Goal: Task Accomplishment & Management: Manage account settings

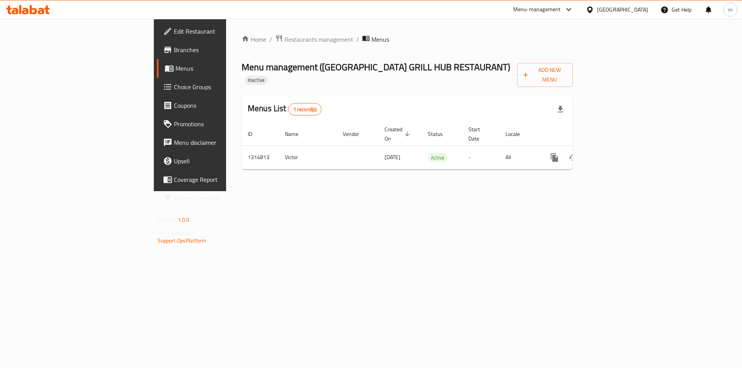
click at [588, 191] on div "Home / Restaurants management / Menus Menu management ( KARACHI GRILL HUB RESTA…" at bounding box center [407, 105] width 362 height 172
click at [175, 64] on span "Menus" at bounding box center [223, 68] width 96 height 9
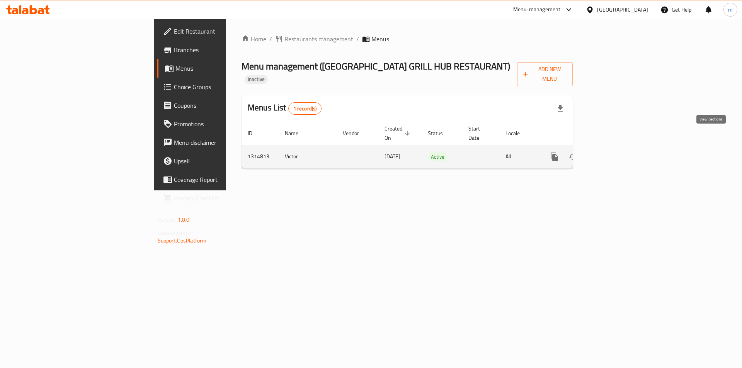
click at [615, 152] on icon "enhanced table" at bounding box center [610, 156] width 9 height 9
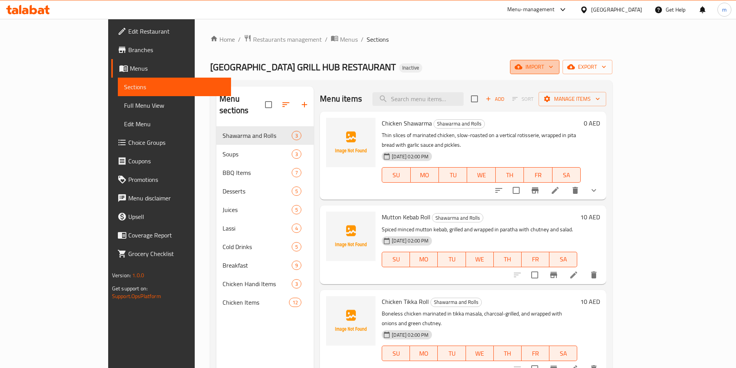
click at [553, 65] on span "import" at bounding box center [534, 67] width 37 height 10
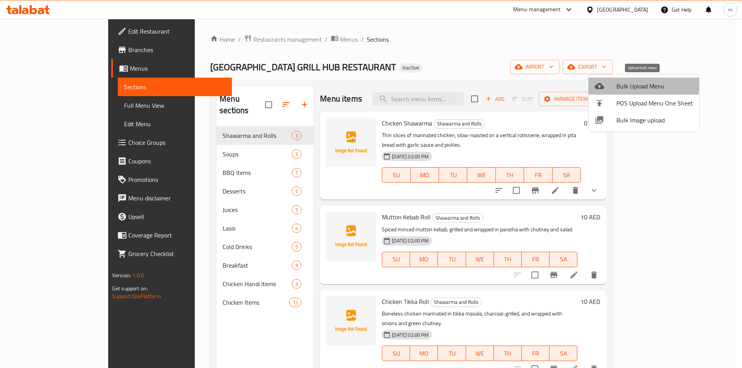
click at [640, 84] on span "Bulk Upload Menu" at bounding box center [654, 86] width 77 height 9
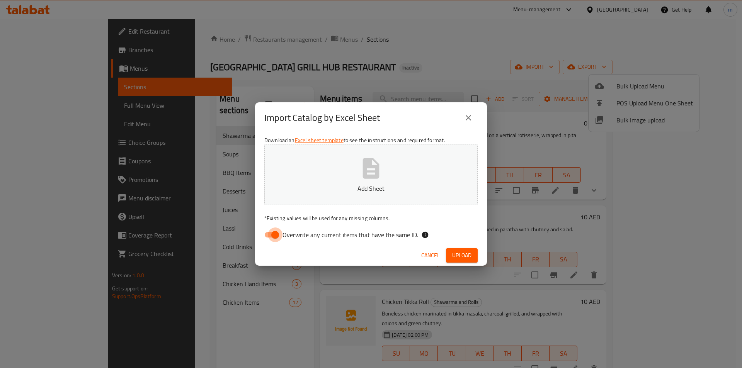
click at [276, 242] on input "Overwrite any current items that have the same ID." at bounding box center [275, 235] width 44 height 15
checkbox input "false"
click at [329, 173] on button "Add Sheet" at bounding box center [370, 174] width 213 height 61
click at [453, 247] on div "Cancel Upload" at bounding box center [371, 255] width 232 height 20
click at [456, 253] on span "Upload" at bounding box center [461, 256] width 19 height 10
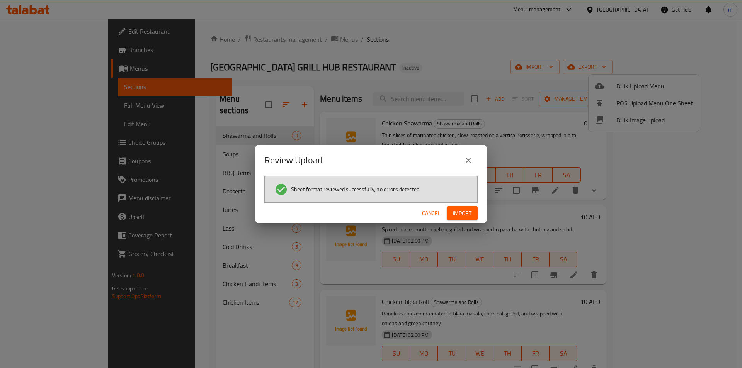
click at [458, 209] on span "Import" at bounding box center [462, 214] width 19 height 10
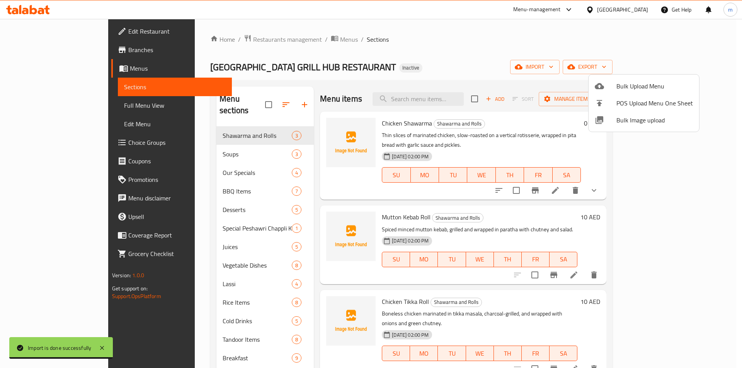
click at [518, 39] on div at bounding box center [371, 184] width 742 height 368
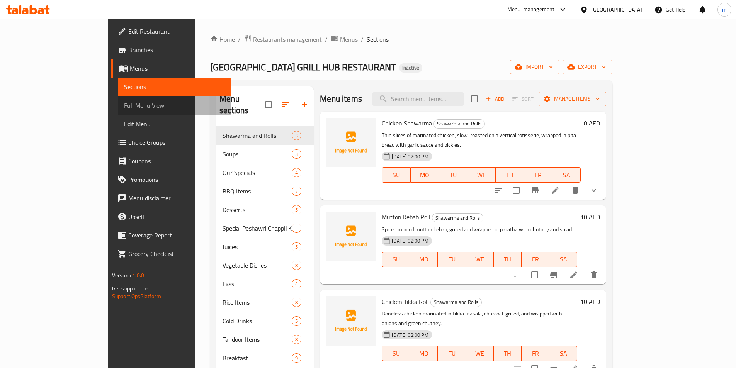
click at [124, 103] on span "Full Menu View" at bounding box center [174, 105] width 101 height 9
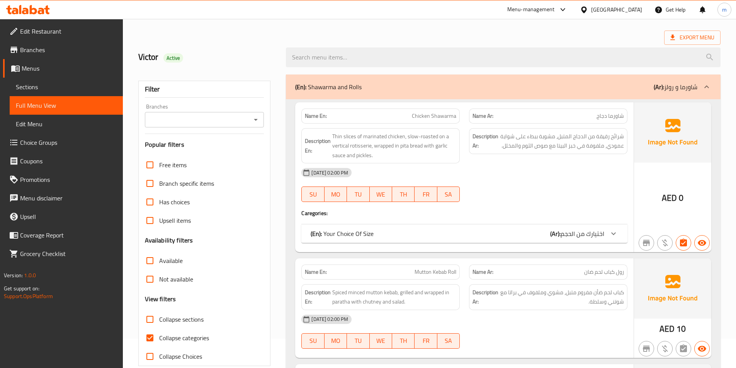
scroll to position [77, 0]
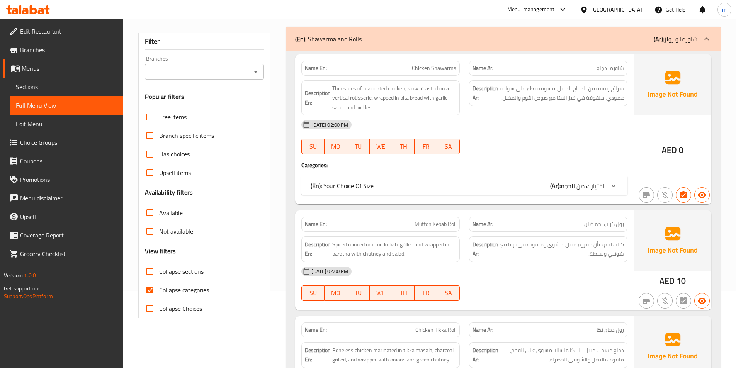
click at [179, 287] on span "Collapse categories" at bounding box center [184, 290] width 50 height 9
click at [159, 287] on input "Collapse categories" at bounding box center [150, 290] width 19 height 19
checkbox input "false"
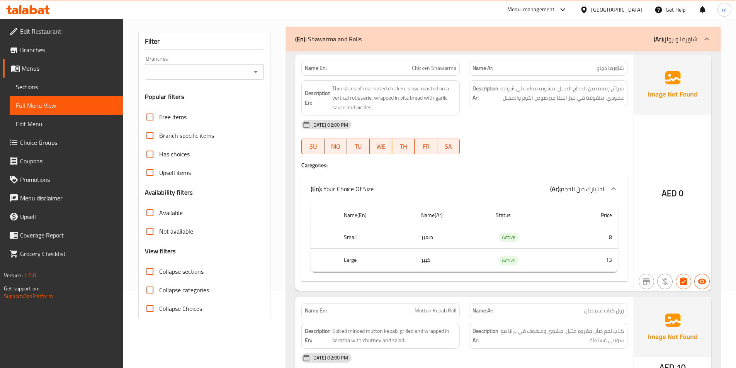
click at [179, 270] on span "Collapse sections" at bounding box center [181, 271] width 44 height 9
click at [159, 270] on input "Collapse sections" at bounding box center [150, 271] width 19 height 19
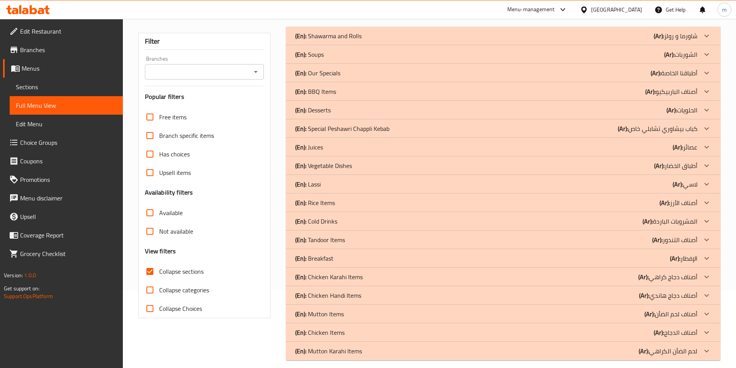
click at [179, 270] on span "Collapse sections" at bounding box center [181, 271] width 44 height 9
click at [159, 270] on input "Collapse sections" at bounding box center [150, 271] width 19 height 19
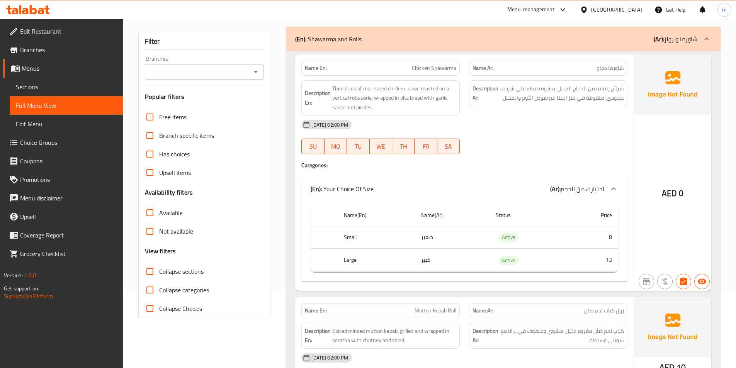
click at [179, 270] on span "Collapse sections" at bounding box center [181, 271] width 44 height 9
click at [159, 270] on input "Collapse sections" at bounding box center [150, 271] width 19 height 19
checkbox input "true"
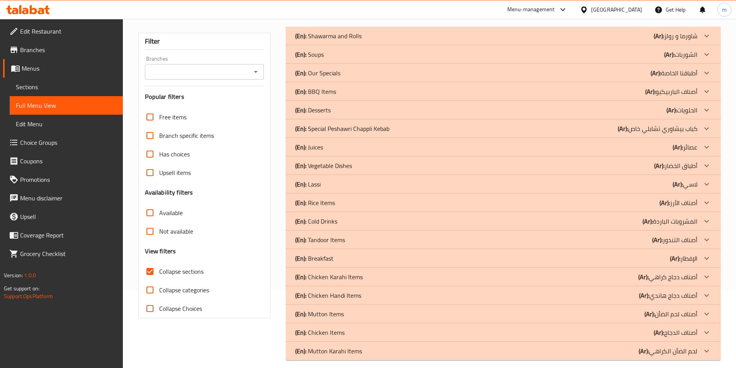
click at [343, 71] on div "(En): Our Specials (Ar): أطباقنا الخاصة" at bounding box center [496, 72] width 402 height 9
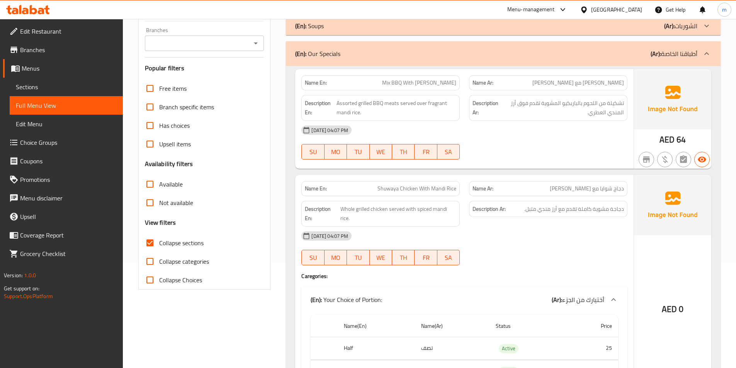
scroll to position [39, 0]
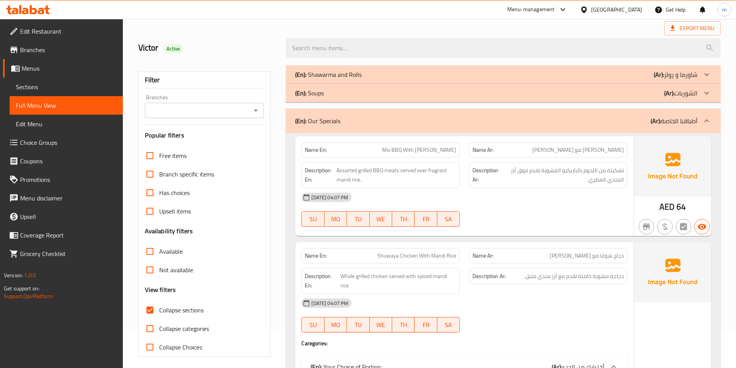
click at [708, 124] on icon at bounding box center [706, 120] width 9 height 9
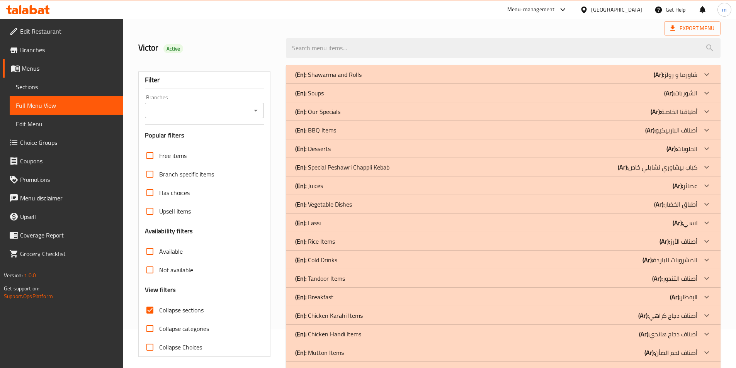
click at [702, 165] on div at bounding box center [707, 167] width 19 height 19
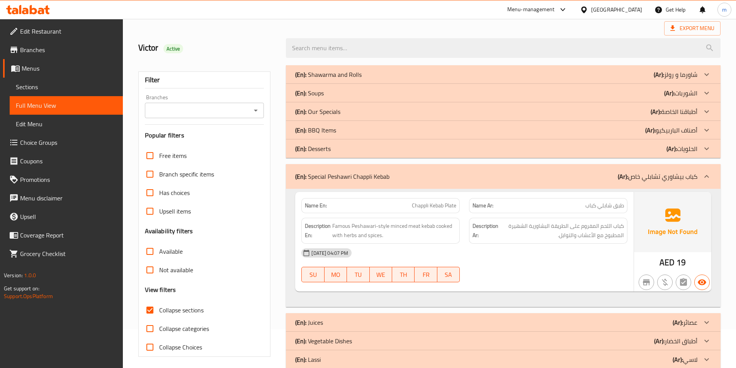
click at [712, 178] on div at bounding box center [707, 176] width 19 height 19
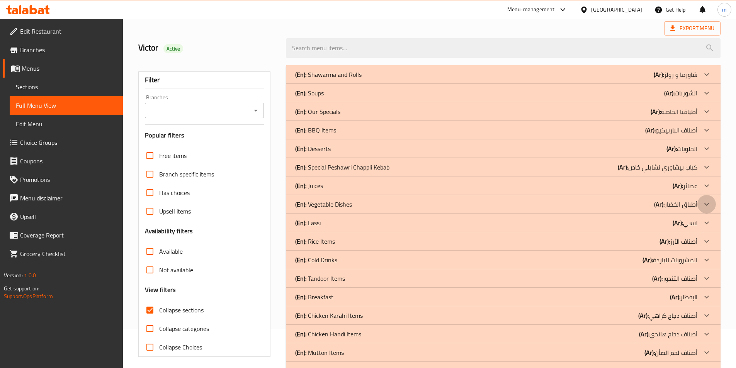
click at [705, 204] on icon at bounding box center [706, 204] width 9 height 9
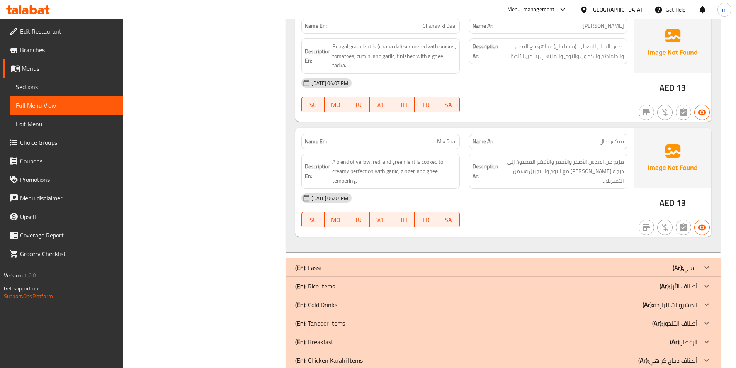
scroll to position [1029, 0]
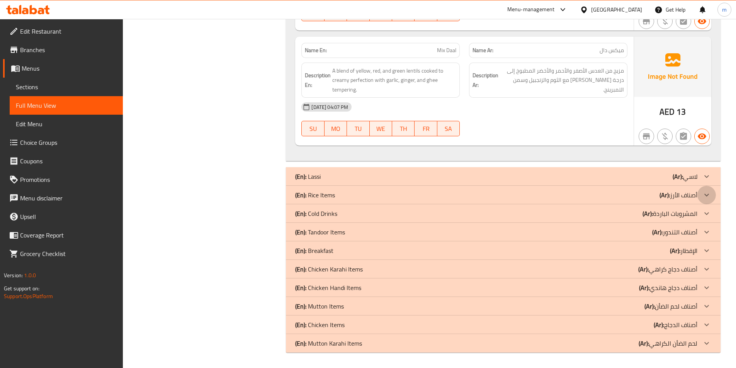
click at [709, 194] on icon at bounding box center [706, 195] width 9 height 9
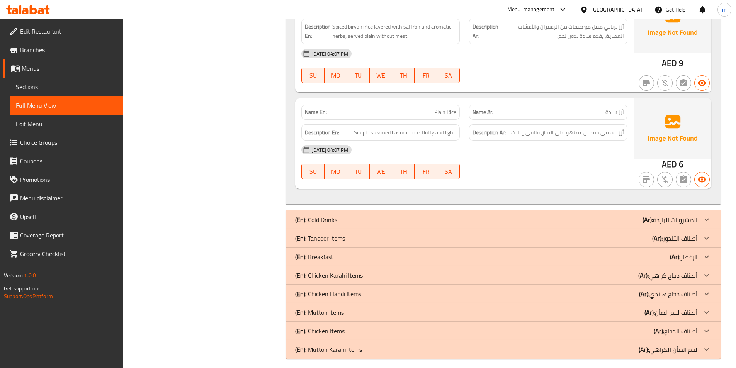
scroll to position [1927, 0]
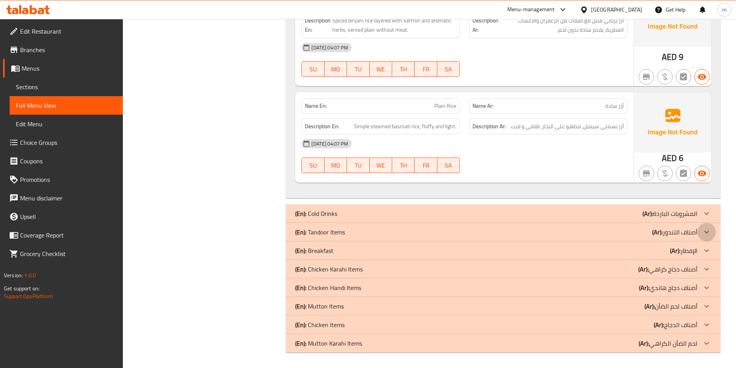
click at [704, 232] on icon at bounding box center [706, 232] width 9 height 9
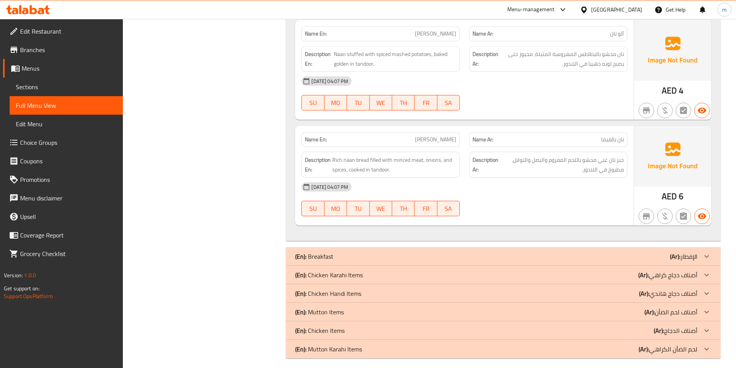
scroll to position [2805, 0]
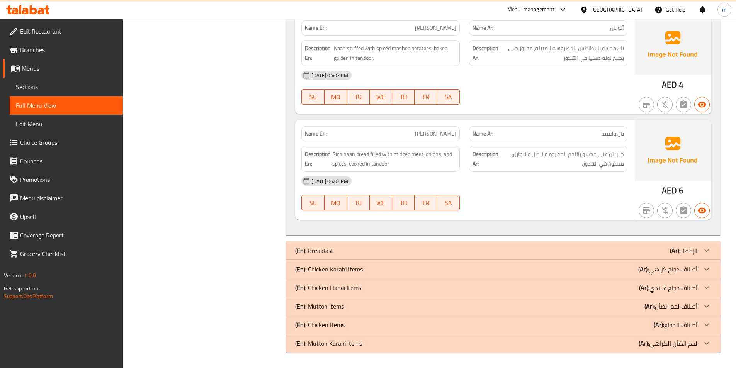
click at [706, 269] on icon at bounding box center [707, 269] width 5 height 3
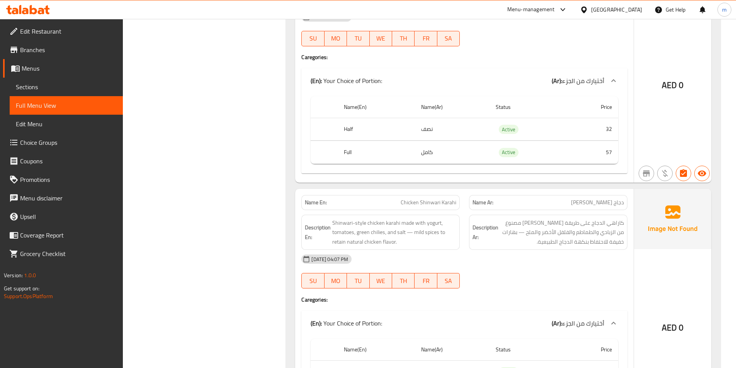
scroll to position [3230, 0]
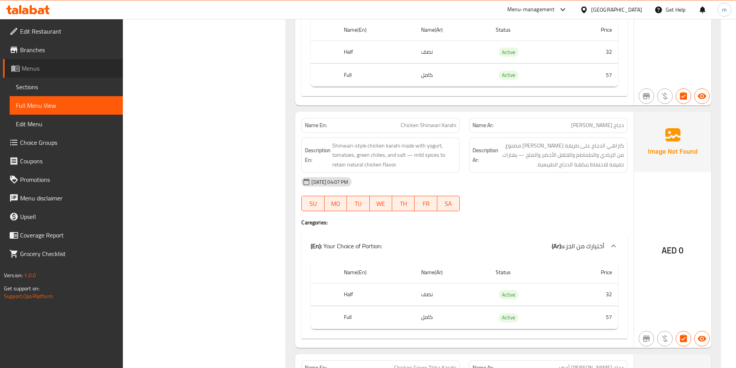
click at [54, 73] on link "Menus" at bounding box center [63, 68] width 120 height 19
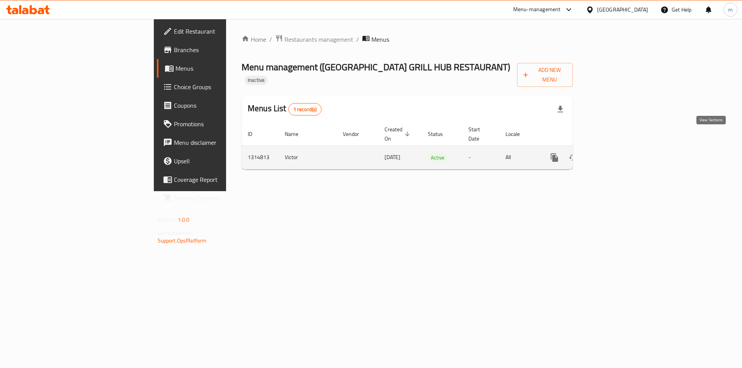
click at [615, 153] on icon "enhanced table" at bounding box center [610, 157] width 9 height 9
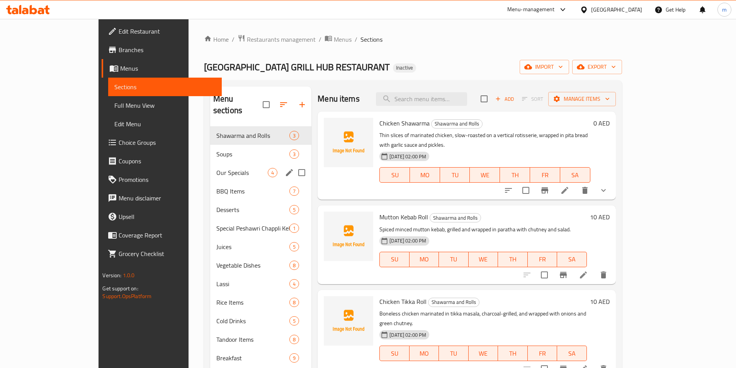
click at [294, 165] on input "Menu sections" at bounding box center [302, 173] width 16 height 16
checkbox input "true"
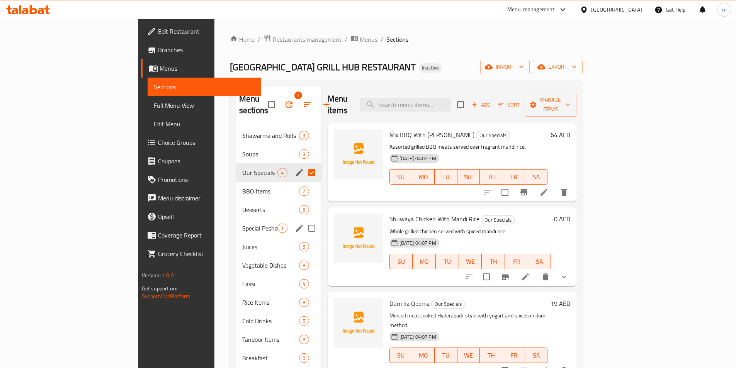
click at [304, 220] on input "Menu sections" at bounding box center [312, 228] width 16 height 16
checkbox input "true"
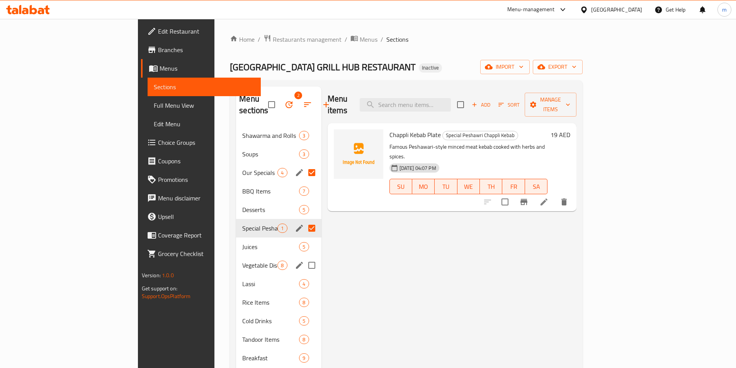
click at [304, 257] on input "Menu sections" at bounding box center [312, 265] width 16 height 16
checkbox input "true"
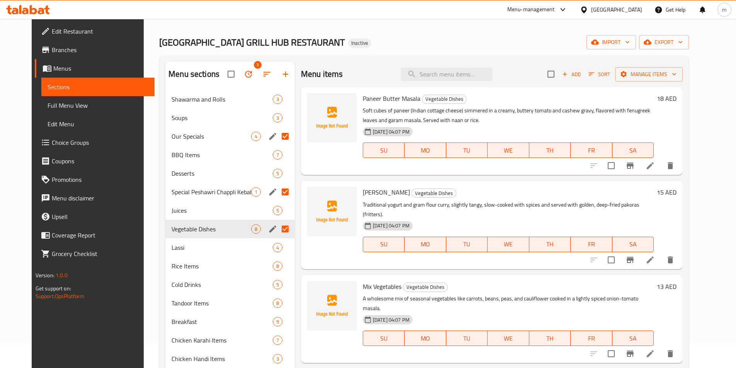
scroll to position [39, 0]
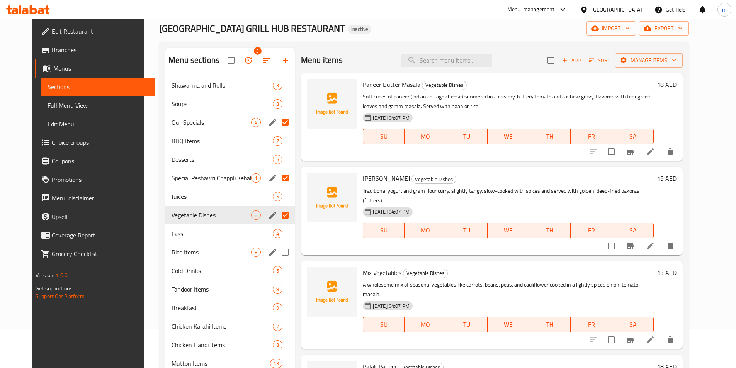
click at [278, 254] on input "Menu sections" at bounding box center [285, 252] width 16 height 16
checkbox input "true"
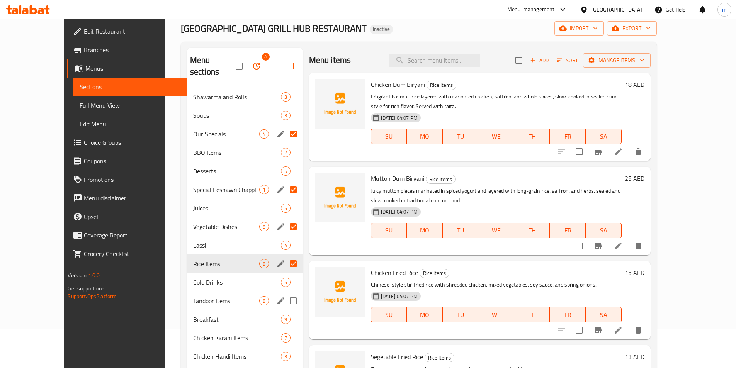
click at [285, 293] on input "Menu sections" at bounding box center [293, 301] width 16 height 16
checkbox input "true"
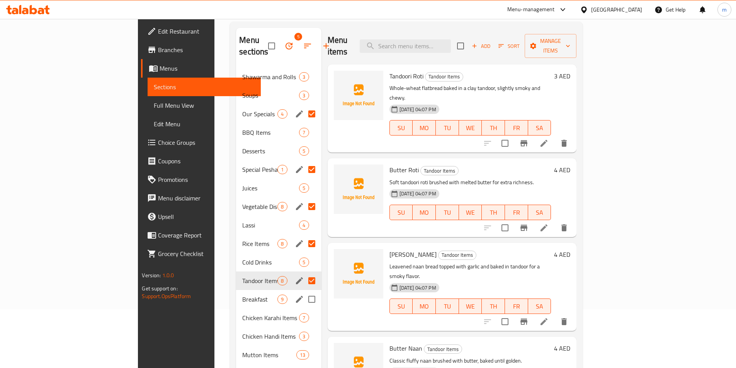
scroll to position [77, 0]
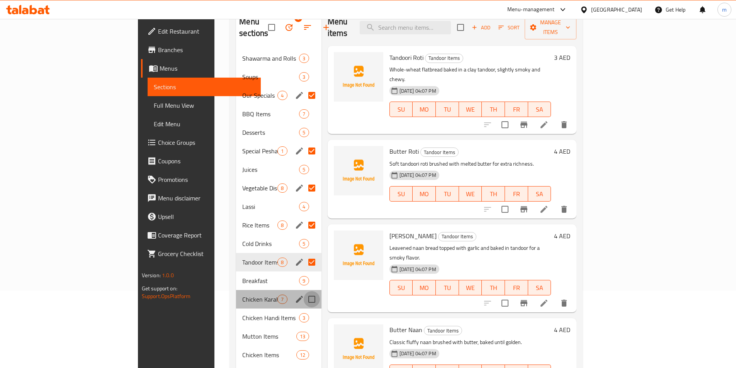
click at [304, 291] on input "Menu sections" at bounding box center [312, 299] width 16 height 16
checkbox input "true"
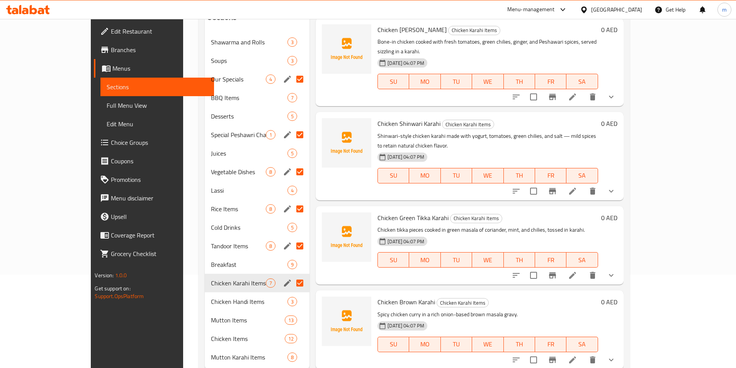
scroll to position [108, 0]
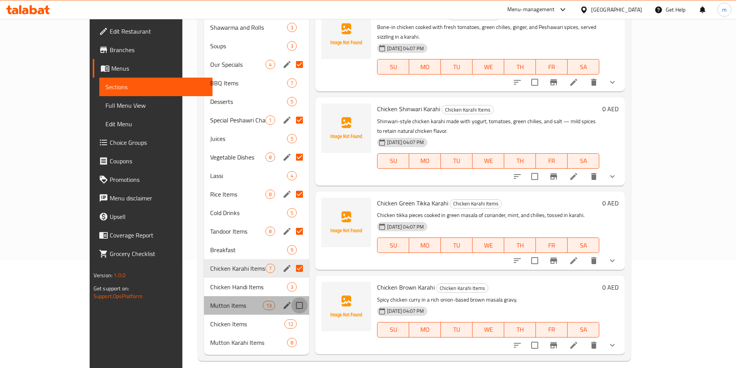
click at [291, 298] on input "Menu sections" at bounding box center [299, 306] width 16 height 16
checkbox input "true"
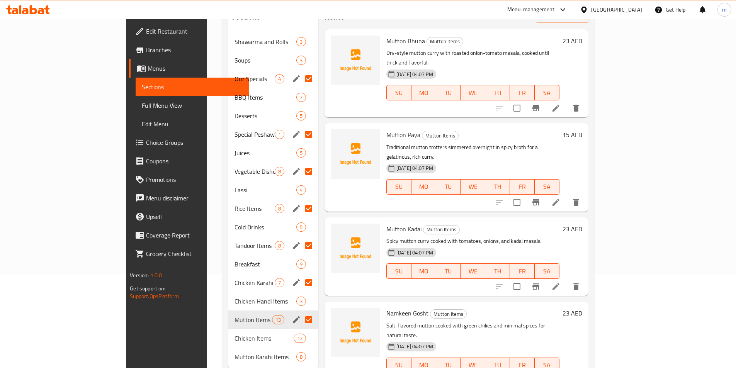
scroll to position [108, 0]
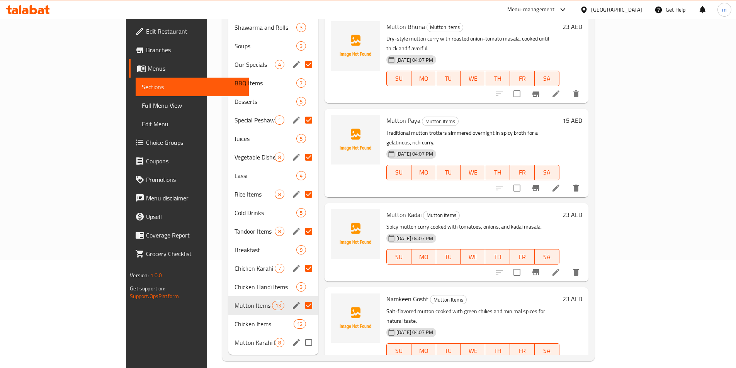
click at [301, 335] on input "Menu sections" at bounding box center [309, 343] width 16 height 16
checkbox input "true"
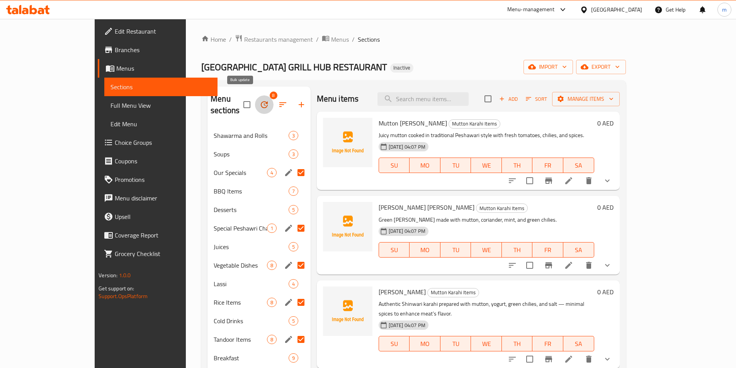
click at [260, 100] on icon "button" at bounding box center [264, 104] width 9 height 9
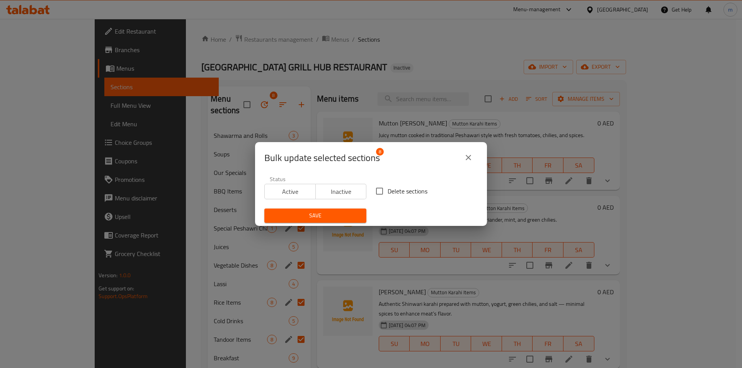
click at [378, 192] on input "Delete sections" at bounding box center [379, 191] width 16 height 16
checkbox input "true"
click at [328, 217] on span "Save" at bounding box center [316, 216] width 90 height 10
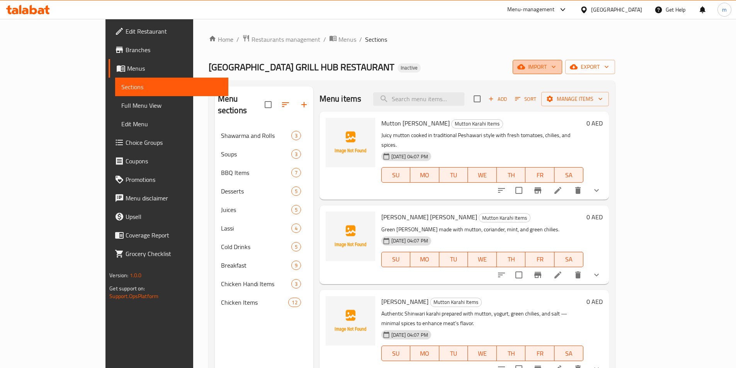
click at [556, 68] on span "import" at bounding box center [537, 67] width 37 height 10
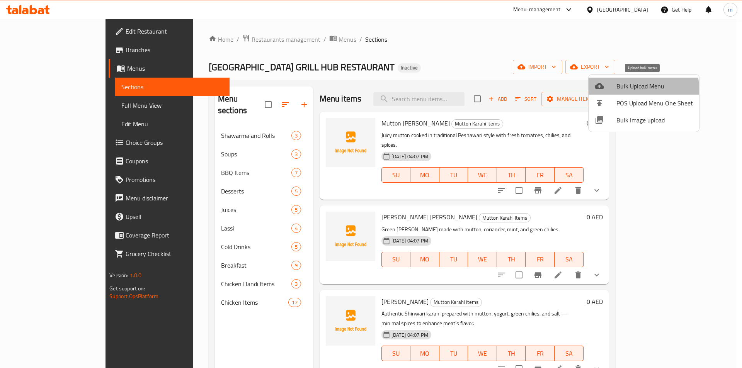
click at [632, 89] on span "Bulk Upload Menu" at bounding box center [654, 86] width 77 height 9
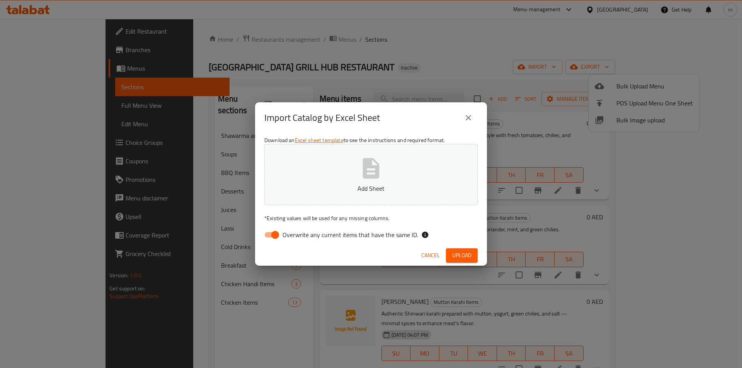
click at [267, 236] on input "Overwrite any current items that have the same ID." at bounding box center [275, 235] width 44 height 15
checkbox input "false"
click at [324, 176] on button "Add Sheet" at bounding box center [370, 174] width 213 height 61
click at [459, 251] on span "Upload" at bounding box center [461, 256] width 19 height 10
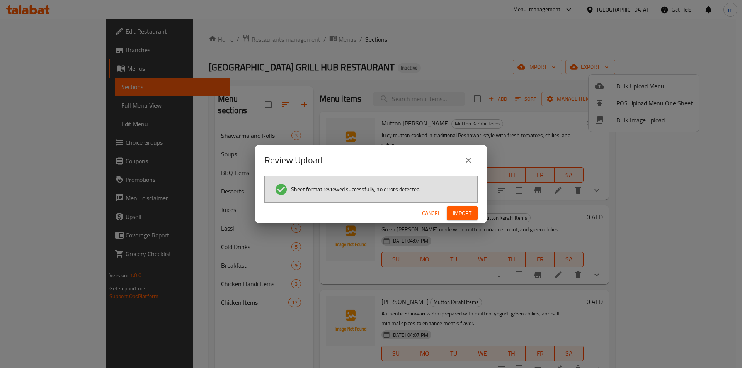
click at [459, 218] on span "Import" at bounding box center [462, 214] width 19 height 10
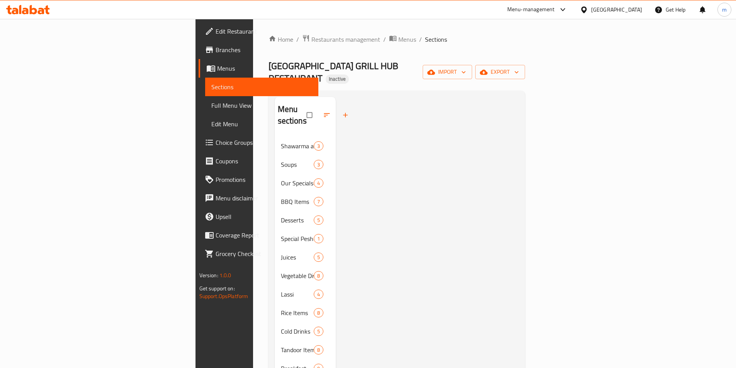
click at [211, 106] on span "Full Menu View" at bounding box center [261, 105] width 101 height 9
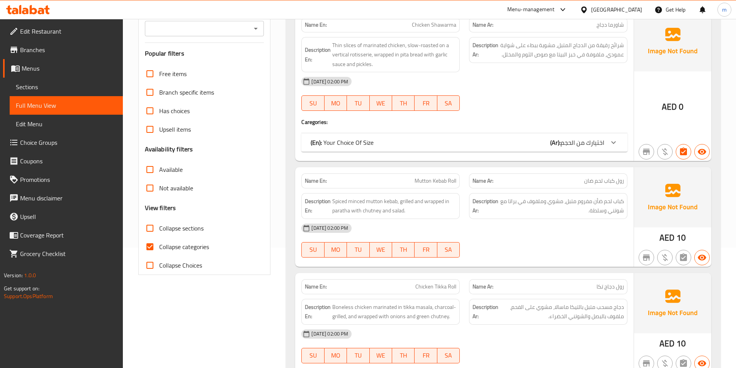
scroll to position [155, 0]
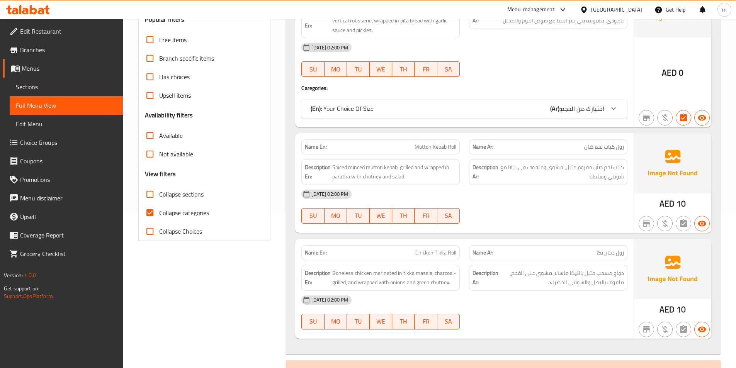
click at [180, 204] on label "Collapse categories" at bounding box center [175, 213] width 68 height 19
click at [159, 204] on input "Collapse categories" at bounding box center [150, 213] width 19 height 19
checkbox input "false"
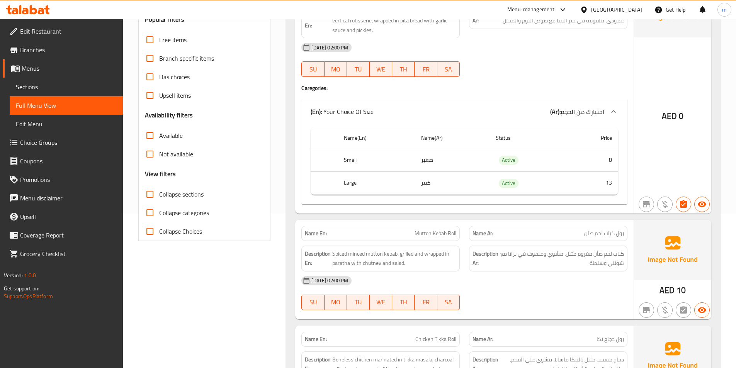
click at [194, 191] on span "Collapse sections" at bounding box center [181, 194] width 44 height 9
click at [159, 191] on input "Collapse sections" at bounding box center [150, 194] width 19 height 19
checkbox input "true"
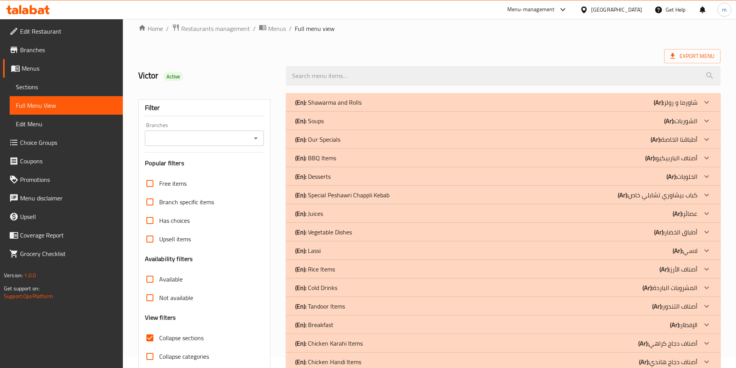
scroll to position [8, 0]
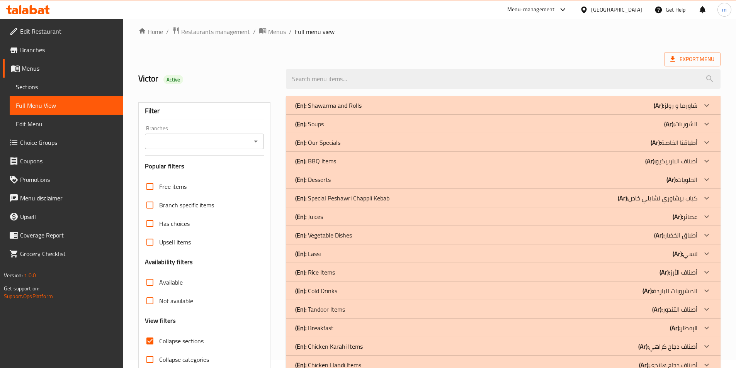
click at [706, 143] on icon at bounding box center [707, 142] width 5 height 3
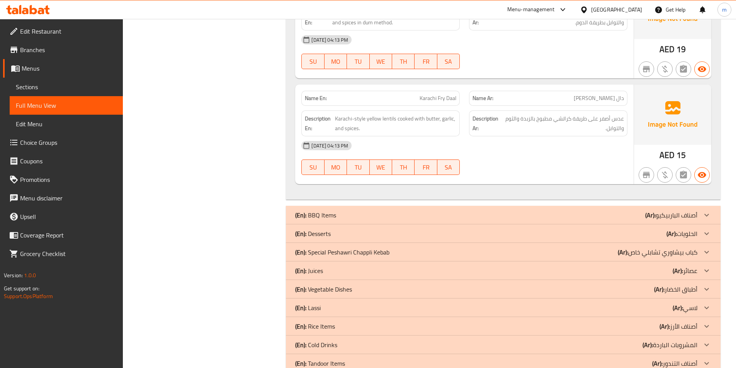
scroll to position [587, 0]
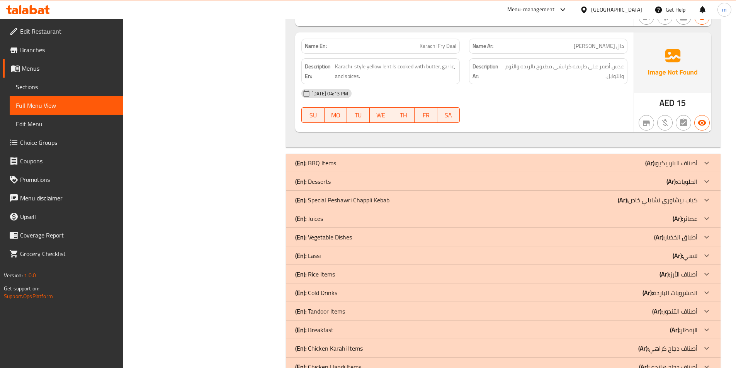
click at [707, 201] on icon at bounding box center [707, 200] width 5 height 3
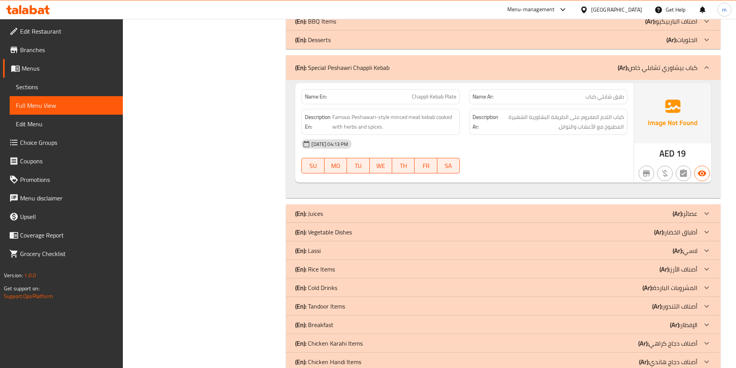
scroll to position [742, 0]
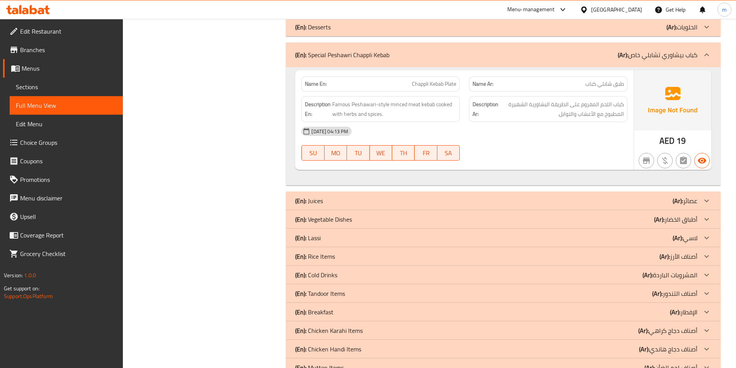
click at [701, 222] on div at bounding box center [707, 219] width 19 height 19
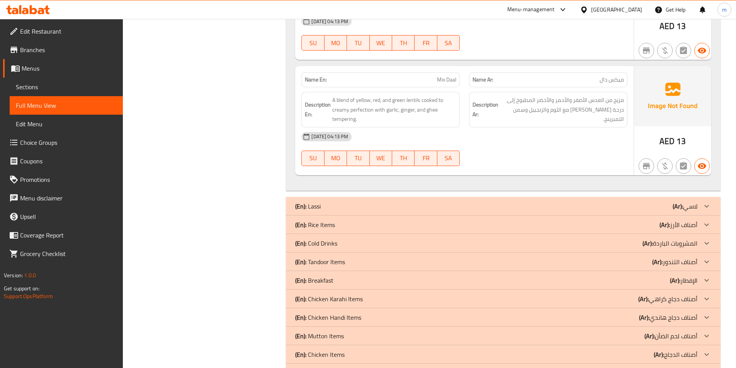
scroll to position [1747, 0]
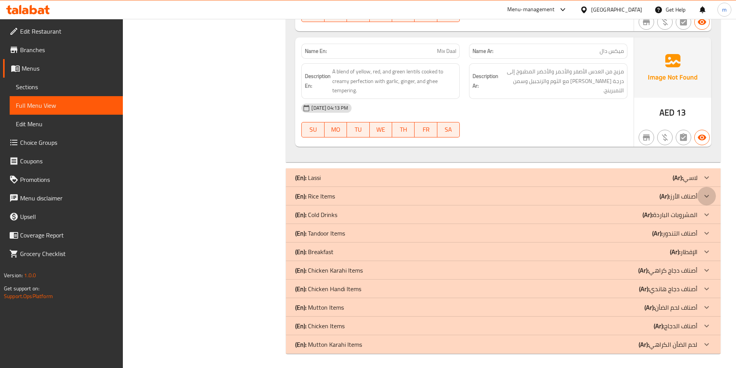
click at [706, 196] on icon at bounding box center [707, 196] width 5 height 3
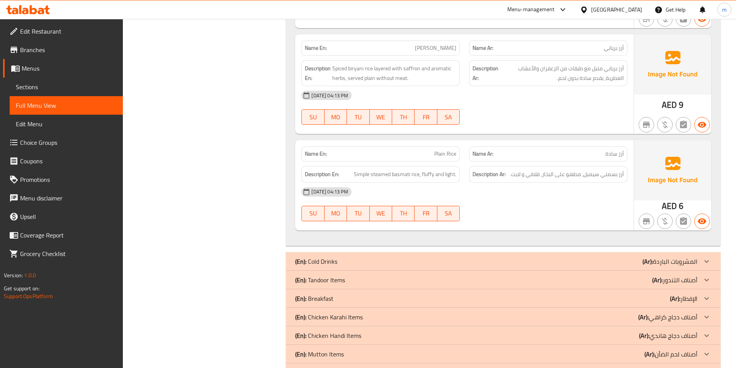
scroll to position [2645, 0]
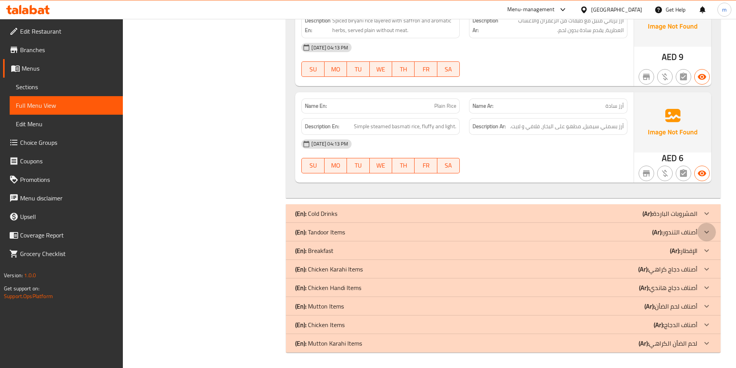
click at [704, 233] on icon at bounding box center [706, 232] width 9 height 9
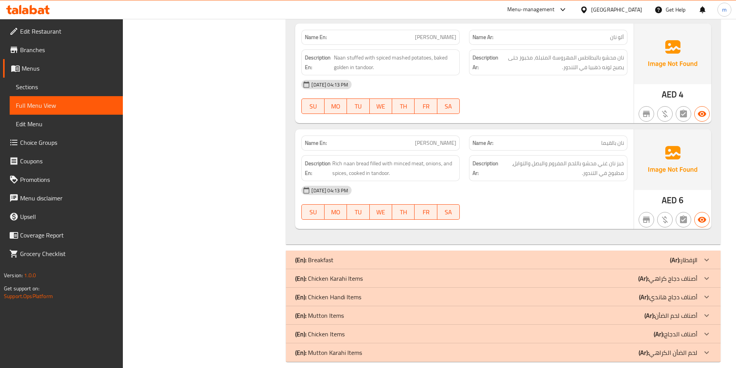
scroll to position [3523, 0]
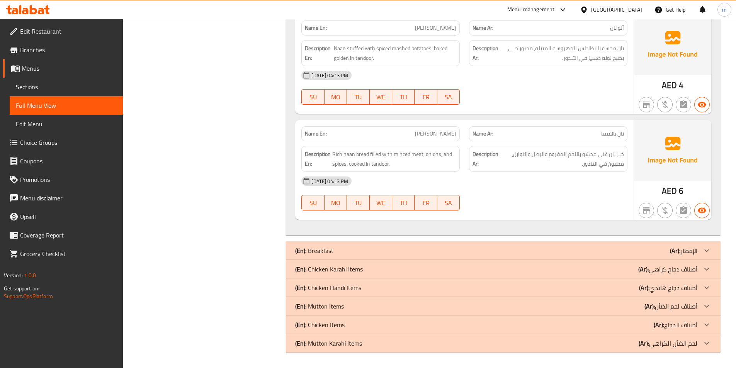
click at [708, 268] on icon at bounding box center [706, 269] width 9 height 9
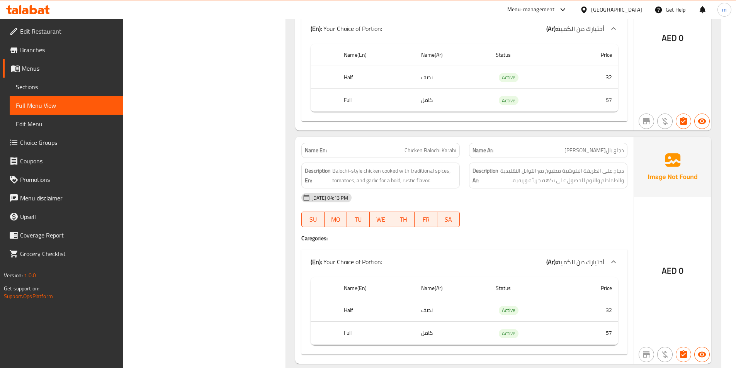
scroll to position [5205, 0]
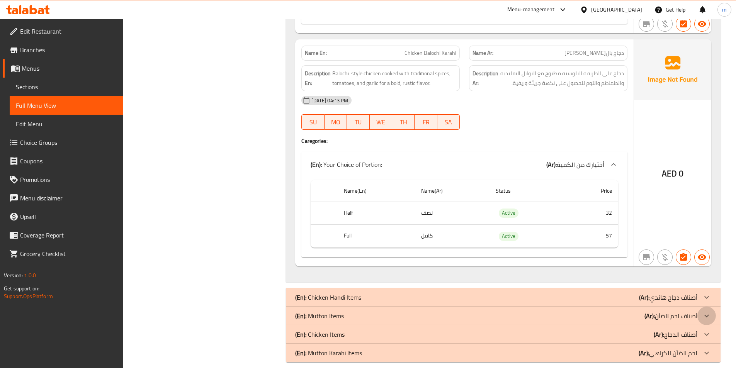
click at [706, 312] on icon at bounding box center [706, 316] width 9 height 9
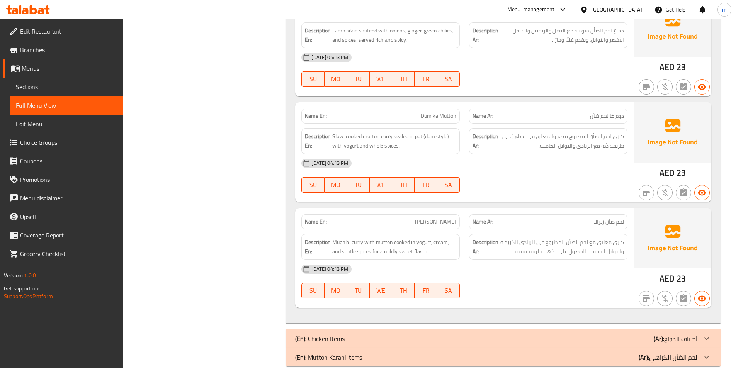
scroll to position [6613, 0]
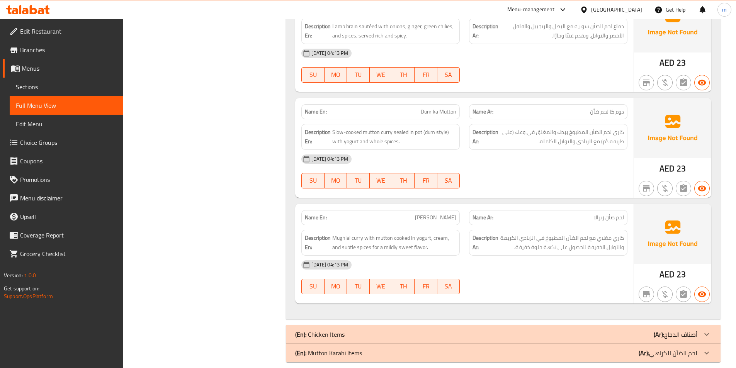
click at [712, 344] on div at bounding box center [707, 353] width 19 height 19
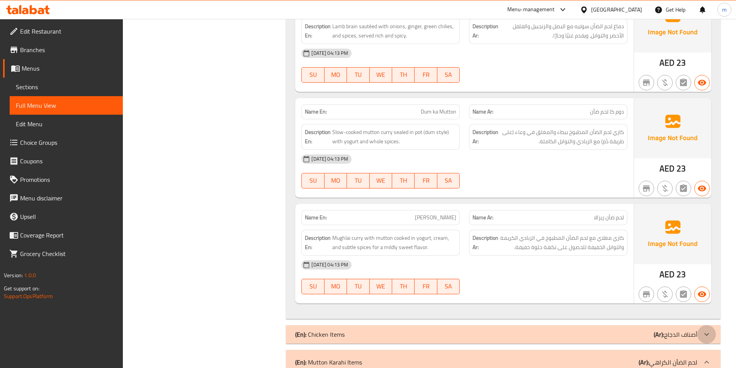
click at [709, 330] on icon at bounding box center [706, 334] width 9 height 9
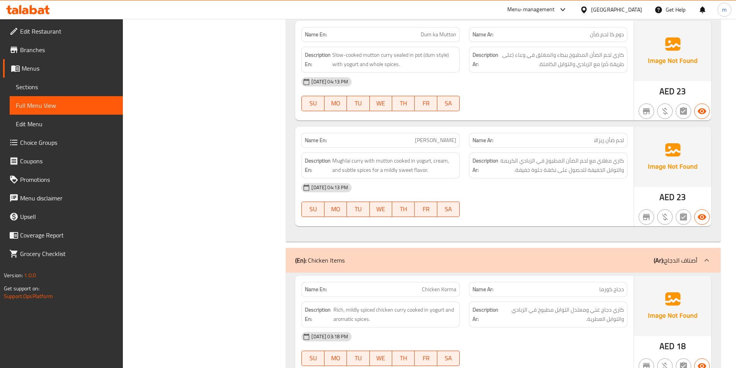
scroll to position [6845, 0]
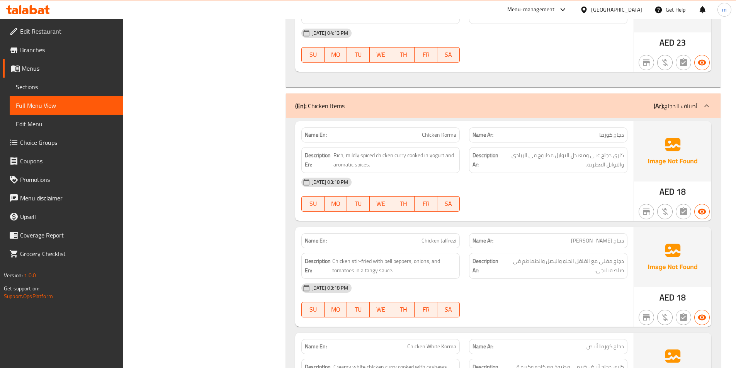
click at [705, 104] on icon at bounding box center [707, 105] width 5 height 3
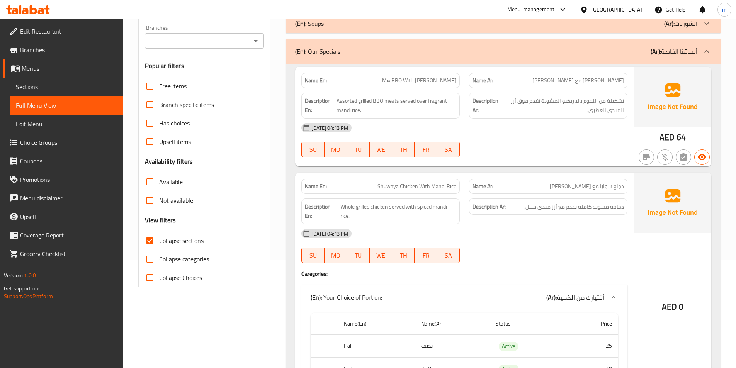
scroll to position [109, 0]
click at [599, 84] on span "[PERSON_NAME] مع [PERSON_NAME]" at bounding box center [579, 80] width 92 height 8
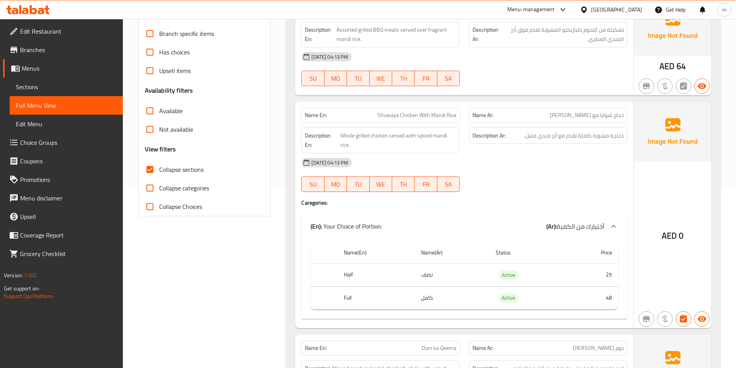
scroll to position [193, 0]
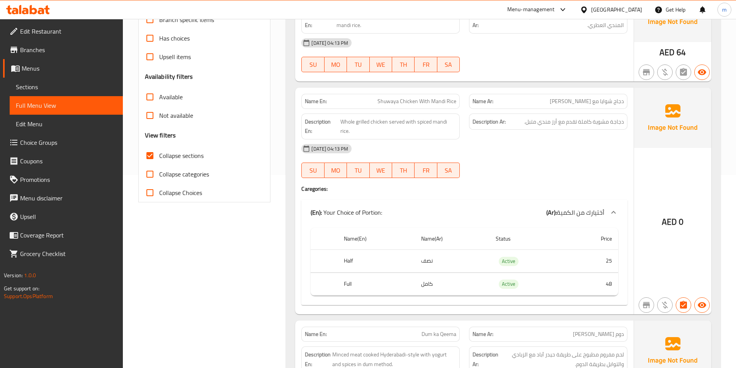
click at [390, 102] on span "Shuwaya Chicken With Mandi Rice" at bounding box center [417, 101] width 79 height 8
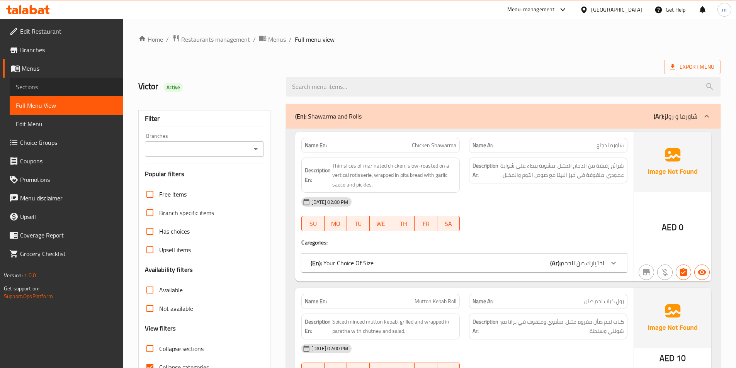
click at [67, 87] on span "Sections" at bounding box center [66, 86] width 101 height 9
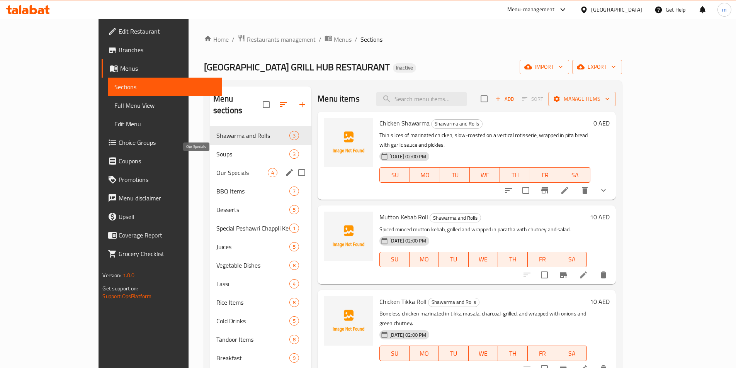
click at [216, 168] on span "Our Specials" at bounding box center [241, 172] width 51 height 9
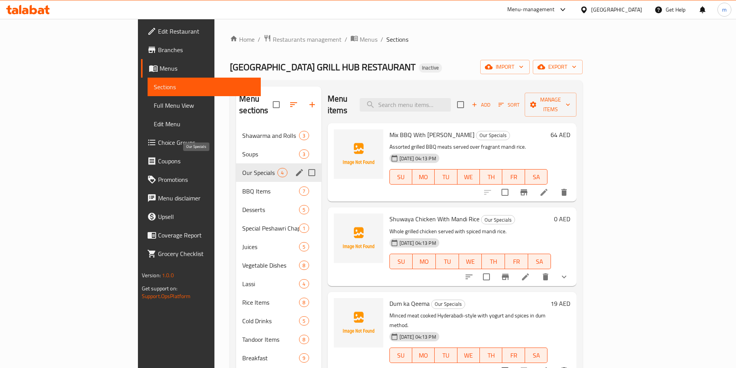
click at [242, 168] on span "Our Specials" at bounding box center [259, 172] width 35 height 9
click at [295, 168] on icon "edit" at bounding box center [299, 172] width 9 height 9
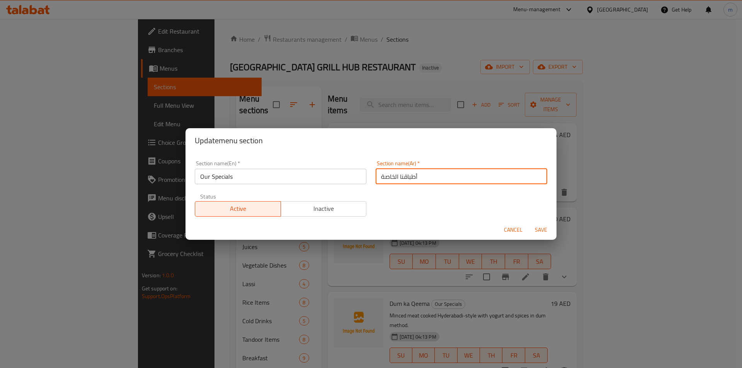
drag, startPoint x: 436, startPoint y: 179, endPoint x: 338, endPoint y: 177, distance: 97.8
click at [338, 177] on div "Section name(En)   * Our Specials Section name(En) * Section name(Ar)   * أطباق…" at bounding box center [371, 188] width 362 height 65
type input "الخاص بنا"
click at [536, 231] on span "Save" at bounding box center [541, 230] width 19 height 10
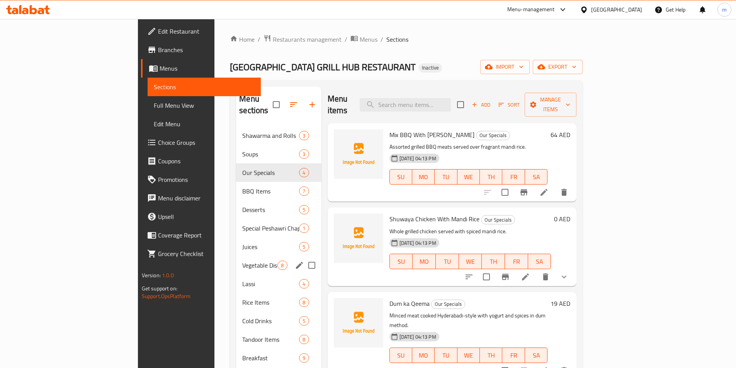
click at [242, 261] on span "Vegetable Dishes" at bounding box center [259, 265] width 35 height 9
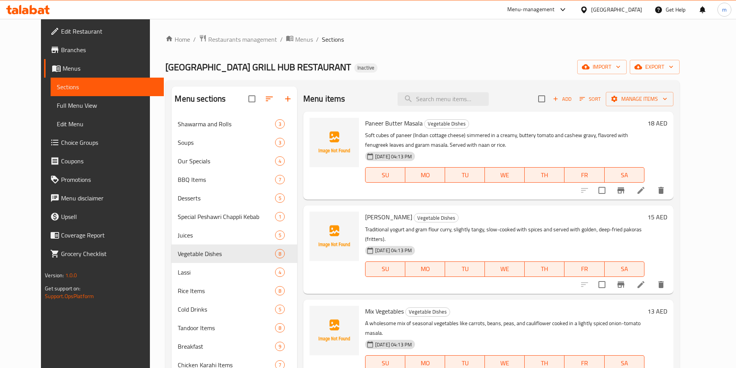
scroll to position [77, 0]
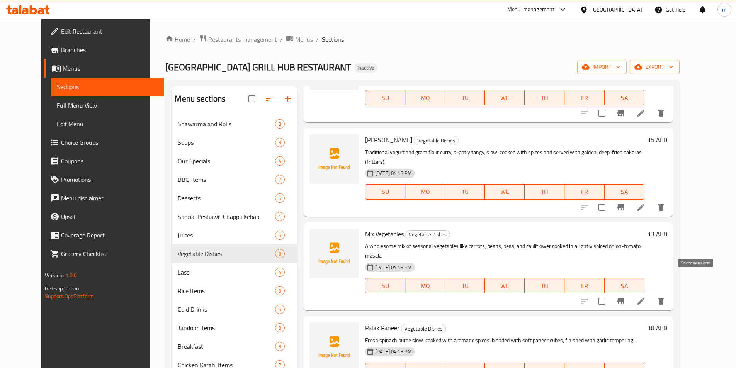
click at [664, 298] on icon "delete" at bounding box center [661, 301] width 5 height 7
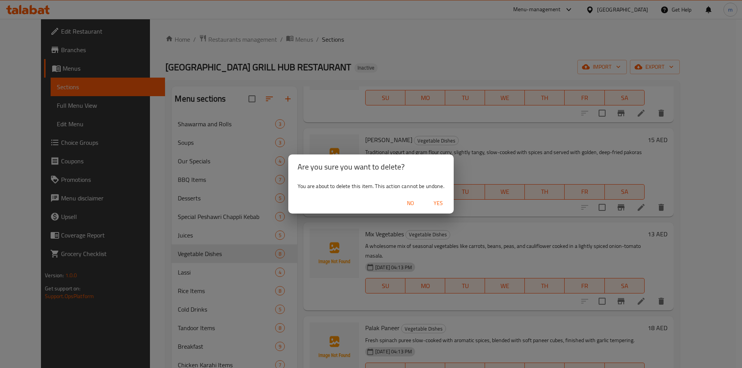
click at [437, 202] on span "Yes" at bounding box center [438, 204] width 19 height 10
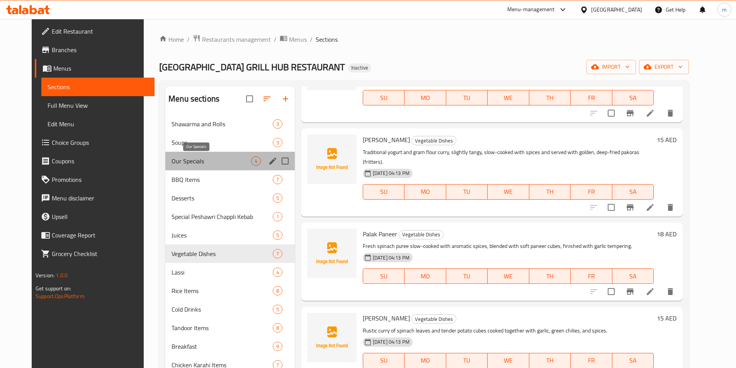
click at [212, 163] on span "Our Specials" at bounding box center [212, 161] width 80 height 9
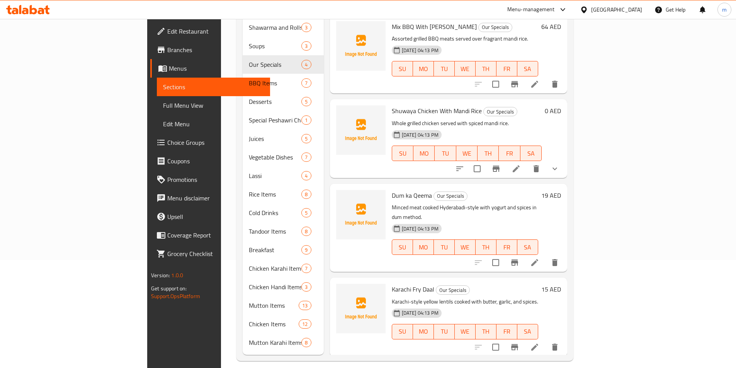
scroll to position [70, 0]
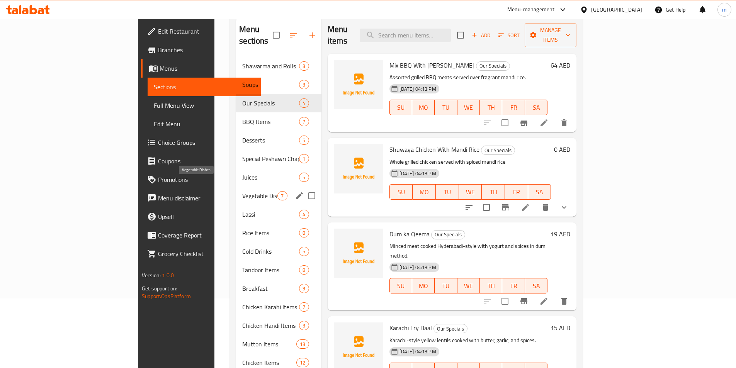
click at [242, 191] on span "Vegetable Dishes" at bounding box center [259, 195] width 35 height 9
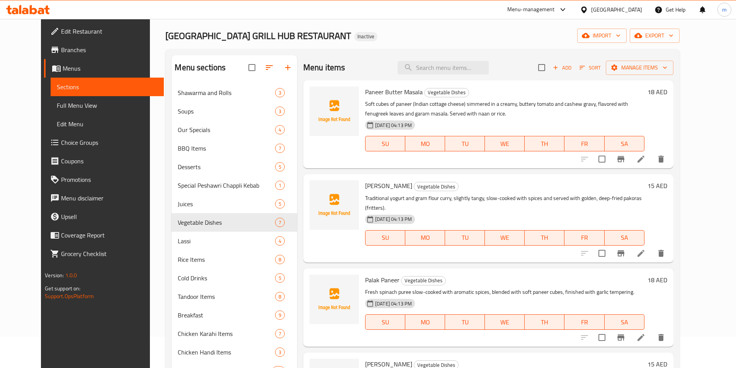
scroll to position [31, 0]
click at [652, 157] on li at bounding box center [641, 160] width 22 height 14
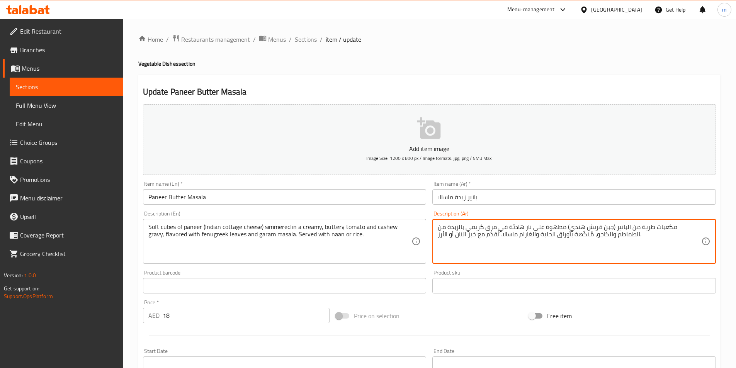
click at [674, 232] on textarea "مكعبات طرية من البانير (جبن قريش هندي) مطهوة على نار هادئة في مرق كريمي بالزبدة…" at bounding box center [570, 241] width 264 height 37
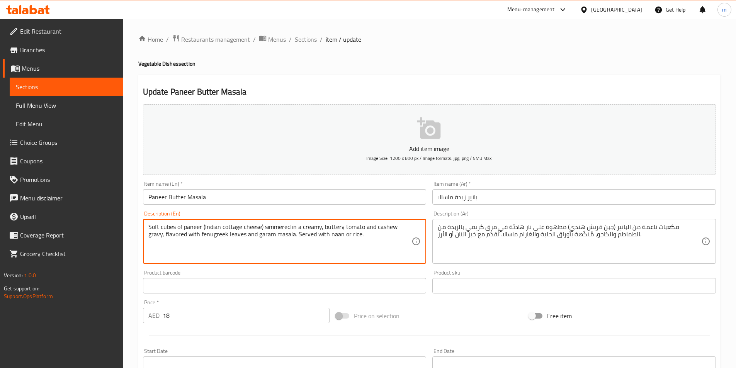
click at [274, 227] on textarea "Soft cubes of paneer (Indian cottage cheese) simmered in a creamy, buttery toma…" at bounding box center [280, 241] width 264 height 37
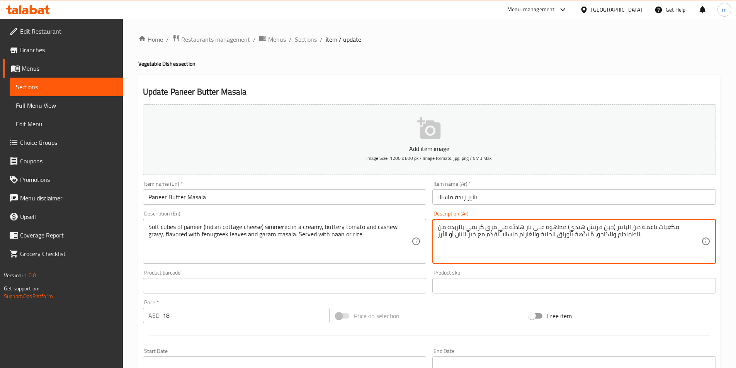
drag, startPoint x: 566, startPoint y: 227, endPoint x: 533, endPoint y: 228, distance: 33.6
click at [536, 228] on textarea "مكعبات ناعمة من البانير (جبن قريش هندي) مطهوة في مرق كريمي بالزبدة من الطماطم و…" at bounding box center [570, 241] width 264 height 37
click at [508, 226] on textarea "مكعبات ناعمة من البانير (جبن قريش هندي) مطهوة في جريفي كريمي بالزبدة من الطماطم…" at bounding box center [570, 241] width 264 height 37
click at [509, 226] on textarea "مكعبات ناعمة من البانير (جبن قريش هندي) مطهوة في جريفي كريمي بالزبدة من الطماطم…" at bounding box center [570, 241] width 264 height 37
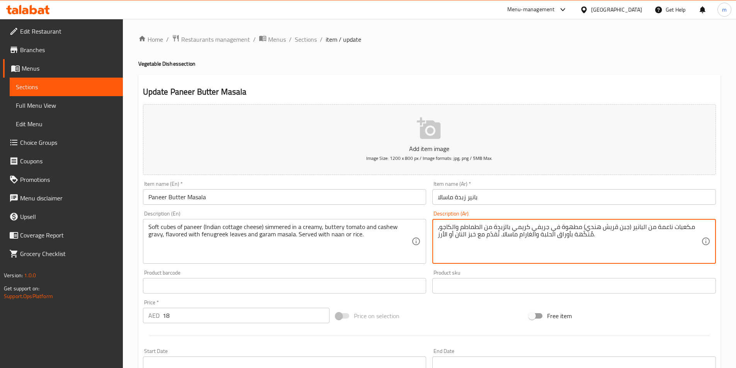
drag, startPoint x: 510, startPoint y: 227, endPoint x: 461, endPoint y: 228, distance: 49.1
click at [461, 228] on textarea "مكعبات ناعمة من البانير (جبن قريش هندي) مطهوة في جريفي كريمي بالزبدة من الطماطم…" at bounding box center [570, 241] width 264 height 37
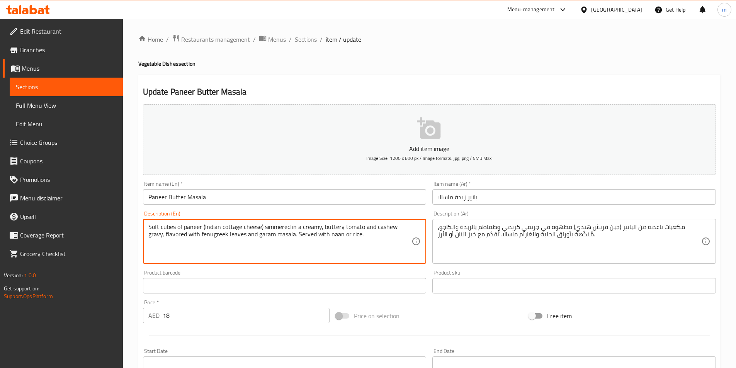
click at [217, 235] on textarea "Soft cubes of paneer (Indian cottage cheese) simmered in a creamy, buttery toma…" at bounding box center [280, 241] width 264 height 37
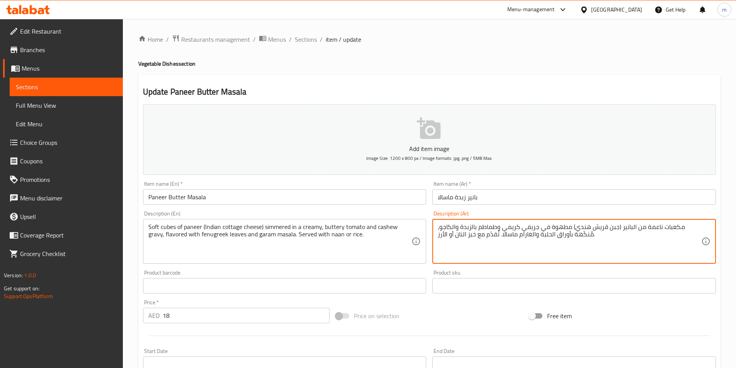
click at [524, 237] on textarea "مكعبات ناعمة من البانير (جبن قريش هندي) مطهوة في جريفي كريمي وطماطم بالزبدة وال…" at bounding box center [570, 241] width 264 height 37
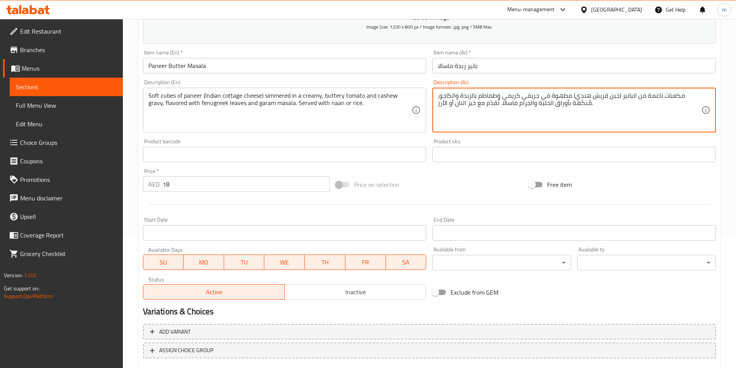
scroll to position [178, 0]
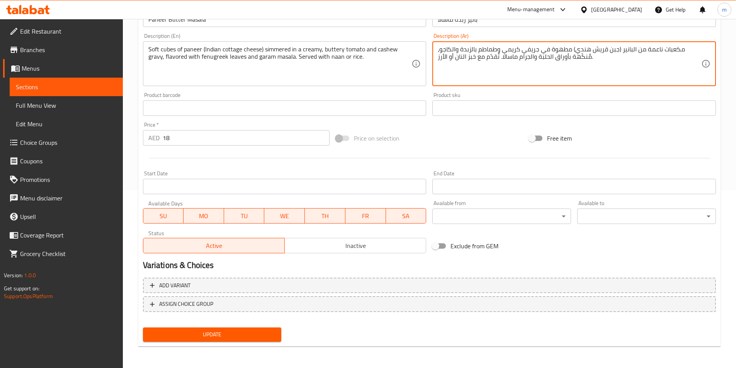
type textarea "مكعبات ناعمة من البانير (جبن قريش هندي) مطهوة في جريفي كريمي وطماطم بالزبدة وال…"
click at [206, 336] on span "Update" at bounding box center [212, 335] width 126 height 10
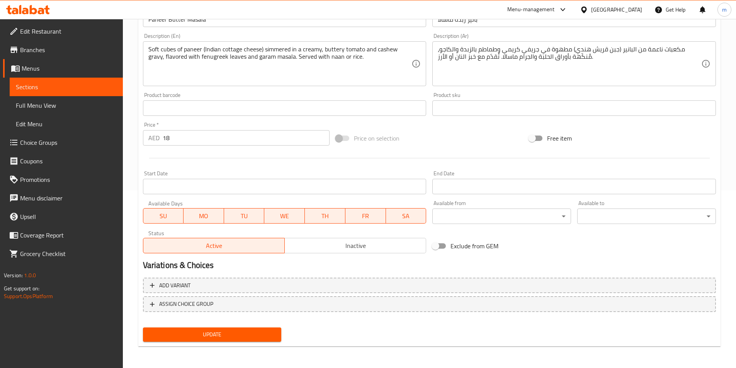
click at [51, 92] on link "Sections" at bounding box center [66, 87] width 113 height 19
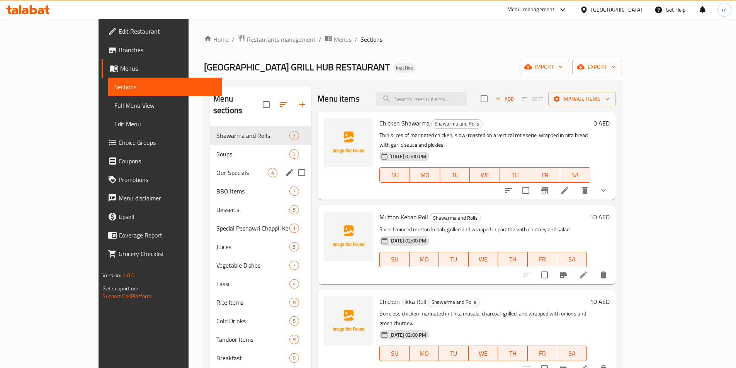
click at [216, 168] on span "Our Specials" at bounding box center [241, 172] width 51 height 9
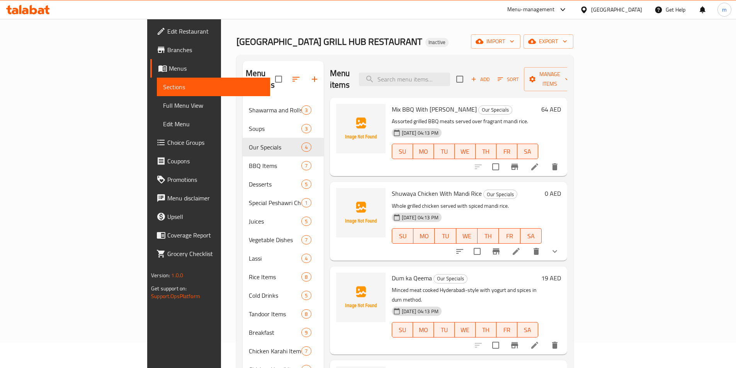
scroll to position [39, 0]
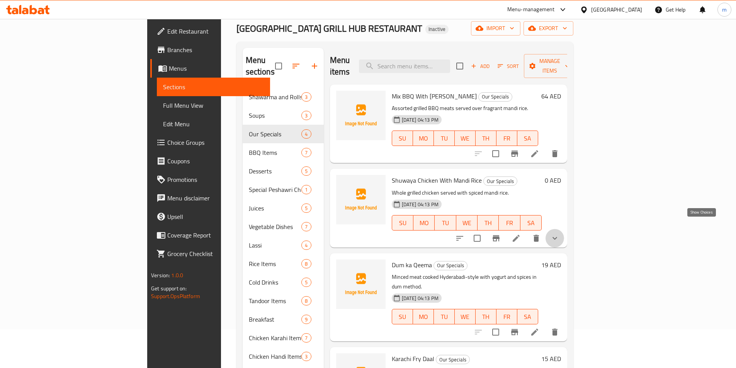
click at [560, 234] on icon "show more" at bounding box center [554, 238] width 9 height 9
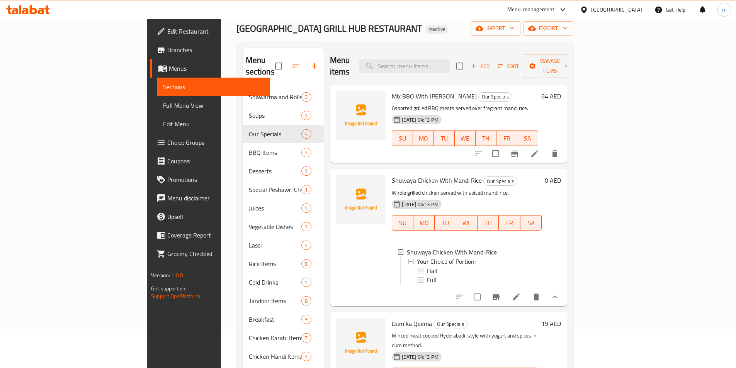
click at [560, 293] on icon "show more" at bounding box center [554, 297] width 9 height 9
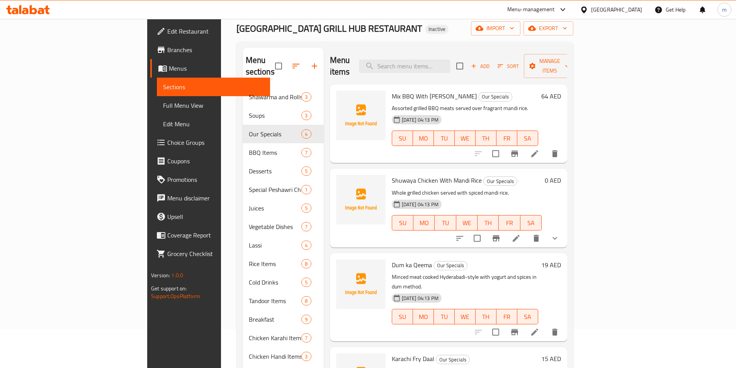
click at [392, 175] on span "Shuwaya Chicken With Mandi Rice" at bounding box center [437, 181] width 90 height 12
copy h6 "Shuwaya Chicken With Mandi Rice"
click at [541, 234] on icon "delete" at bounding box center [536, 238] width 9 height 9
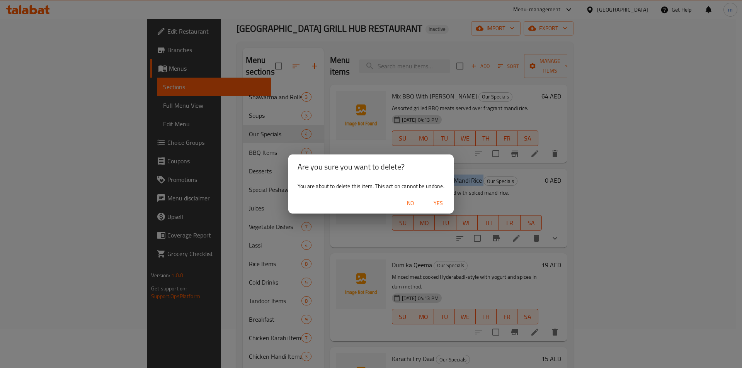
click at [436, 202] on span "Yes" at bounding box center [438, 204] width 19 height 10
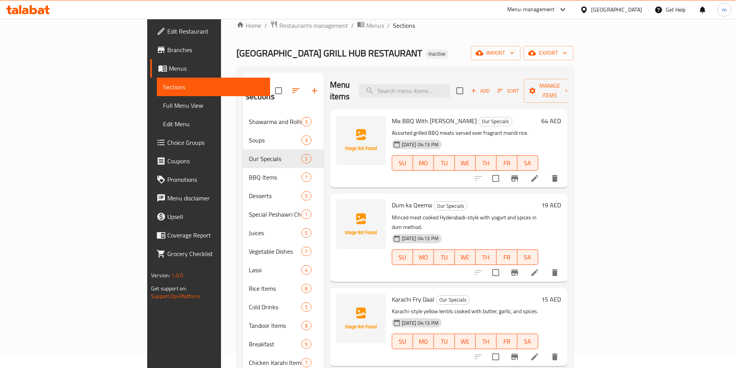
scroll to position [0, 0]
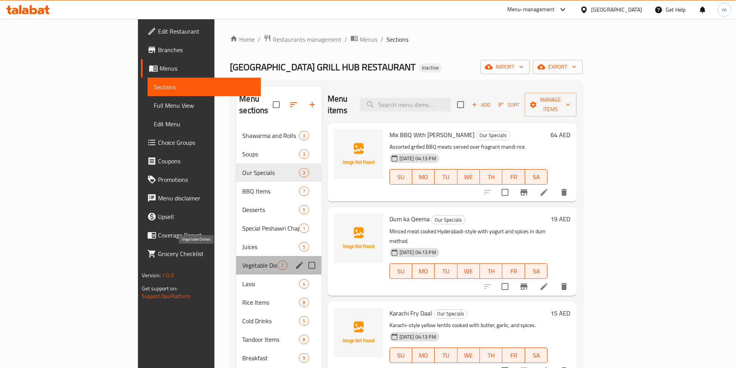
click at [242, 261] on span "Vegetable Dishes" at bounding box center [259, 265] width 35 height 9
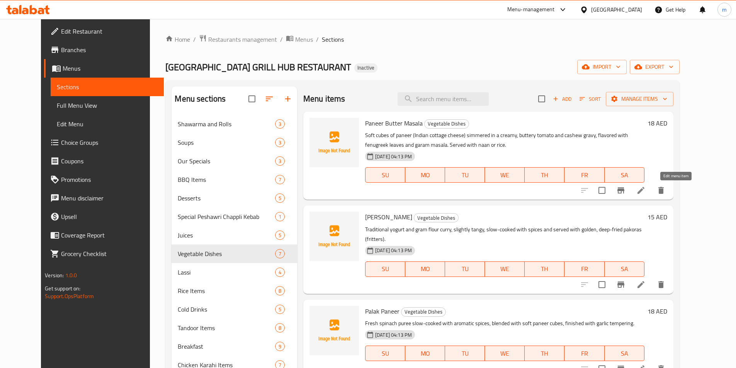
click at [646, 193] on icon at bounding box center [641, 190] width 9 height 9
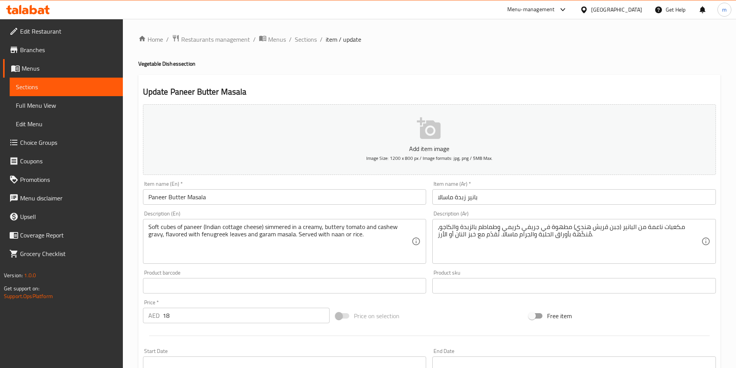
click at [526, 237] on textarea "مكعبات ناعمة من البانير (جبن قريش هندي) مطهوة في جريفي كريمي وطماطم بالزبدة وال…" at bounding box center [570, 241] width 264 height 37
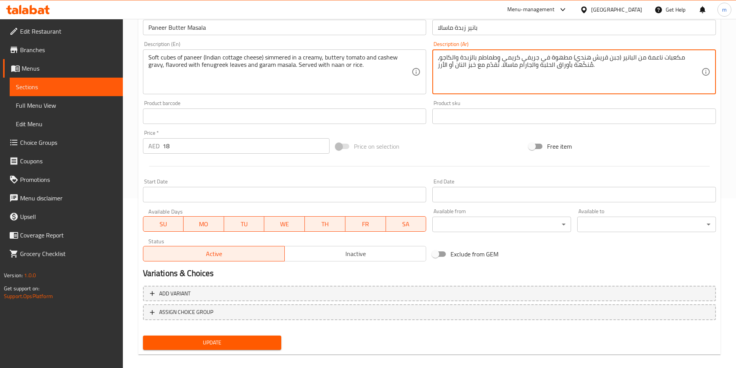
scroll to position [178, 0]
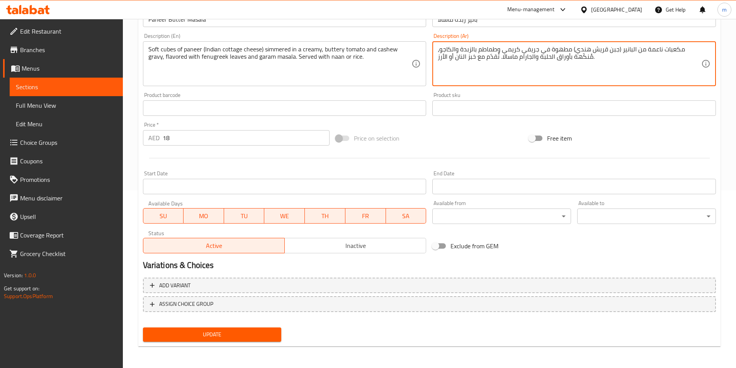
type textarea "مكعبات ناعمة من البانير (جبن قريش هندي) مطهوة في جريفي كريمي وطماطم بالزبدة وال…"
click at [182, 338] on span "Update" at bounding box center [212, 335] width 126 height 10
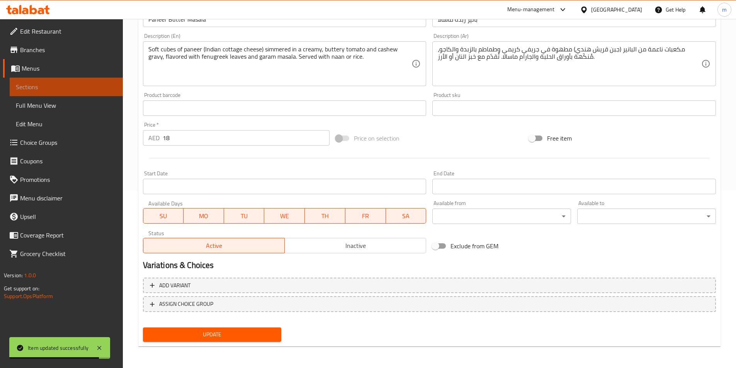
click at [35, 80] on link "Sections" at bounding box center [66, 87] width 113 height 19
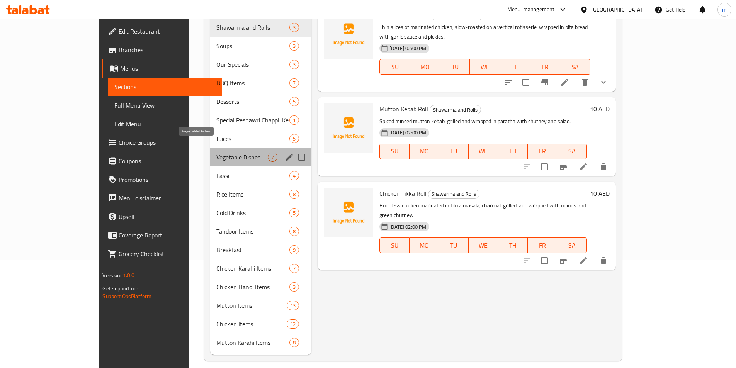
click at [216, 153] on span "Vegetable Dishes" at bounding box center [241, 157] width 51 height 9
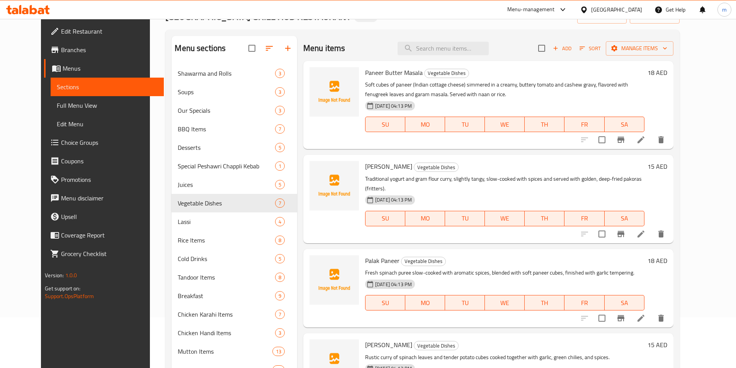
scroll to position [77, 0]
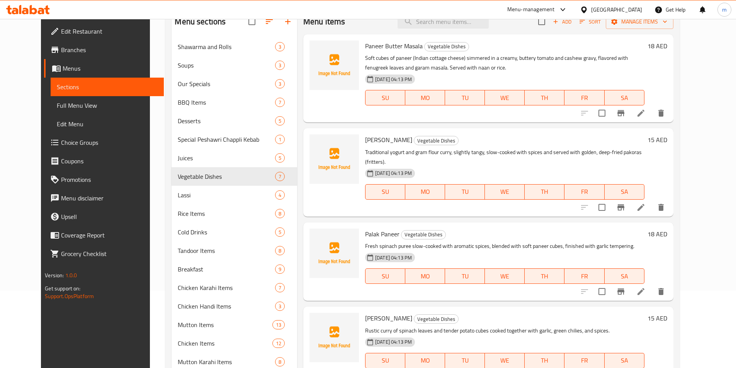
click at [652, 203] on li at bounding box center [641, 208] width 22 height 14
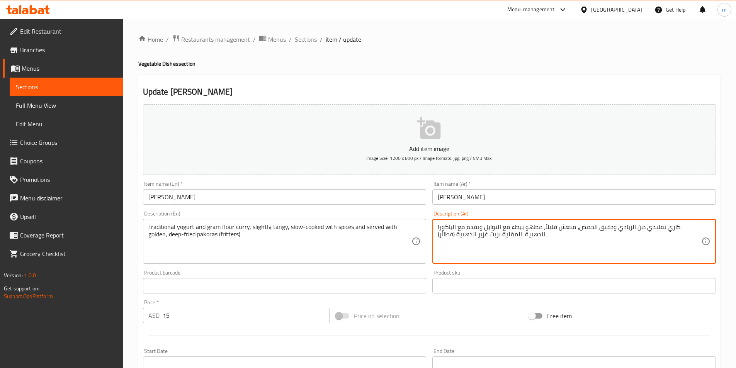
click at [469, 238] on textarea "كاري تقليدي من الزبادي ودقيق الحمص، منعش قليلاً، مطهو ببطء مع التوابل ويقدم مع …" at bounding box center [570, 241] width 264 height 37
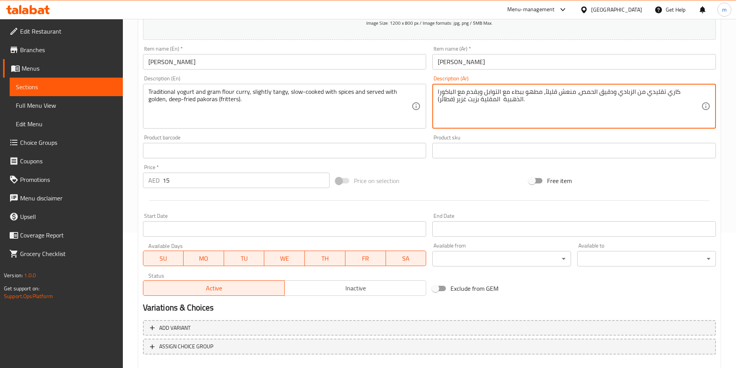
scroll to position [155, 0]
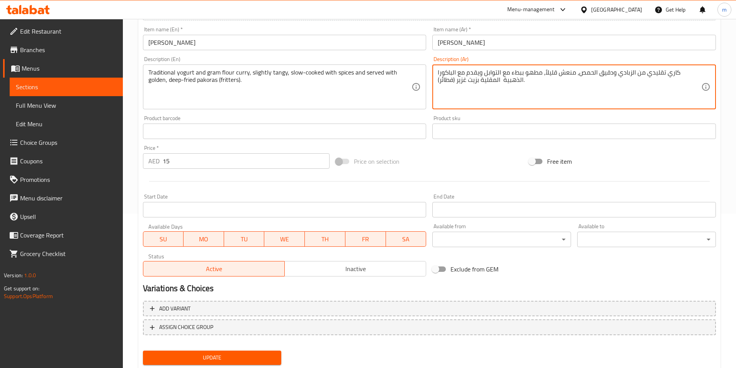
type textarea "كاري تقليدي من الزبادي ودقيق الحمص، منعش قليلاً، مطهو ببطء مع التوابل ويقدم مع …"
click at [202, 353] on button "Update" at bounding box center [212, 358] width 139 height 14
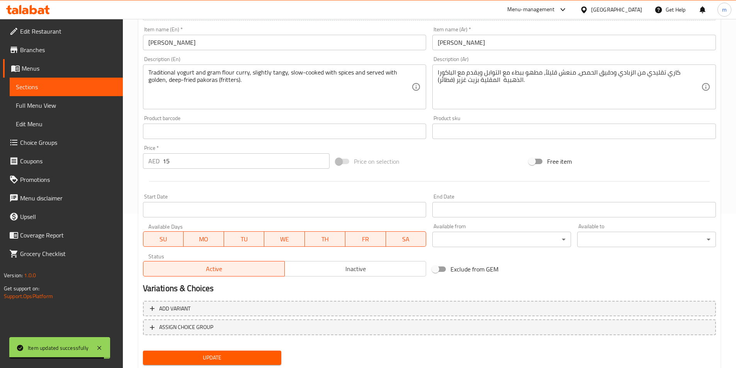
click at [53, 82] on link "Sections" at bounding box center [66, 87] width 113 height 19
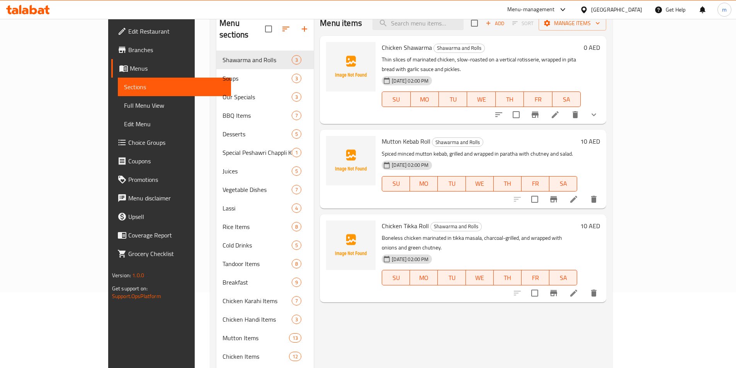
scroll to position [31, 0]
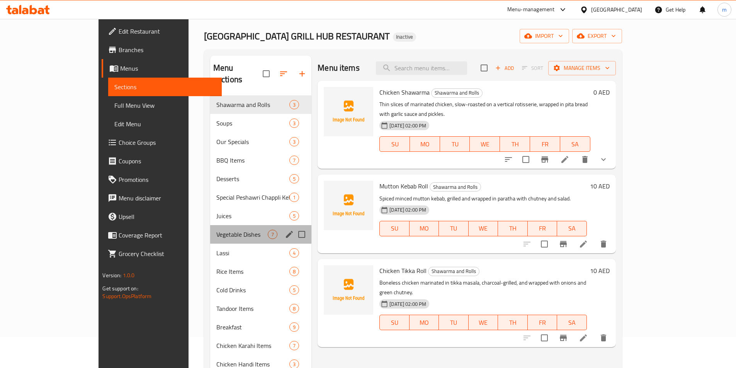
click at [216, 230] on span "Vegetable Dishes" at bounding box center [241, 234] width 51 height 9
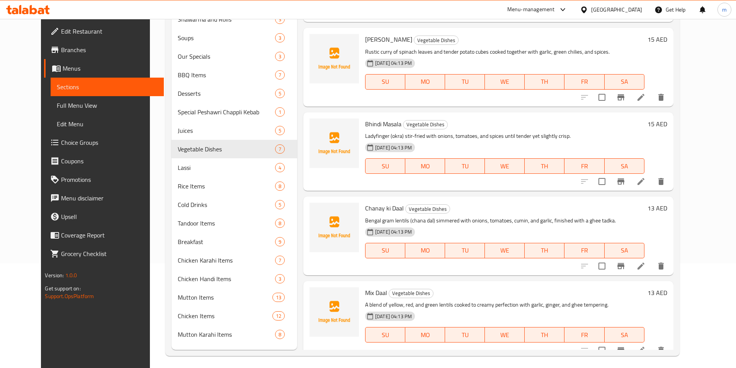
scroll to position [108, 0]
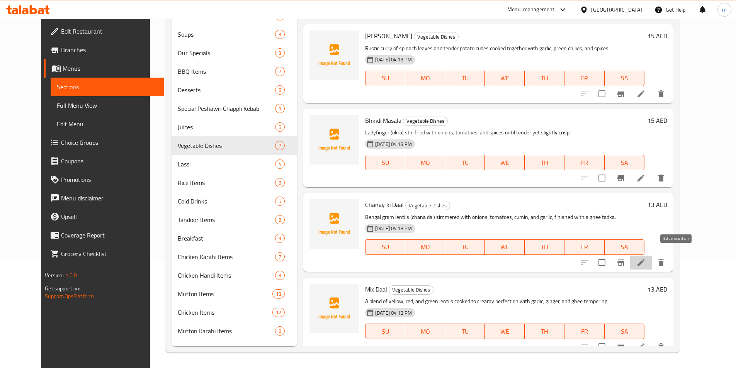
click at [645, 259] on icon at bounding box center [641, 262] width 7 height 7
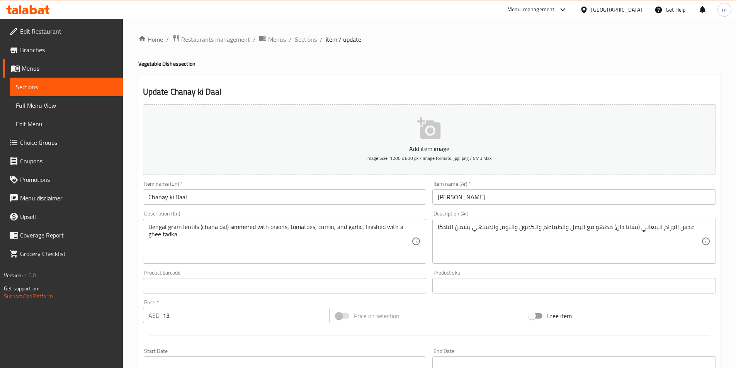
click at [475, 200] on input "[PERSON_NAME]" at bounding box center [574, 196] width 284 height 15
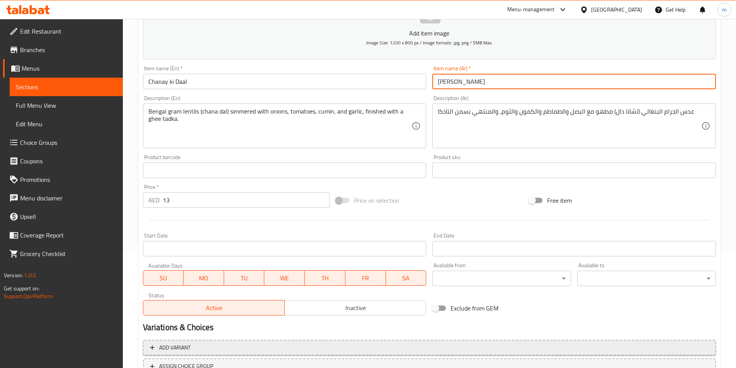
scroll to position [178, 0]
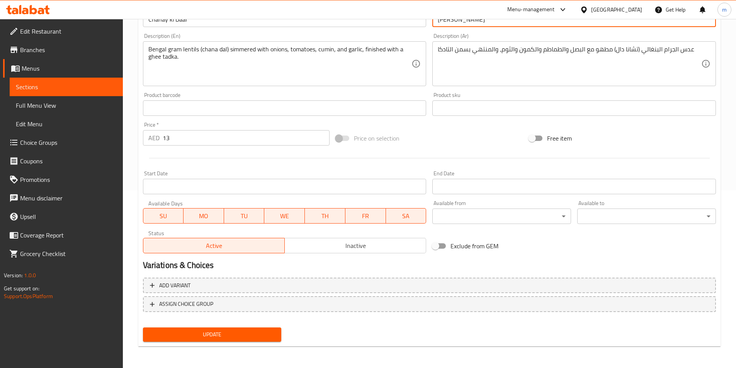
type input "دال شاني كي"
click at [258, 335] on span "Update" at bounding box center [212, 335] width 126 height 10
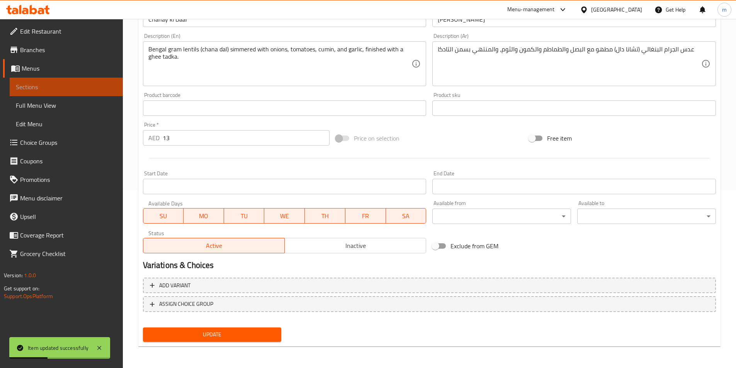
click at [68, 83] on span "Sections" at bounding box center [66, 86] width 101 height 9
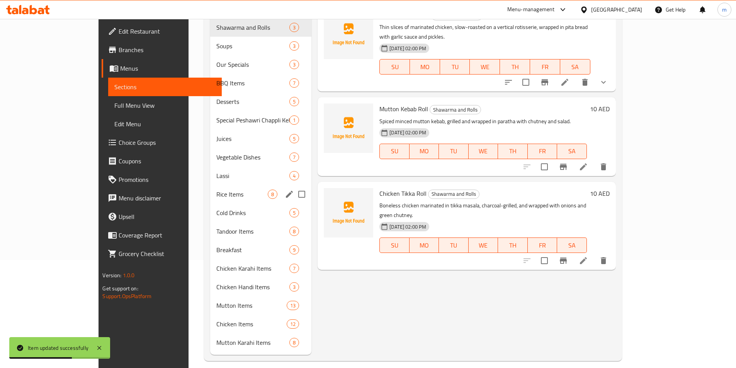
click at [210, 189] on div "Rice Items 8" at bounding box center [260, 194] width 101 height 19
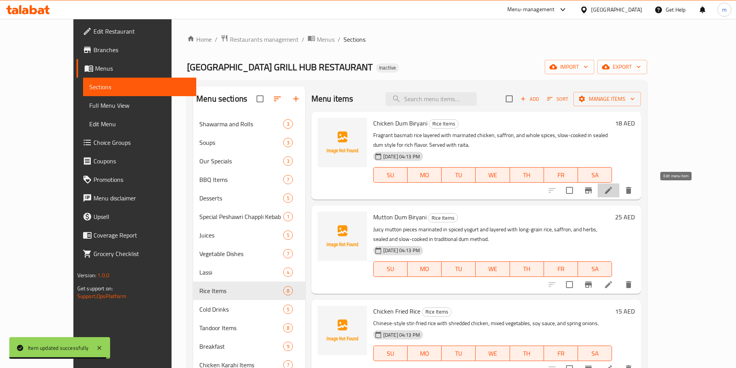
click at [612, 190] on icon at bounding box center [608, 190] width 7 height 7
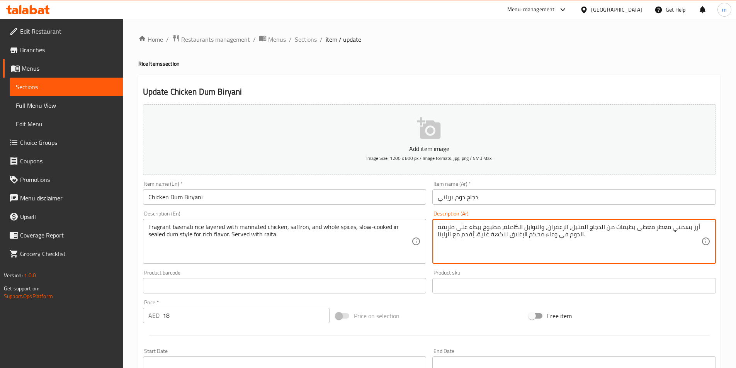
drag, startPoint x: 567, startPoint y: 238, endPoint x: 509, endPoint y: 241, distance: 57.7
click at [468, 228] on textarea "أرز بسمتي معطر مغطى بطبقات من الدجاج المتبل، الزعفران، والتوابل الكاملة، مطبوخ …" at bounding box center [570, 241] width 264 height 37
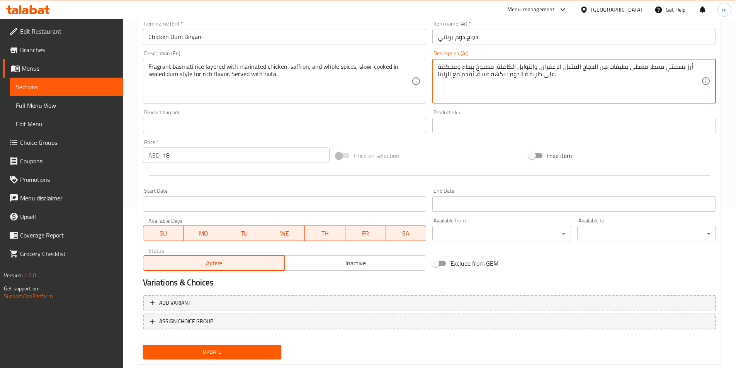
scroll to position [178, 0]
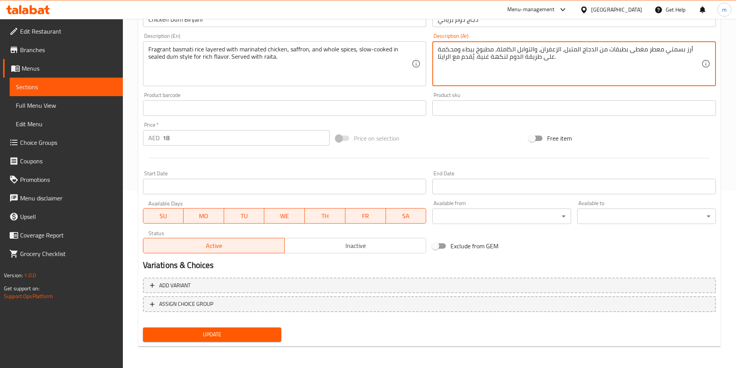
type textarea "أرز بسمتي معطر مغطى بطبقات من الدجاج المتبل، الزعفران، والتوابل الكاملة، مطبوخ …"
click at [250, 328] on button "Update" at bounding box center [212, 335] width 139 height 14
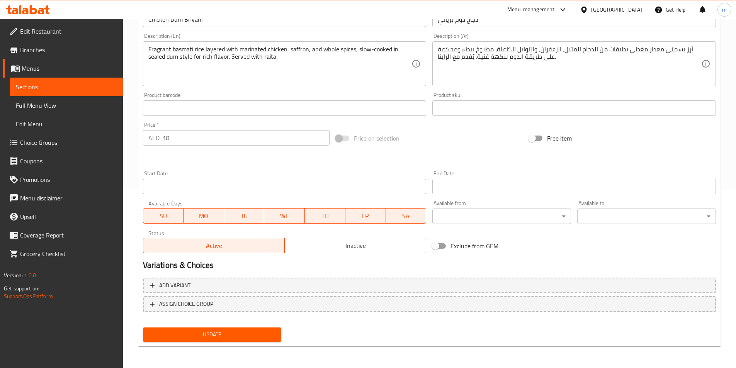
click at [53, 82] on link "Sections" at bounding box center [66, 87] width 113 height 19
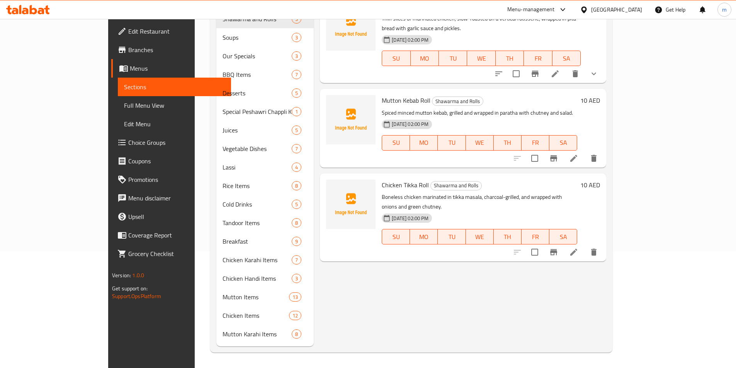
scroll to position [108, 0]
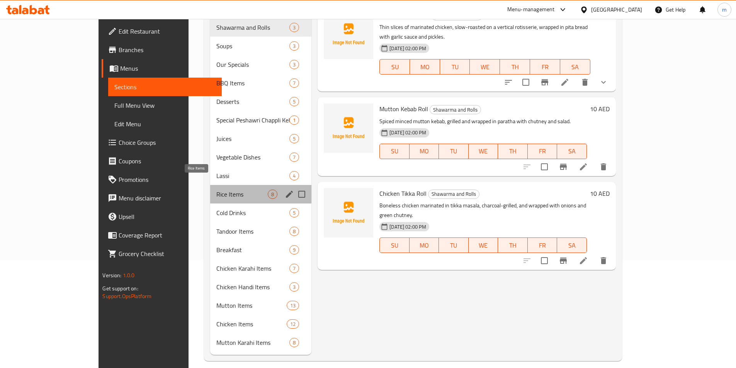
click at [216, 190] on span "Rice Items" at bounding box center [241, 194] width 51 height 9
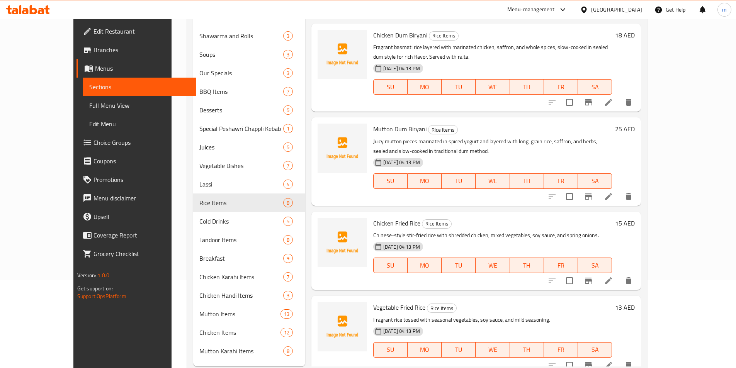
scroll to position [70, 0]
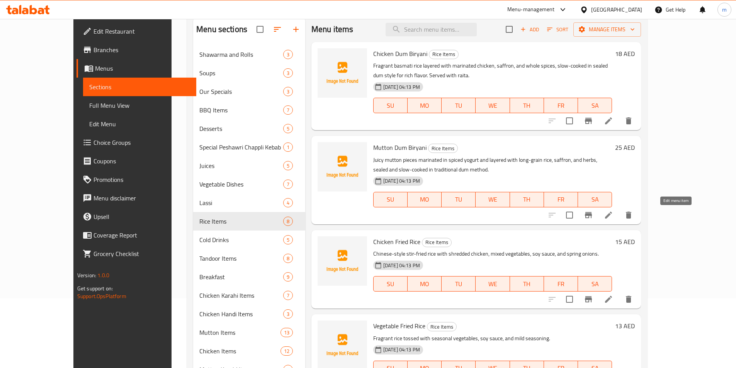
click at [613, 216] on icon at bounding box center [608, 215] width 9 height 9
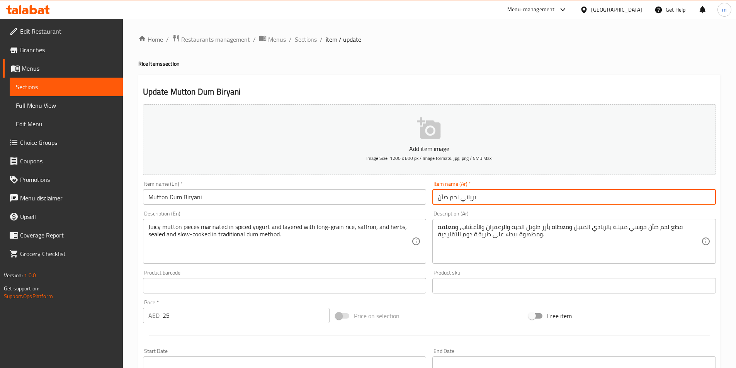
click at [462, 199] on input "برياني لحم ضأن" at bounding box center [574, 196] width 284 height 15
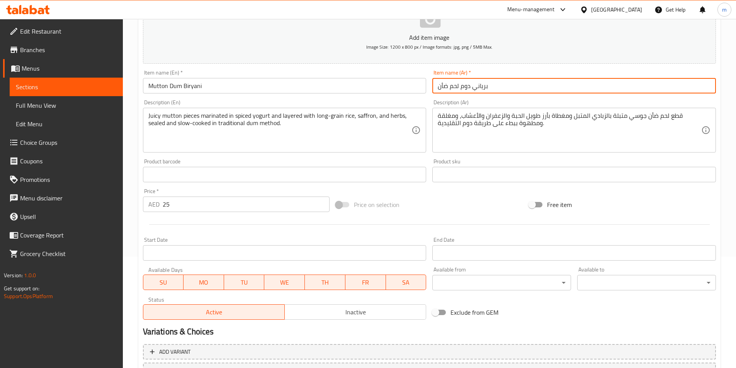
scroll to position [178, 0]
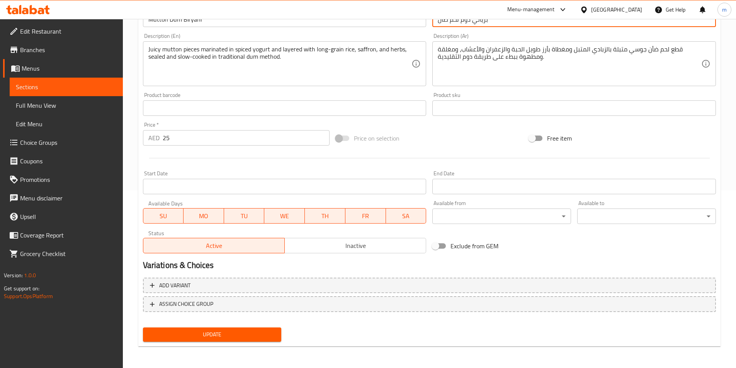
type input "برياني دوم لحم ضأن"
click at [194, 334] on span "Update" at bounding box center [212, 335] width 126 height 10
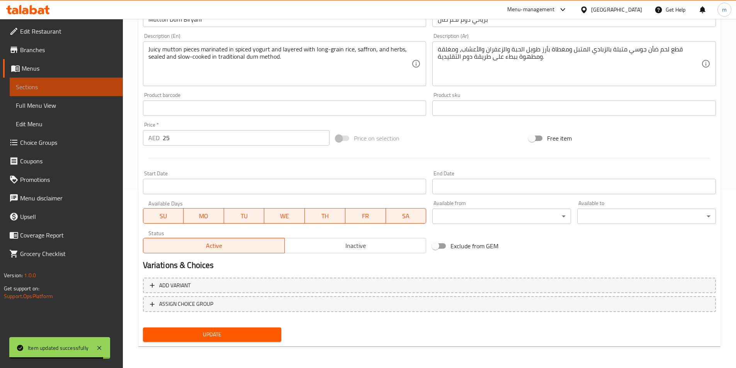
click at [54, 85] on span "Sections" at bounding box center [66, 86] width 101 height 9
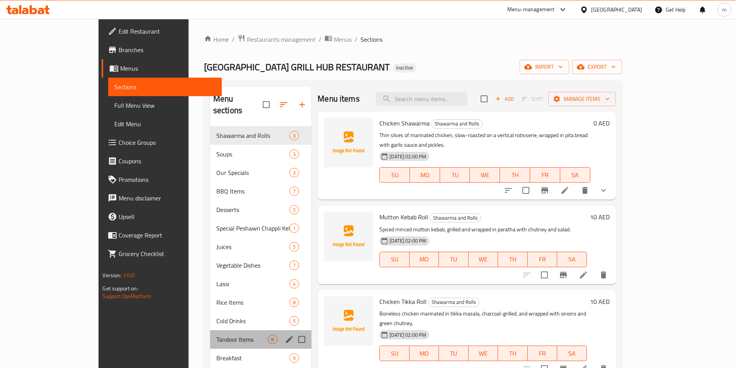
click at [210, 333] on div "Tandoor Items 8" at bounding box center [260, 339] width 101 height 19
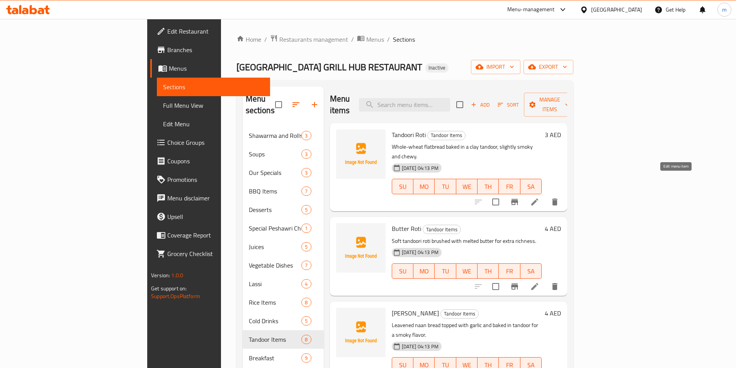
click at [540, 197] on icon at bounding box center [534, 201] width 9 height 9
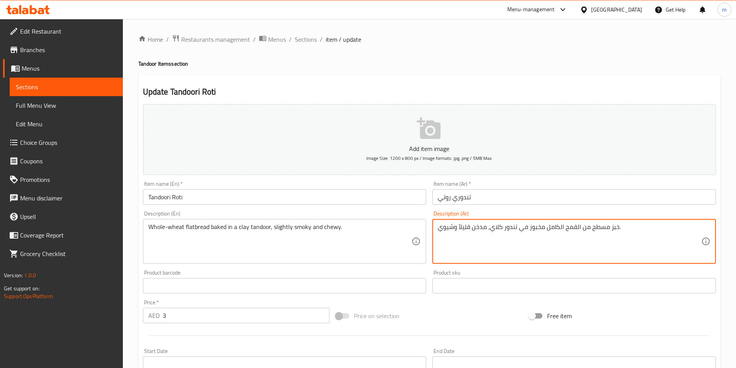
click at [498, 229] on textarea "خبز مسطح من القمح الكامل مخبوز في تندور كلاي، مدخن قليلاً وشيوي." at bounding box center [570, 241] width 264 height 37
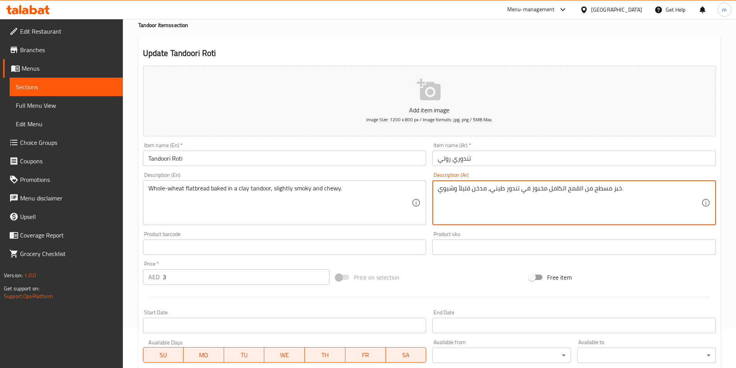
scroll to position [178, 0]
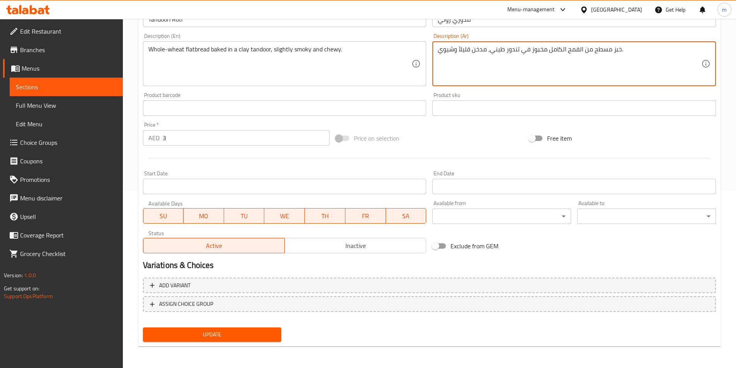
type textarea "خبز مسطح من القمح الكامل مخبوز في تندور طيني، مدخن قليلاً وشيوي."
click at [245, 337] on span "Update" at bounding box center [212, 335] width 126 height 10
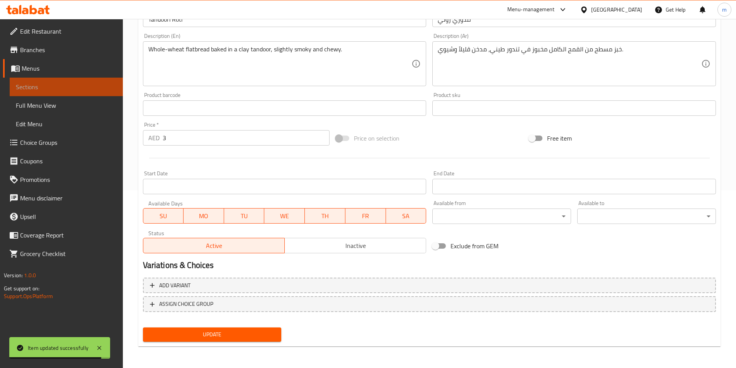
click at [78, 82] on span "Sections" at bounding box center [66, 86] width 101 height 9
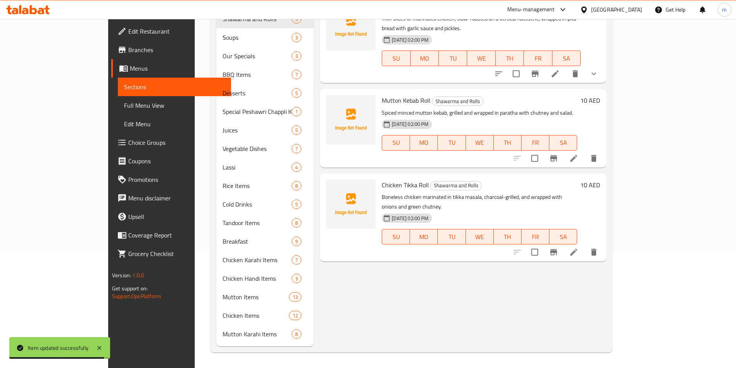
scroll to position [108, 0]
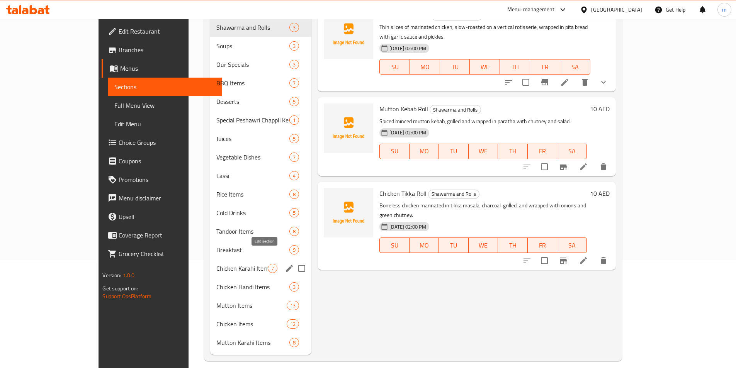
click at [285, 264] on icon "edit" at bounding box center [289, 268] width 9 height 9
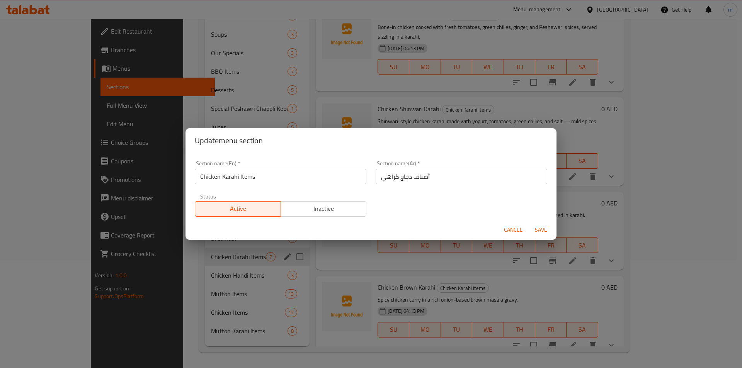
click at [515, 232] on span "Cancel" at bounding box center [513, 230] width 19 height 10
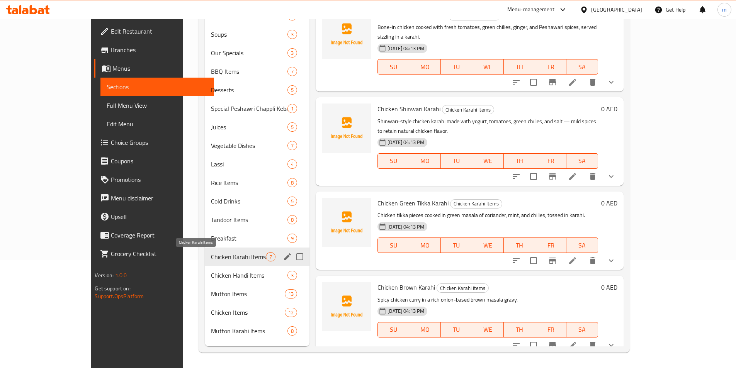
click at [211, 256] on span "Chicken Karahi Items" at bounding box center [238, 256] width 55 height 9
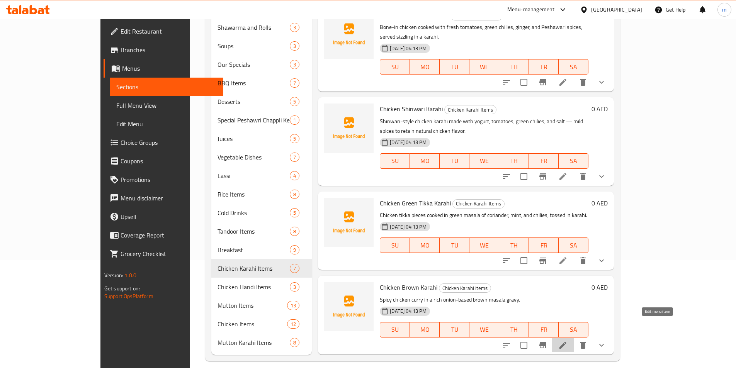
click at [568, 341] on icon at bounding box center [562, 345] width 9 height 9
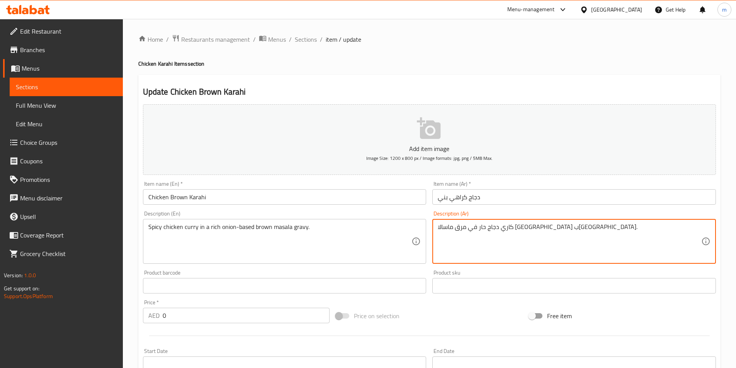
click at [503, 229] on textarea "كاري دجاج حار في مرق ماسالا [GEOGRAPHIC_DATA] ب[GEOGRAPHIC_DATA]." at bounding box center [570, 241] width 264 height 37
click at [456, 228] on textarea "كاري دجاج حار في جريفي ماسالا بني غني بالبصل." at bounding box center [570, 241] width 264 height 37
click at [454, 228] on textarea "كاري دجاج حار في جريفي ماسالا بني غني بالبصل." at bounding box center [570, 241] width 264 height 37
click at [454, 230] on textarea "كاري دجاج حار في جريفي ماسالا بني غني البصل." at bounding box center [570, 241] width 264 height 37
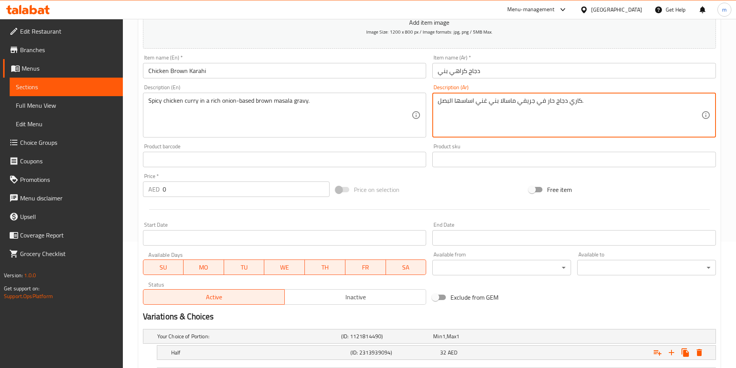
scroll to position [195, 0]
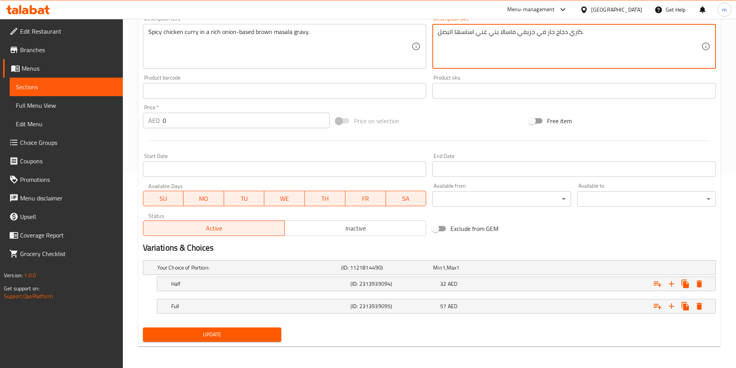
type textarea "كاري دجاج حار في جريفي ماسالا بني غني اساسها البصل."
click at [218, 337] on span "Update" at bounding box center [212, 335] width 126 height 10
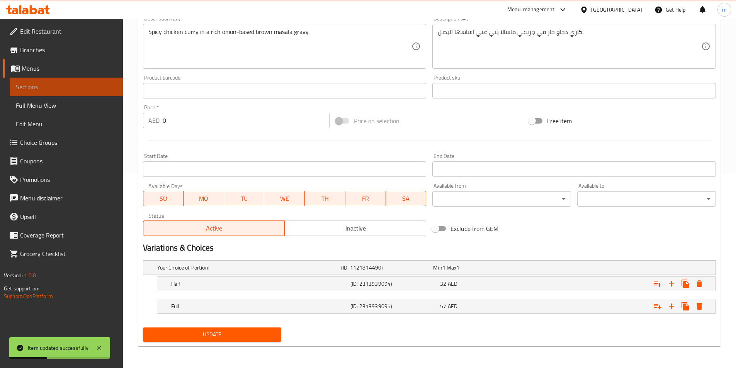
click at [58, 91] on span "Sections" at bounding box center [66, 86] width 101 height 9
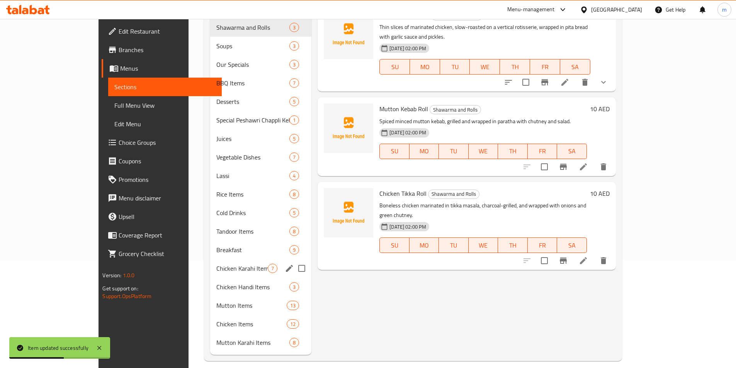
click at [210, 262] on div "Chicken Karahi Items 7" at bounding box center [260, 268] width 101 height 19
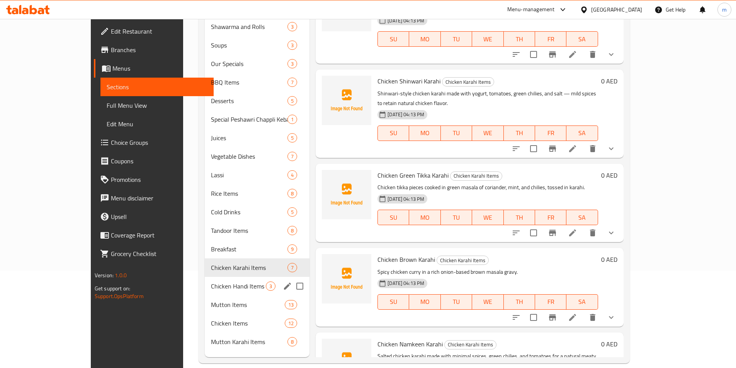
scroll to position [108, 0]
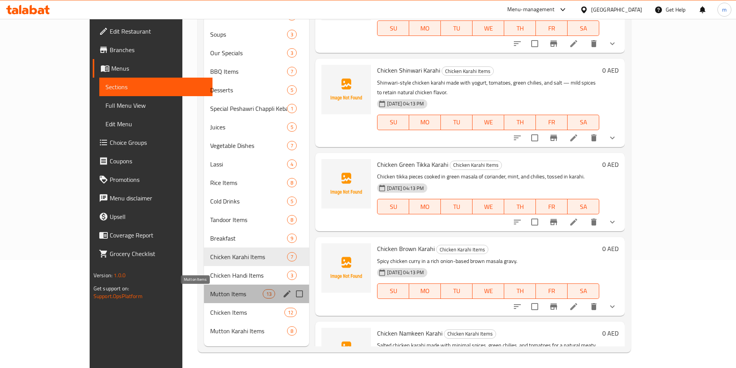
click at [210, 295] on span "Mutton Items" at bounding box center [236, 293] width 53 height 9
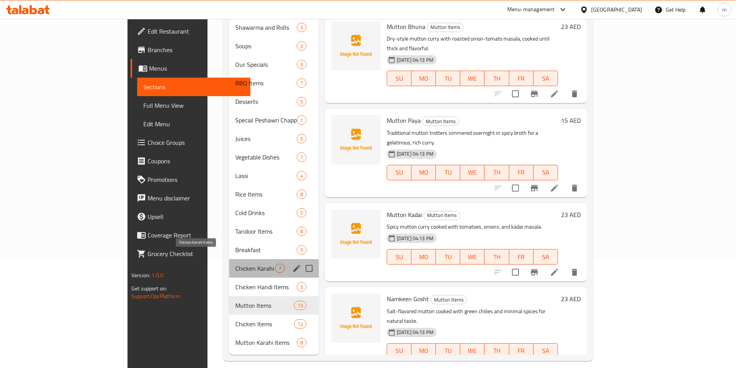
click at [235, 264] on span "Chicken Karahi Items" at bounding box center [254, 268] width 39 height 9
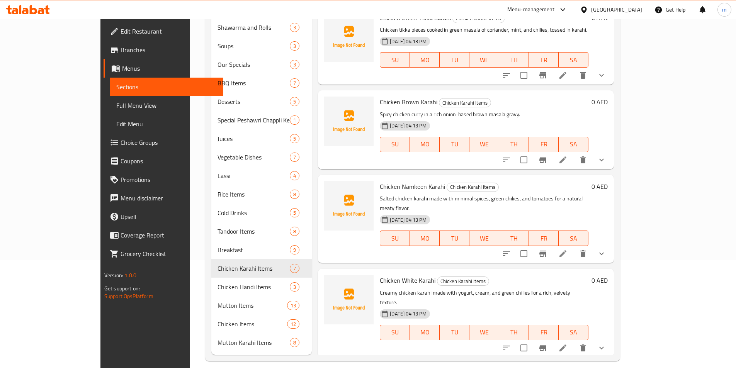
scroll to position [193, 0]
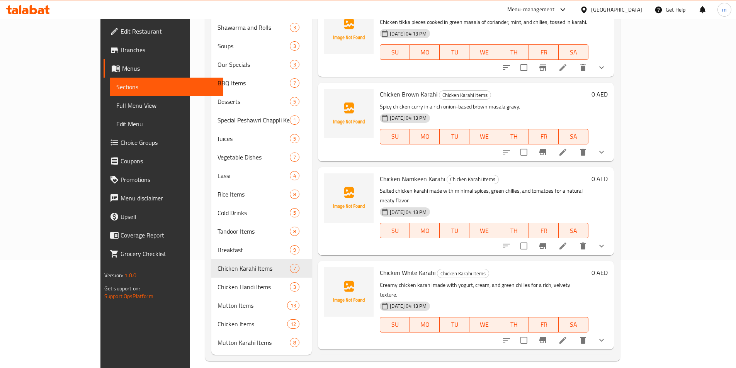
click at [567, 243] on icon at bounding box center [563, 246] width 7 height 7
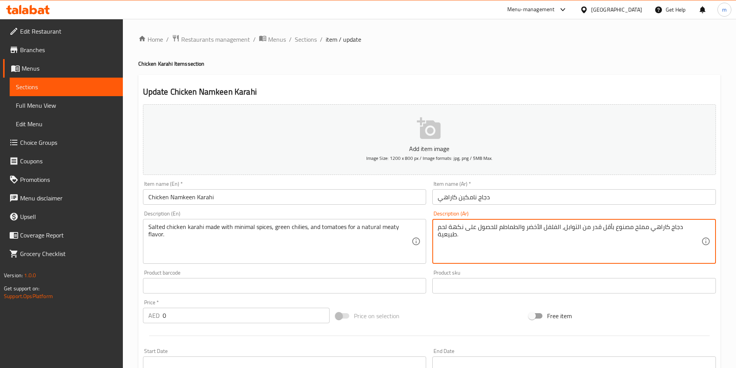
drag, startPoint x: 495, startPoint y: 227, endPoint x: 463, endPoint y: 232, distance: 32.2
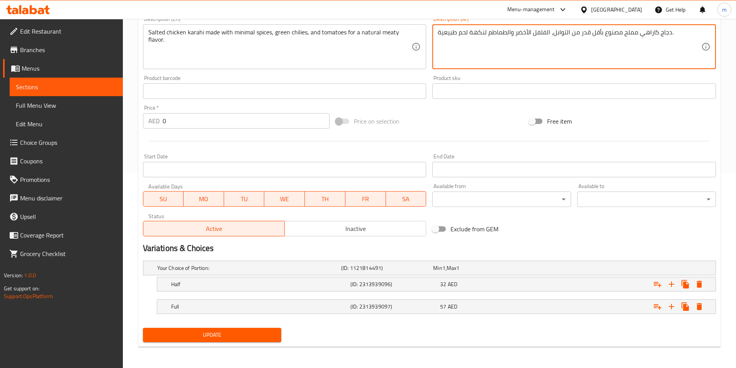
scroll to position [195, 0]
type textarea "دجاج كاراهي مملح مصنوع بأقل قدر من التوابل، الفلفل الأخضر والطماطم لنكهة لحم طب…"
click at [225, 343] on div "Update" at bounding box center [212, 335] width 145 height 20
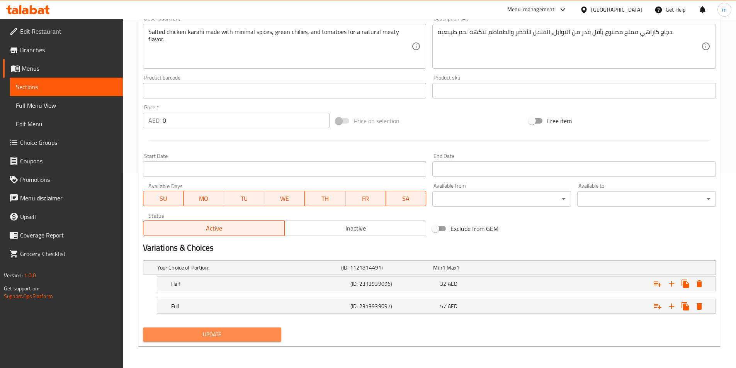
click at [225, 340] on button "Update" at bounding box center [212, 335] width 139 height 14
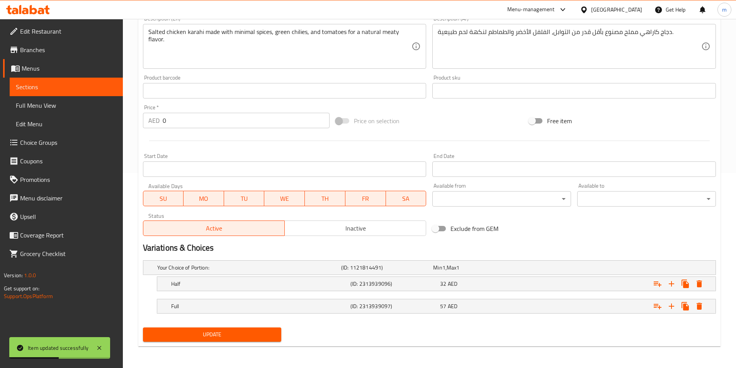
click at [43, 88] on span "Sections" at bounding box center [66, 86] width 101 height 9
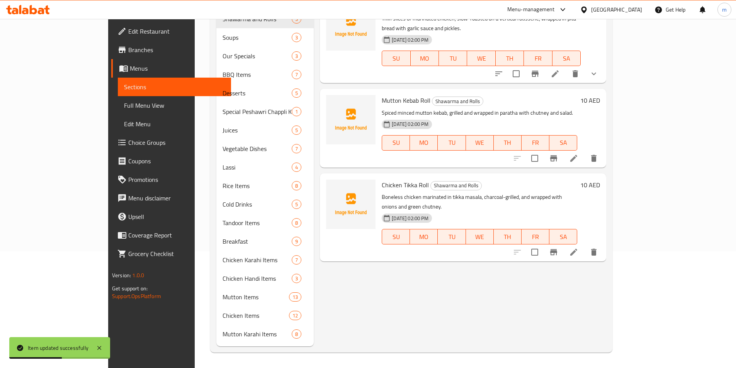
scroll to position [108, 0]
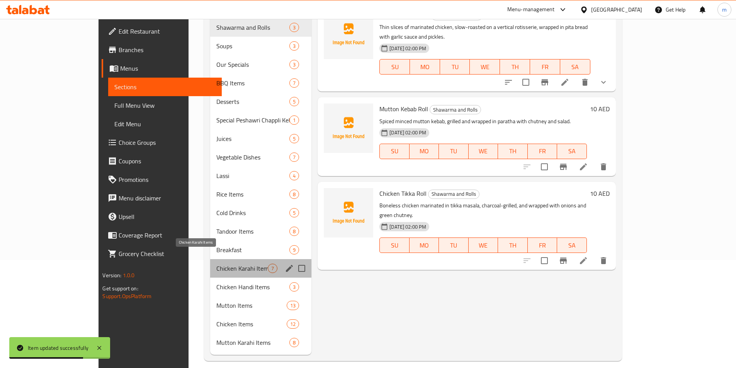
click at [216, 264] on span "Chicken Karahi Items" at bounding box center [241, 268] width 51 height 9
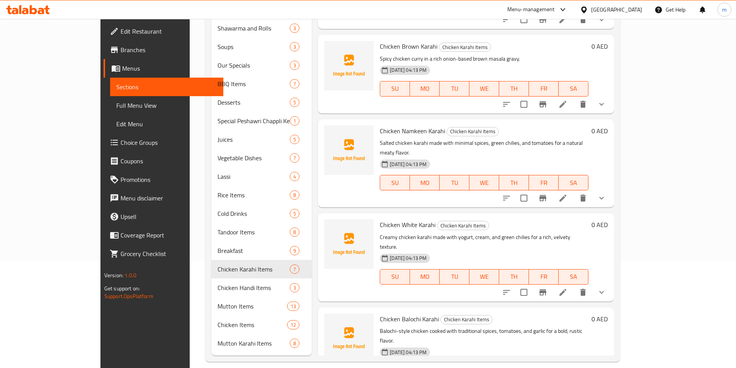
scroll to position [108, 0]
click at [574, 285] on li at bounding box center [563, 292] width 22 height 14
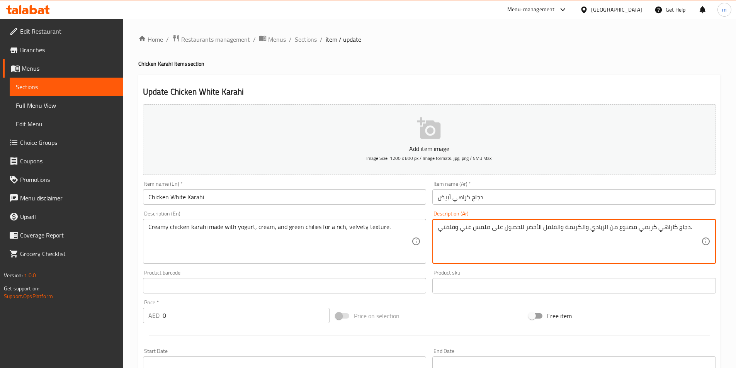
drag, startPoint x: 522, startPoint y: 230, endPoint x: 489, endPoint y: 234, distance: 33.9
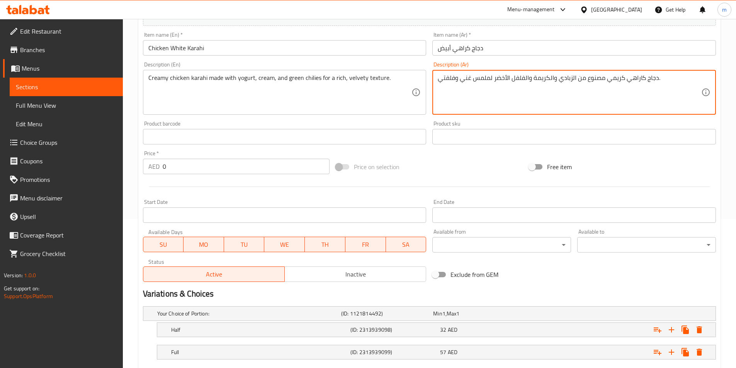
scroll to position [195, 0]
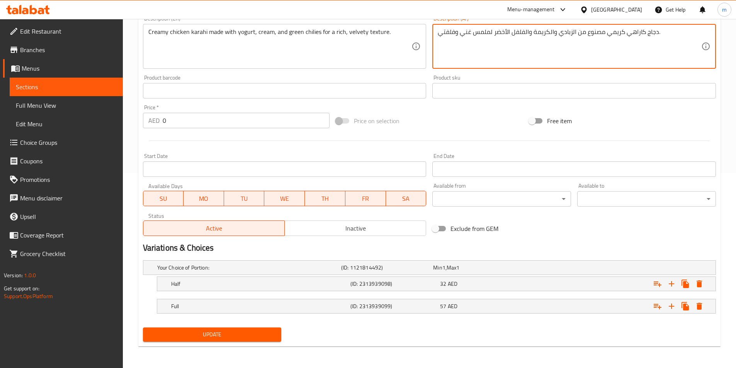
type textarea "دجاج كاراهي كريمي مصنوع من الزبادي والكريمة والفلفل الأخضر لملمس غني وفلفتي."
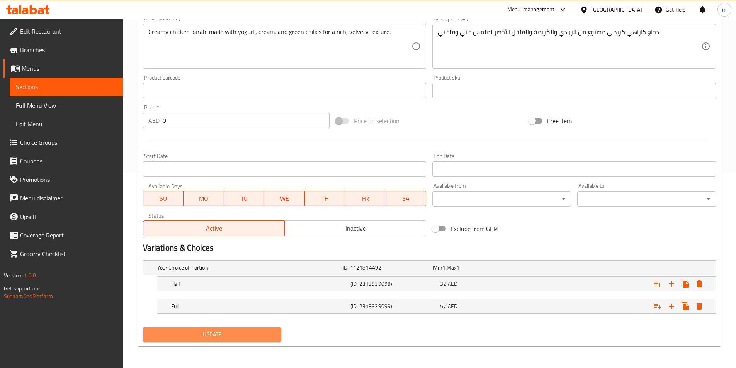
click at [209, 340] on button "Update" at bounding box center [212, 335] width 139 height 14
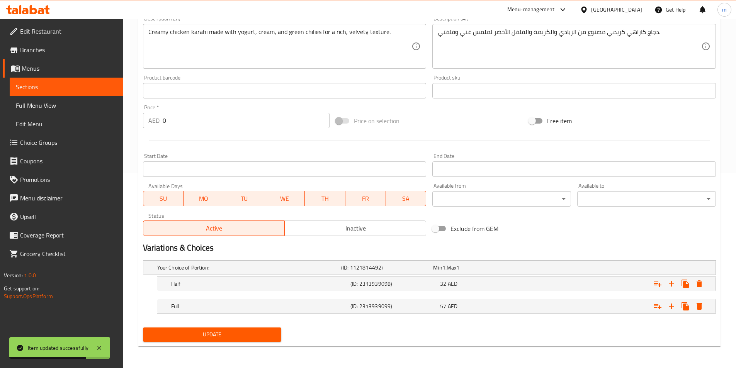
click at [70, 90] on span "Sections" at bounding box center [66, 86] width 101 height 9
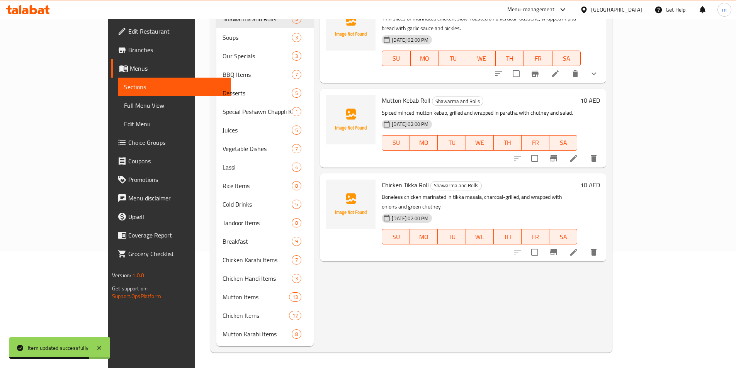
scroll to position [108, 0]
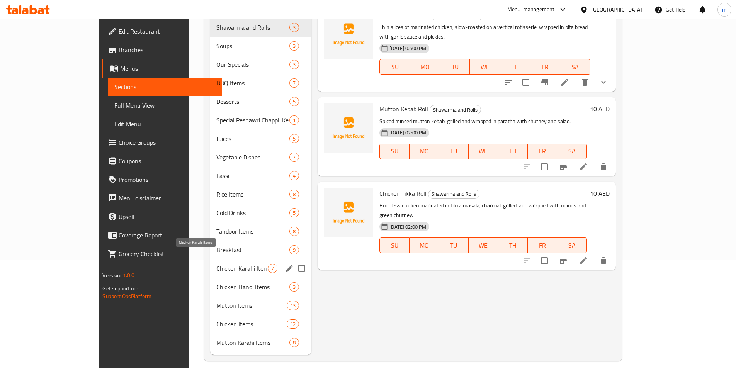
click at [216, 264] on span "Chicken Karahi Items" at bounding box center [241, 268] width 51 height 9
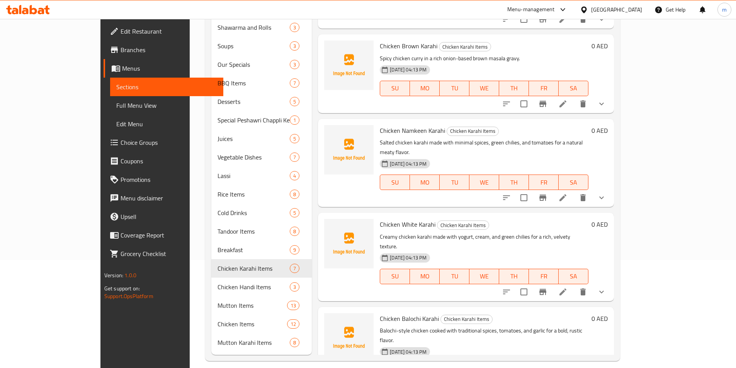
scroll to position [242, 0]
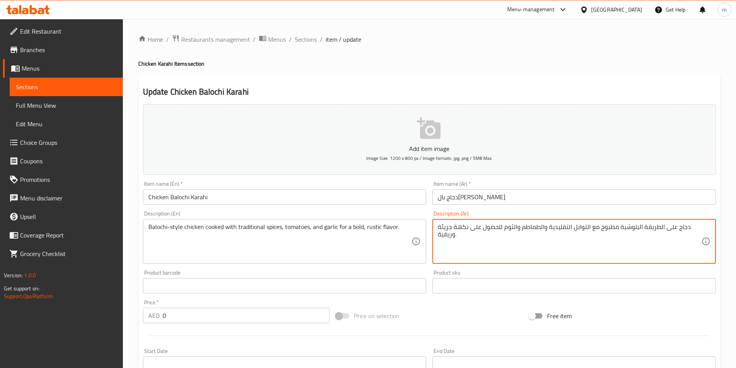
click at [498, 233] on textarea "دجاج على الطريقة البلوشية مطبوخ مع التوابل التقليدية والطماطم والثوم للحصول على…" at bounding box center [570, 241] width 264 height 37
drag, startPoint x: 499, startPoint y: 228, endPoint x: 468, endPoint y: 232, distance: 31.3
click at [468, 232] on textarea "دجاج على الطريقة البلوشية مطبوخ مع التوابل التقليدية والطماطم والثوم للحصول على…" at bounding box center [570, 241] width 264 height 37
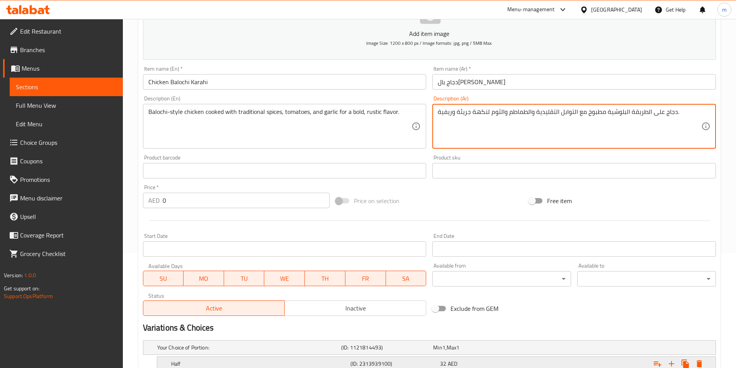
scroll to position [195, 0]
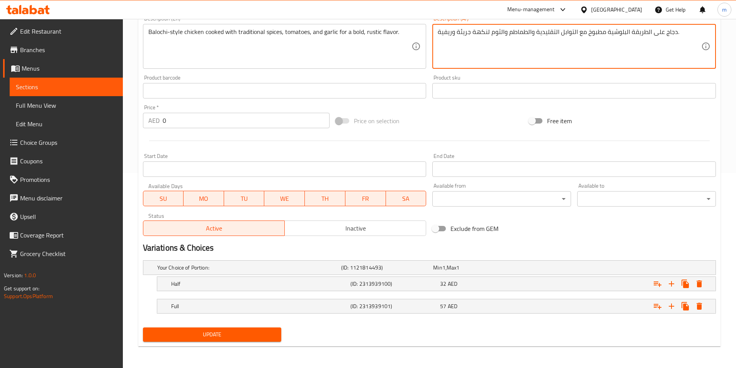
type textarea "دجاج على الطريقة البلوشية مطبوخ مع التوابل التقليدية والطماطم والثوم لنكهة جريئ…"
click at [217, 330] on span "Update" at bounding box center [212, 335] width 126 height 10
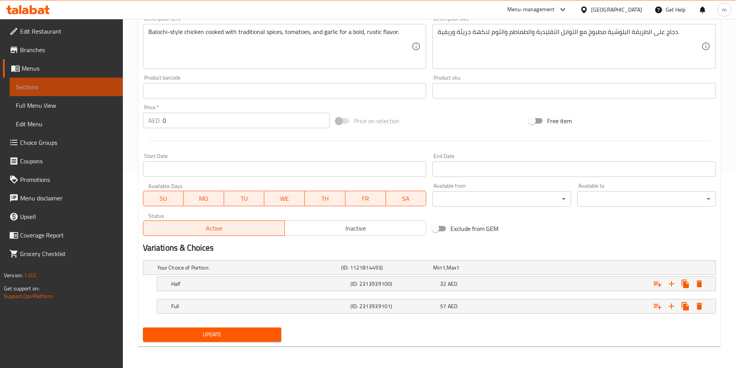
click at [74, 85] on span "Sections" at bounding box center [66, 86] width 101 height 9
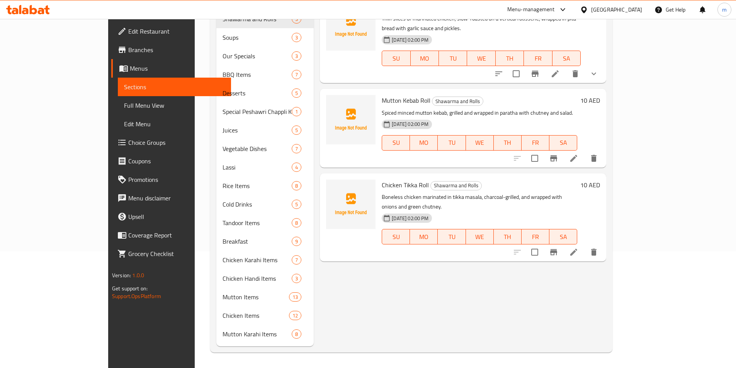
scroll to position [108, 0]
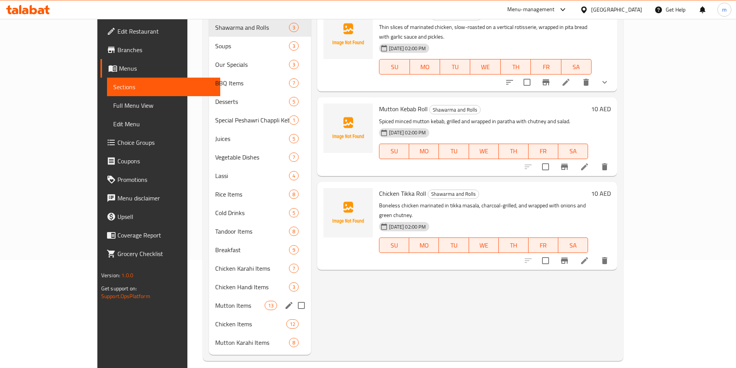
click at [215, 301] on span "Mutton Items" at bounding box center [239, 305] width 49 height 9
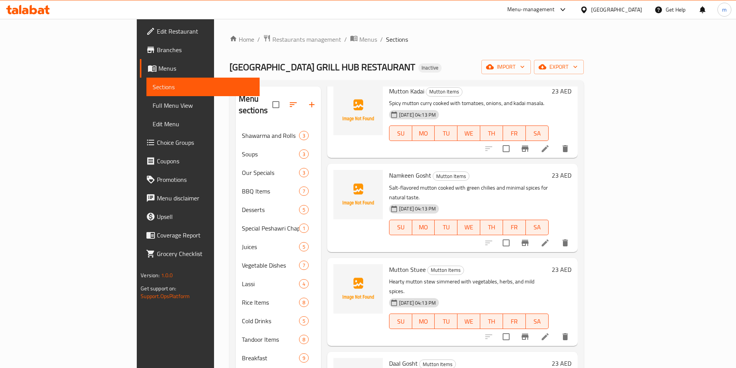
scroll to position [271, 0]
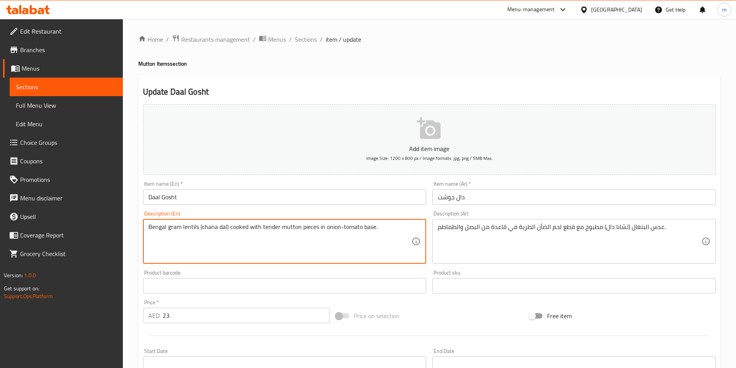
click at [171, 228] on textarea "Bengal gram lentils (chana dal) cooked with tender mutton pieces in onion-tomat…" at bounding box center [280, 241] width 264 height 37
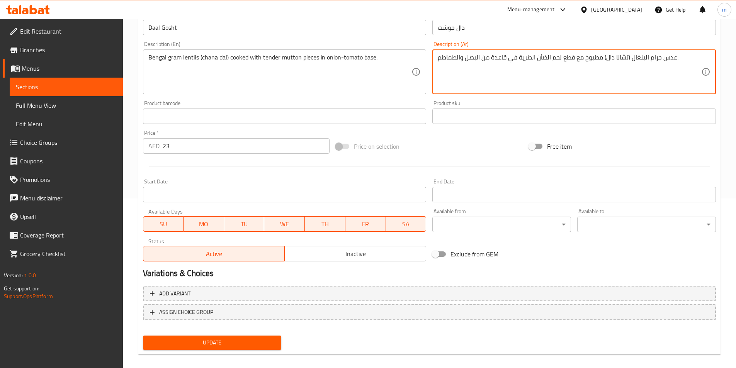
scroll to position [178, 0]
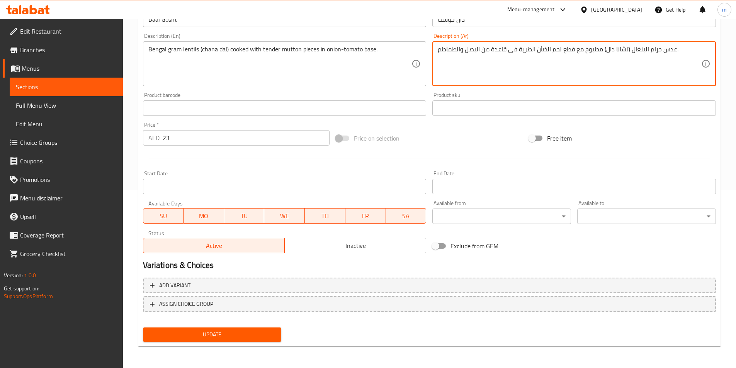
type textarea "عدس جرام البنغال (تشانا دال) مطبوخ مع قطع لحم الضأن الطرية في قاعدة من البصل وا…"
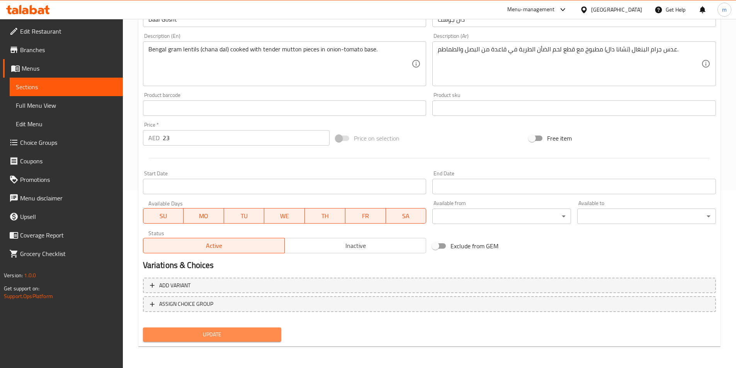
click at [258, 332] on span "Update" at bounding box center [212, 335] width 126 height 10
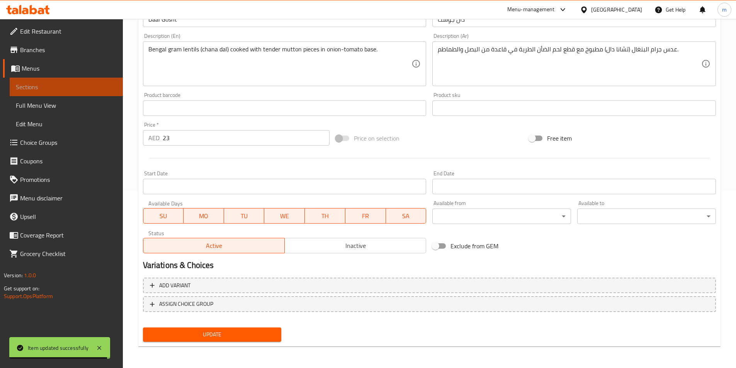
click at [57, 92] on link "Sections" at bounding box center [66, 87] width 113 height 19
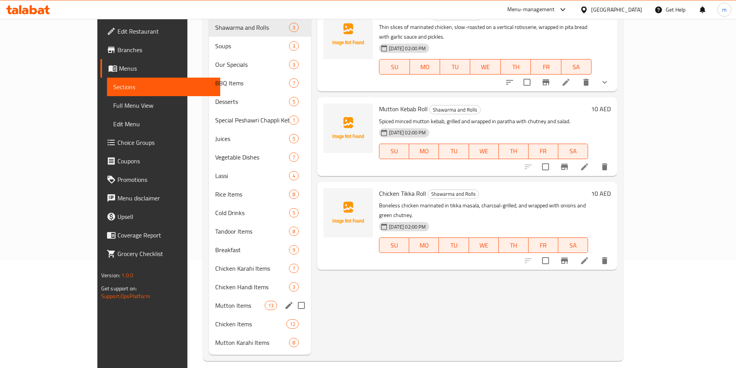
click at [209, 299] on div "Mutton Items 13" at bounding box center [260, 305] width 102 height 19
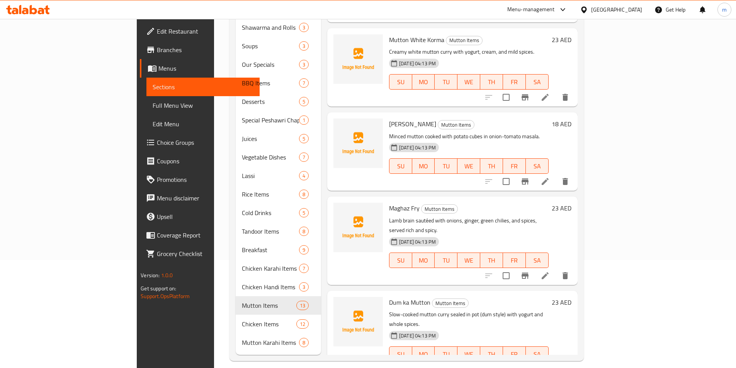
scroll to position [749, 0]
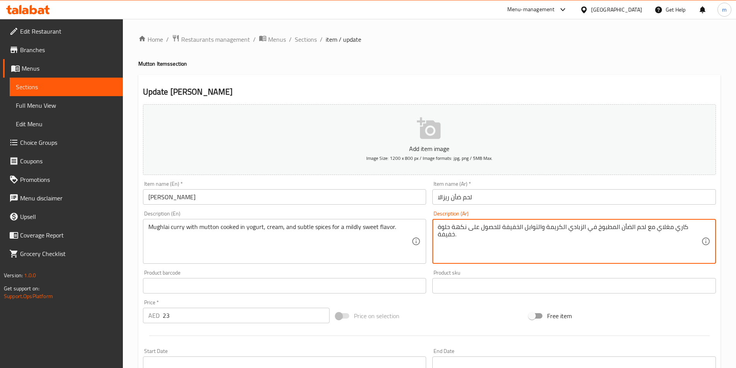
click at [496, 233] on textarea "كاري مغلاي مع لحم الضأن المطبوخ في الزبادي الكريمة والتوابل الخفيفة للحصول على …" at bounding box center [570, 241] width 264 height 37
click at [494, 228] on textarea "كاري مغلاي مع لحم الضأن المطبوخ في الزبادي الكريمة والتوابل الخفيفة للحصول على …" at bounding box center [570, 241] width 264 height 37
click at [498, 235] on textarea "كاري مغلاي مع لحم الضأن المطبوخ في الزبادي الكريمة والتوابل الخفيفة للحصول على …" at bounding box center [570, 241] width 264 height 37
drag, startPoint x: 498, startPoint y: 229, endPoint x: 466, endPoint y: 231, distance: 31.7
click at [466, 231] on textarea "كاري مغلاي مع لحم الضأن المطبوخ في الزبادي الكريمة والتوابل الخفيفة للحصول على …" at bounding box center [570, 241] width 264 height 37
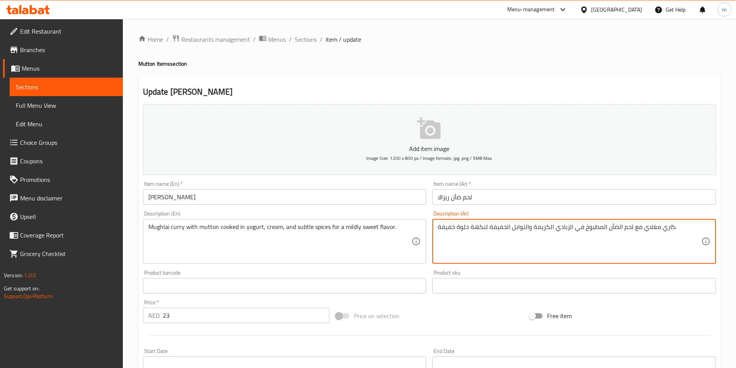
scroll to position [155, 0]
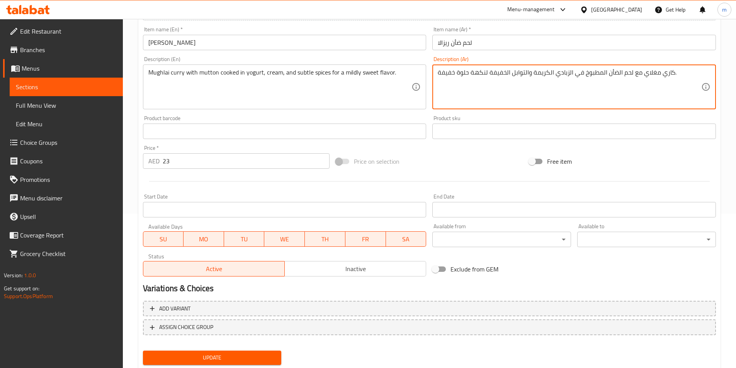
type textarea "كاري مغلاي مع لحم الضأن المطبوخ في الزبادي الكريمة والتوابل الخفيفة لنكهة حلوة …"
click at [230, 355] on span "Update" at bounding box center [212, 358] width 126 height 10
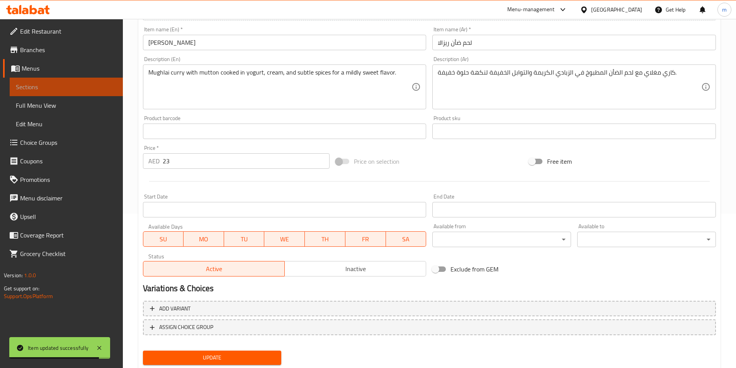
click at [74, 87] on span "Sections" at bounding box center [66, 86] width 101 height 9
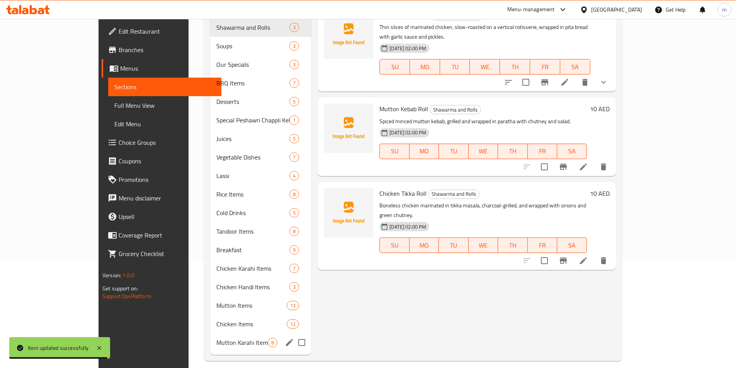
click at [210, 334] on div "Mutton Karahi Items 8" at bounding box center [260, 343] width 101 height 19
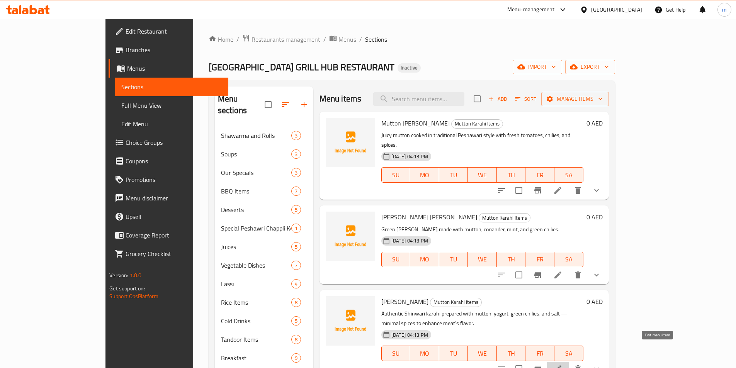
click at [562, 366] on icon at bounding box center [558, 369] width 7 height 7
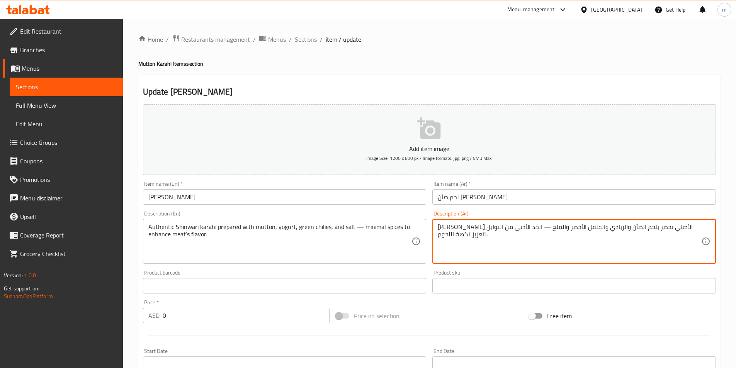
drag, startPoint x: 492, startPoint y: 228, endPoint x: 480, endPoint y: 228, distance: 12.8
click at [490, 227] on textarea "كاراهي شينواري الأصلي يحضر بلحم الضأن والزبادي والفلفل الأخضر والملح — الحد الأ…" at bounding box center [570, 241] width 264 height 37
drag, startPoint x: 493, startPoint y: 227, endPoint x: 466, endPoint y: 228, distance: 27.1
click at [466, 228] on textarea "كاراهي شينواري الأصلي يحضر بلحم الضأن والزبادي والفلفل الأخضر والملح — الحد الأ…" at bounding box center [570, 241] width 264 height 37
click at [442, 238] on textarea "كاراهي شينواري الأصلي يحضر بلحم الضأن والزبادي والفلفل الأخضر والملح — أقل قدر …" at bounding box center [570, 241] width 264 height 37
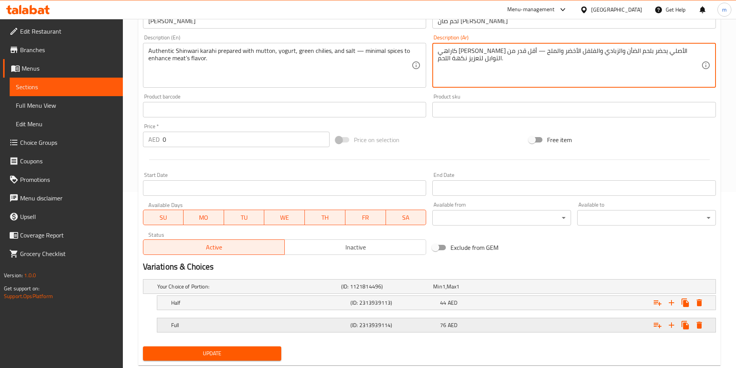
scroll to position [195, 0]
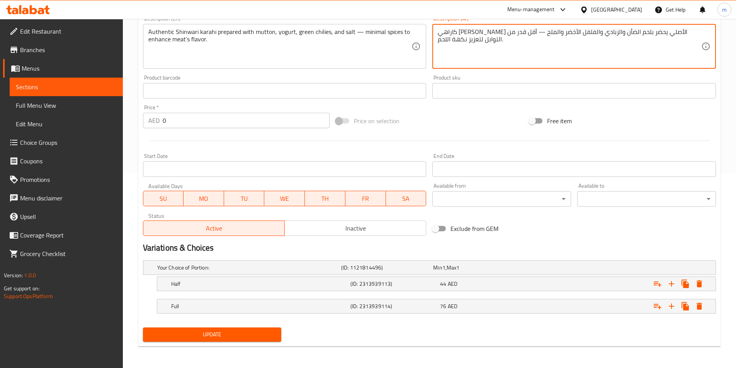
type textarea "كاراهي شينواري الأصلي يحضر بلحم الضأن والزبادي والفلفل الأخضر والملح — أقل قدر …"
click at [223, 332] on div "Add item image Image Size: 1200 x 800 px / Image formats: jpg, png / 5MB Max. I…" at bounding box center [429, 125] width 579 height 439
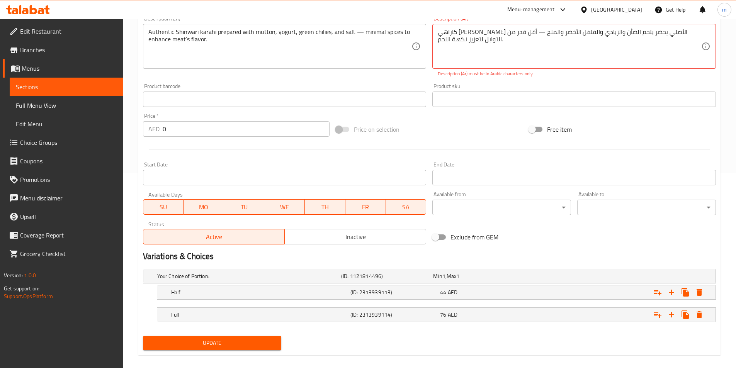
click at [225, 341] on span "Update" at bounding box center [212, 344] width 126 height 10
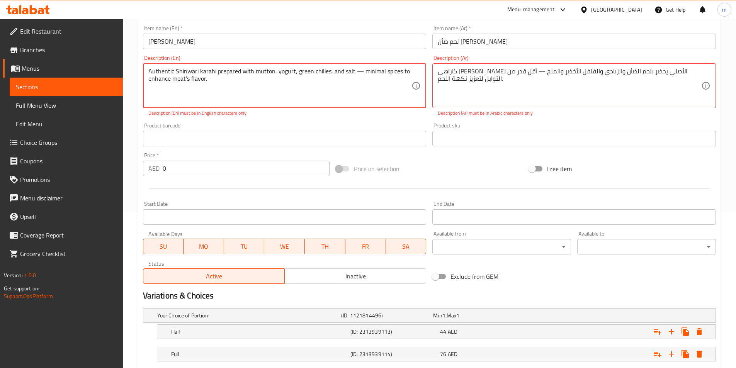
scroll to position [118, 0]
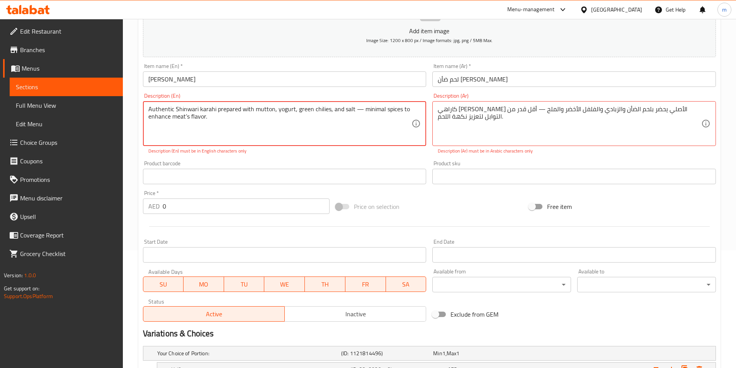
click at [189, 109] on textarea "Authentic Shinwari karahi prepared with mutton, yogurt, green chilies, and salt…" at bounding box center [280, 124] width 264 height 37
click at [184, 107] on textarea "Authentic Shinwari karahi prepared with mutton, yogurt, green chilies, and salt…" at bounding box center [280, 124] width 264 height 37
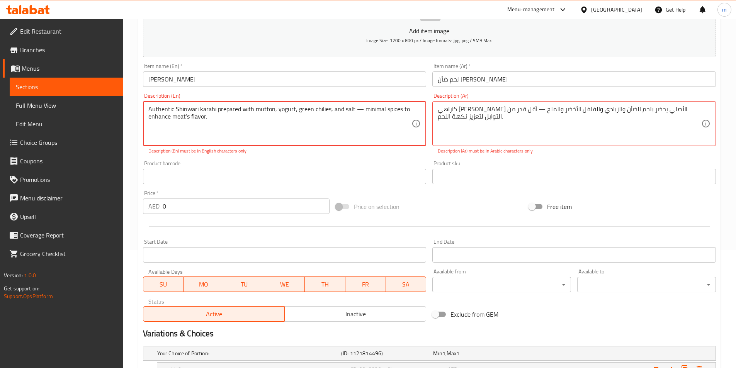
click at [184, 107] on textarea "Authentic Shinwari karahi prepared with mutton, yogurt, green chilies, and salt…" at bounding box center [280, 124] width 264 height 37
drag, startPoint x: 184, startPoint y: 107, endPoint x: 176, endPoint y: 126, distance: 20.5
click at [176, 126] on textarea "Authentic Shinwari karahi prepared with mutton, yogurt, green chilies, and salt…" at bounding box center [280, 124] width 264 height 37
click at [197, 112] on textarea "Authentic Shinwari karahi prepared with mutton, yogurt, green chilies, and salt…" at bounding box center [280, 124] width 264 height 37
click at [213, 111] on textarea "Authentic Shinwari karahi prepared with mutton, yogurt, green chilies, and salt…" at bounding box center [280, 124] width 264 height 37
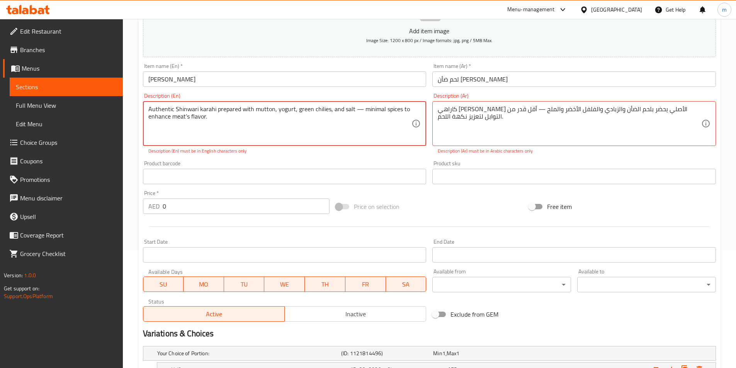
click at [214, 111] on textarea "Authentic Shinwari karahi prepared with mutton, yogurt, green chilies, and salt…" at bounding box center [280, 124] width 264 height 37
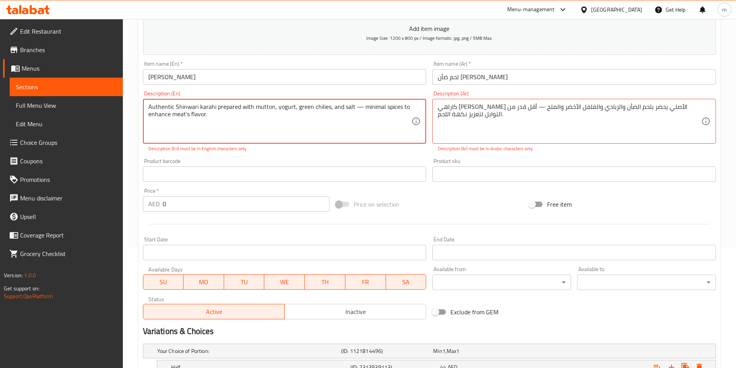
scroll to position [204, 0]
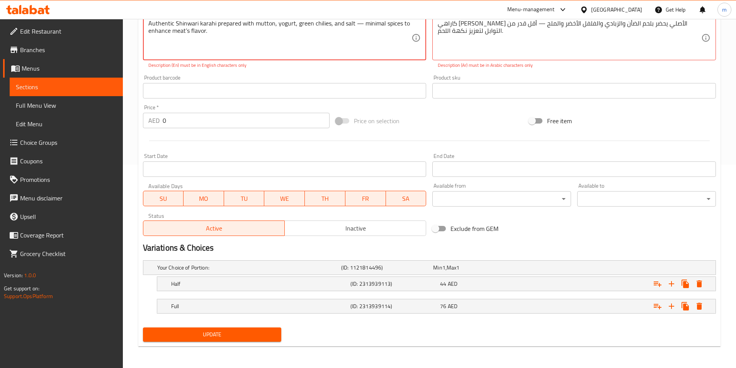
click at [250, 334] on span "Update" at bounding box center [212, 335] width 126 height 10
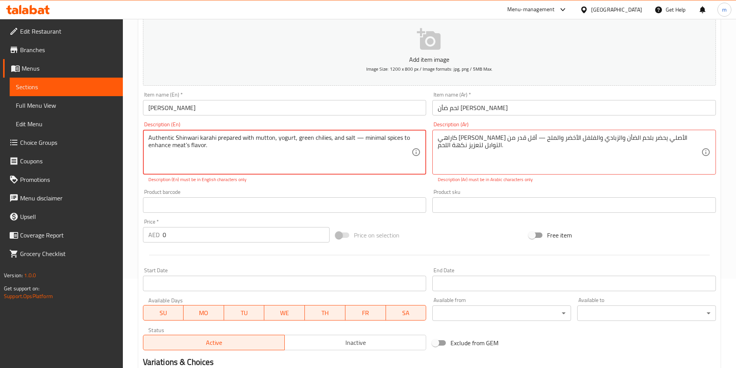
scroll to position [88, 0]
click at [213, 139] on textarea "Authentic Shinwari karahi prepared with mutton, yogurt, green chilies, and salt…" at bounding box center [280, 154] width 264 height 37
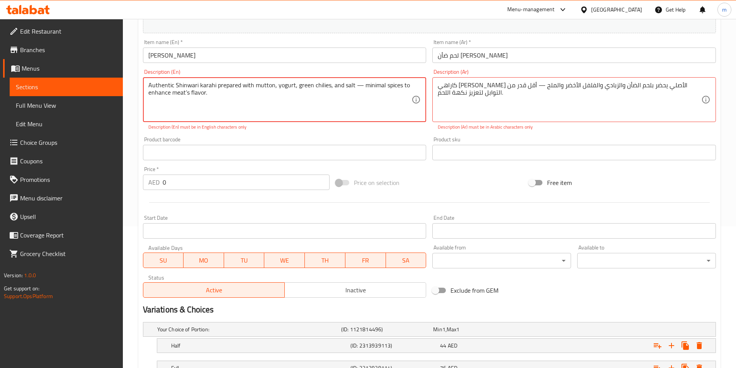
scroll to position [204, 0]
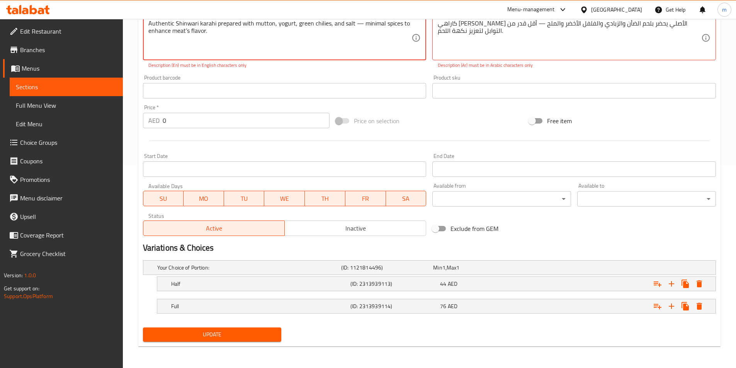
click at [246, 336] on span "Update" at bounding box center [212, 335] width 126 height 10
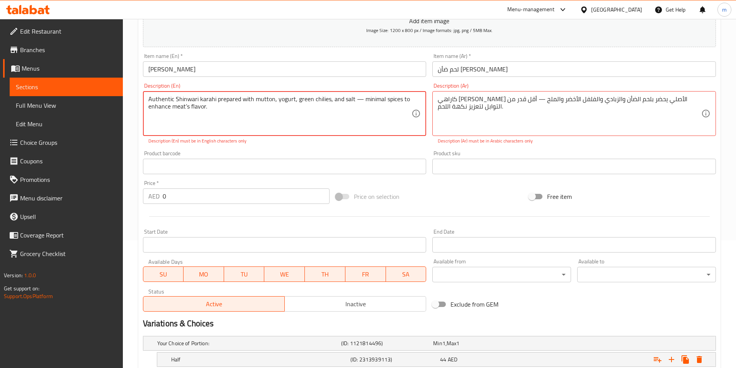
scroll to position [126, 0]
drag, startPoint x: 176, startPoint y: 101, endPoint x: 215, endPoint y: 101, distance: 38.7
click at [215, 101] on textarea "Authentic Shinwari karahi prepared with mutton, yogurt, green chilies, and salt…" at bounding box center [280, 115] width 264 height 37
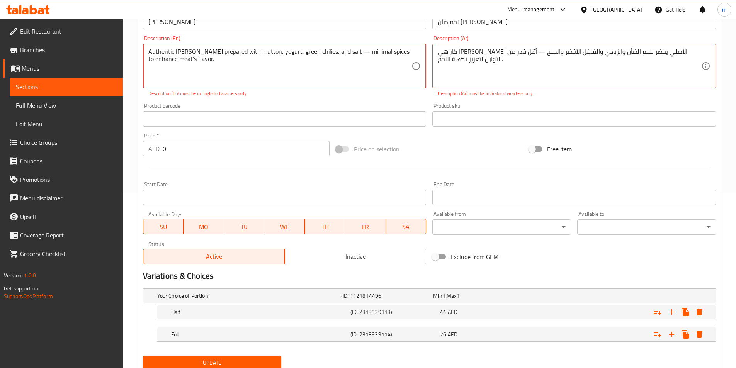
scroll to position [204, 0]
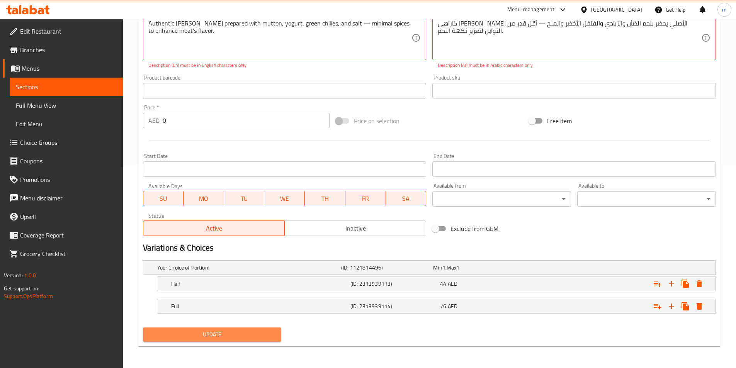
click at [252, 339] on span "Update" at bounding box center [212, 335] width 126 height 10
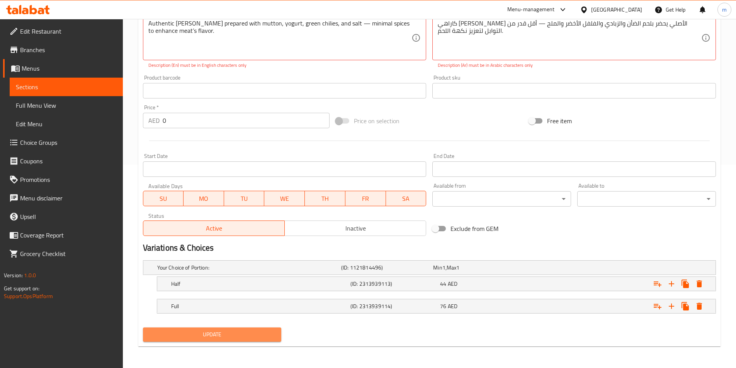
click at [252, 339] on span "Update" at bounding box center [212, 335] width 126 height 10
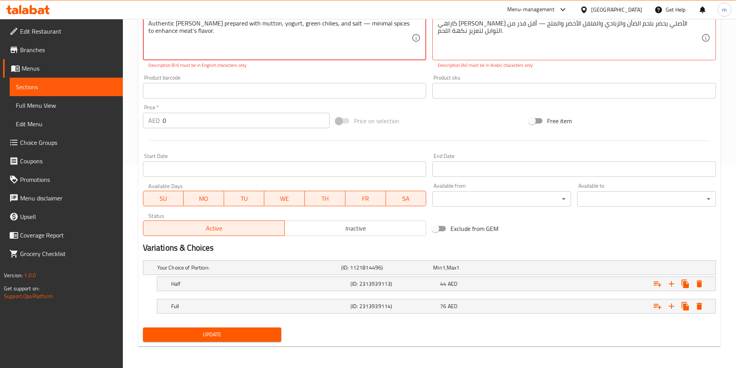
click at [252, 339] on span "Update" at bounding box center [212, 335] width 126 height 10
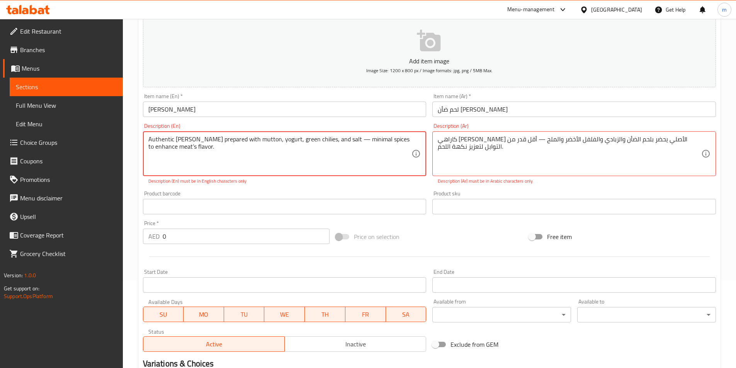
click at [186, 149] on textarea "Authentic Shinwari Karahi prepared with mutton, yogurt, green chilies, and salt…" at bounding box center [280, 154] width 264 height 37
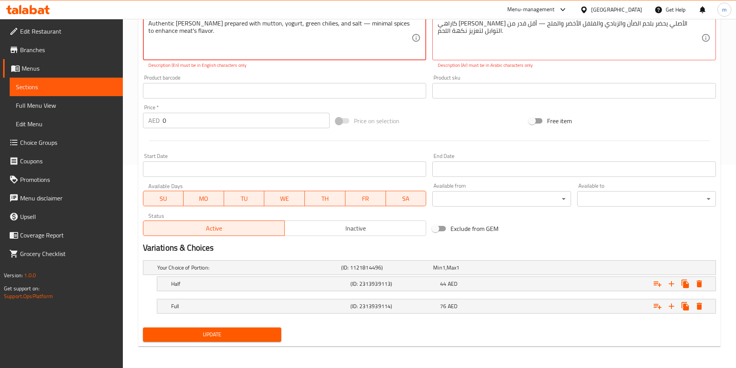
type textarea "Authentic Shinwari Karahi prepared with mutton, yogurt, green chilies, and salt…"
click at [217, 335] on span "Update" at bounding box center [212, 335] width 126 height 10
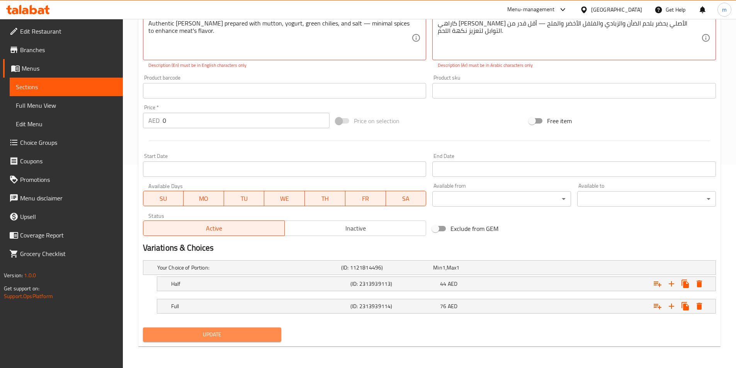
click at [217, 335] on span "Update" at bounding box center [212, 335] width 126 height 10
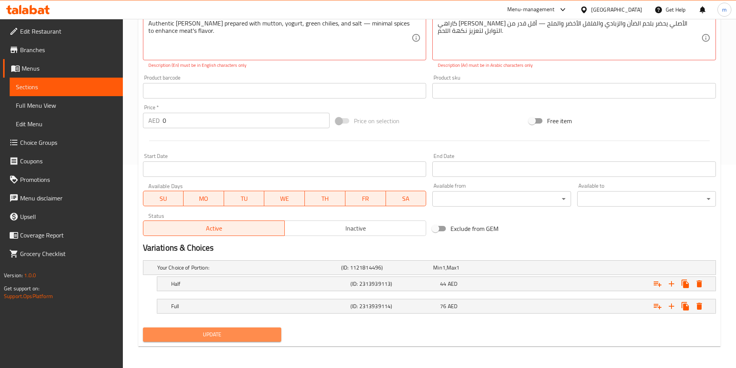
click at [217, 335] on span "Update" at bounding box center [212, 335] width 126 height 10
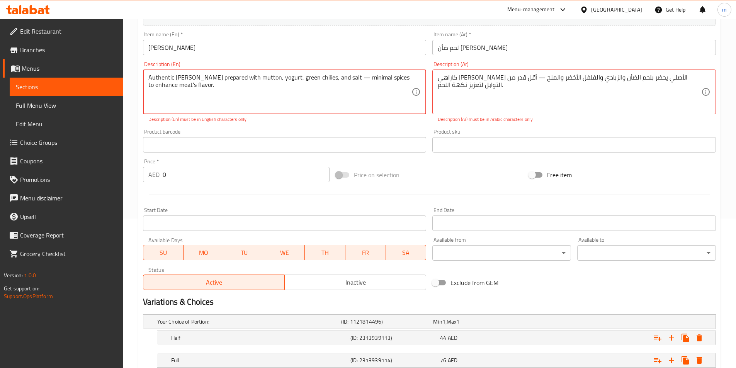
scroll to position [88, 0]
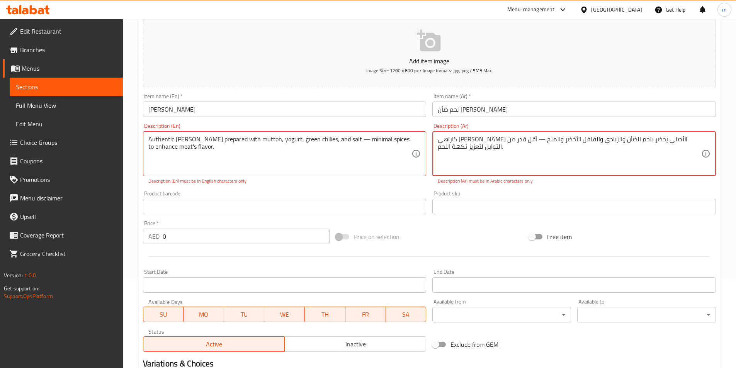
click at [507, 142] on textarea "كاراهي شينواري الأصلي يحضر بلحم الضأن والزبادي والفلفل الأخضر والملح — أقل قدر …" at bounding box center [570, 154] width 264 height 37
type textarea "كاراهي [PERSON_NAME] الأصلي يحضر بلحم الضأن والزبادي والفلفل الأخضر والملح _ أق…"
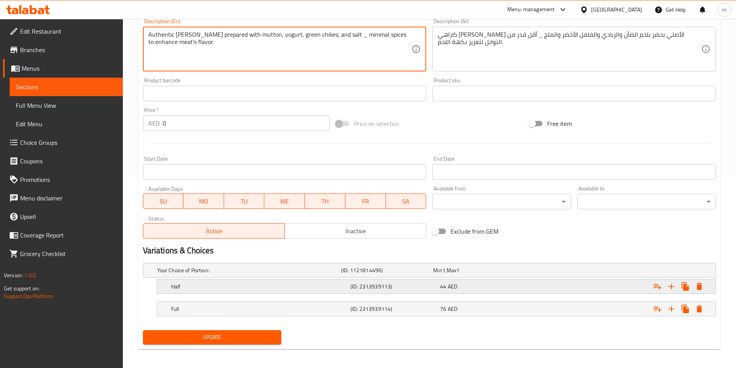
scroll to position [195, 0]
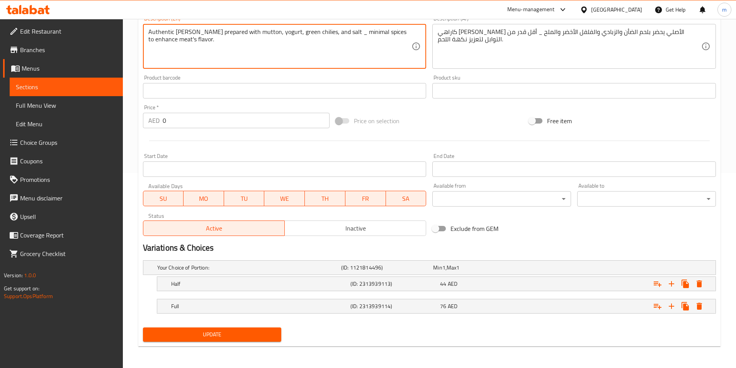
type textarea "Authentic [PERSON_NAME] prepared with mutton, yogurt, green chilies, and salt _…"
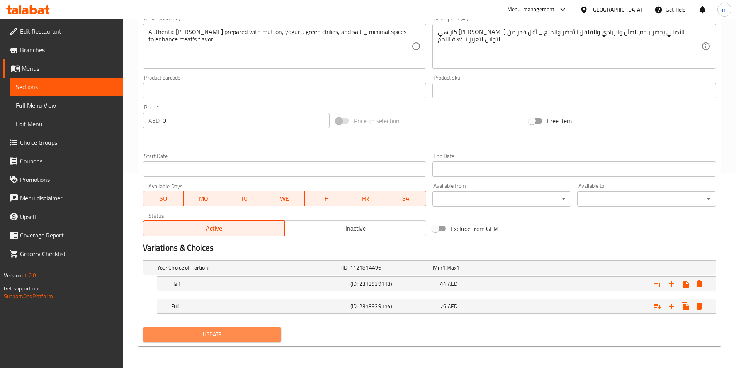
click at [233, 332] on span "Update" at bounding box center [212, 335] width 126 height 10
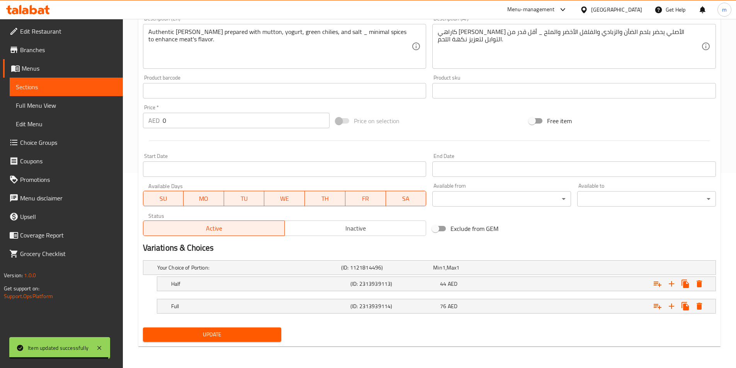
click at [50, 85] on span "Sections" at bounding box center [66, 86] width 101 height 9
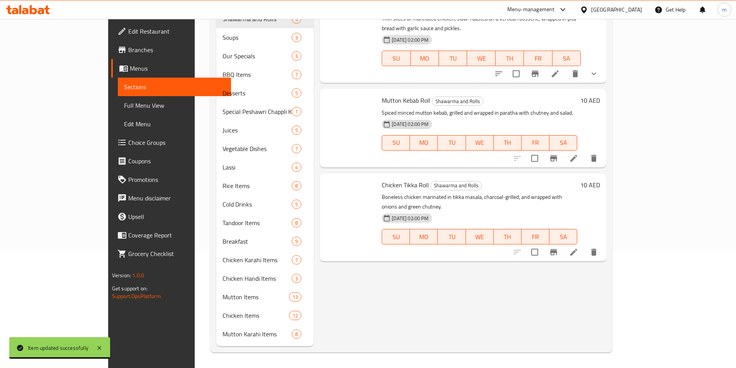
scroll to position [108, 0]
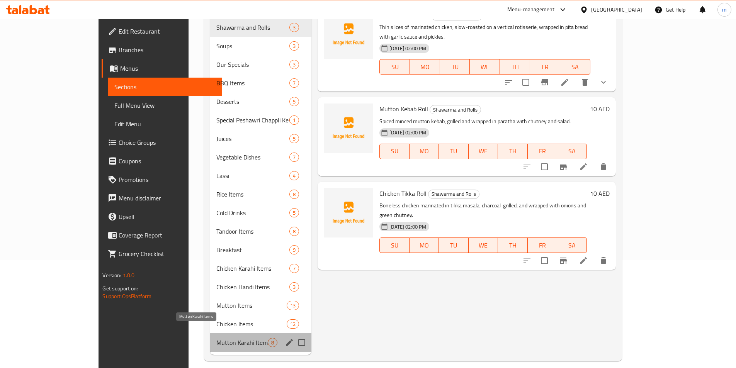
click at [216, 338] on span "Mutton Karahi Items" at bounding box center [241, 342] width 51 height 9
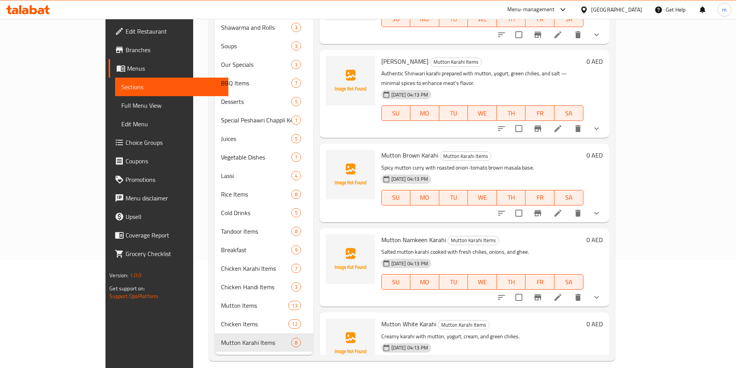
scroll to position [155, 0]
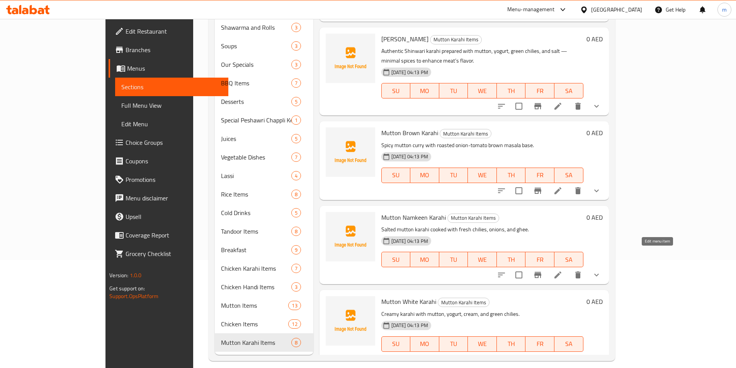
click at [563, 271] on icon at bounding box center [557, 275] width 9 height 9
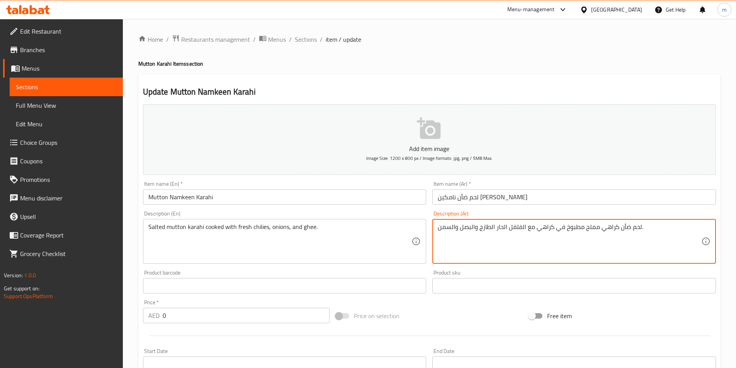
click at [543, 230] on textarea "لحم ضأن كراهي مملح مطبوخ في كراهي مع الفلفل الحار الطازج والبصل والسمن." at bounding box center [570, 241] width 264 height 37
drag, startPoint x: 544, startPoint y: 230, endPoint x: 538, endPoint y: 231, distance: 6.6
click at [538, 231] on textarea "لحم ضأن كراهي مملح مطبوخ في مع الفلفل الحار الطازج والبصل والسمن." at bounding box center [570, 241] width 264 height 37
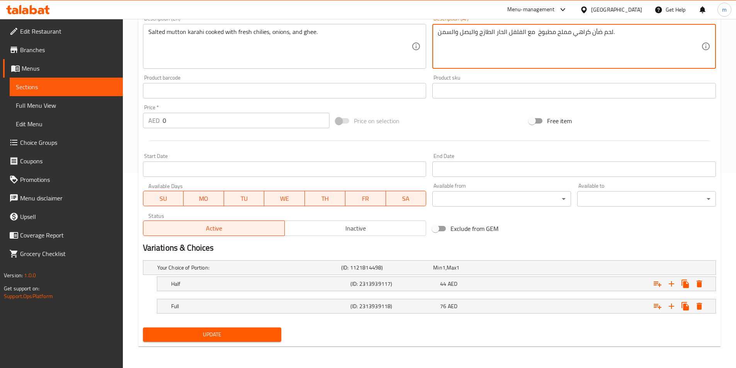
type textarea "لحم ضأن كراهي مملح مطبوخ مع الفلفل الحار الطازج والبصل والسمن."
click at [237, 339] on span "Update" at bounding box center [212, 335] width 126 height 10
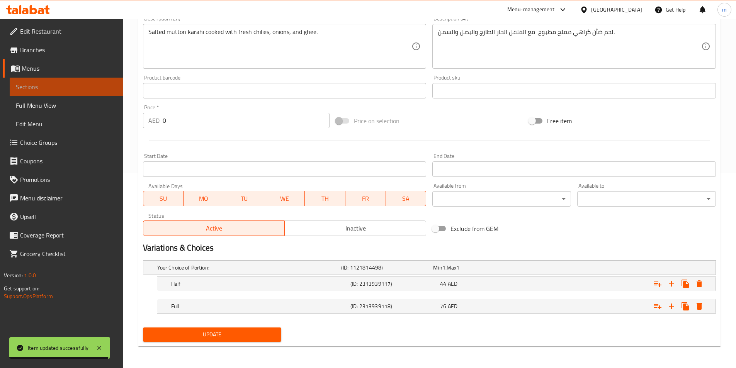
click at [54, 86] on span "Sections" at bounding box center [66, 86] width 101 height 9
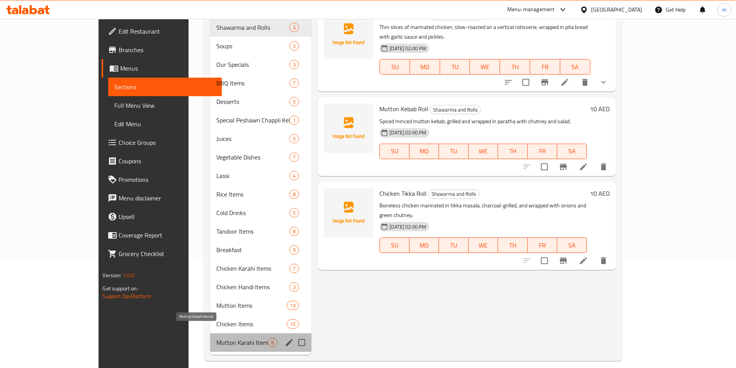
click at [216, 338] on span "Mutton Karahi Items" at bounding box center [241, 342] width 51 height 9
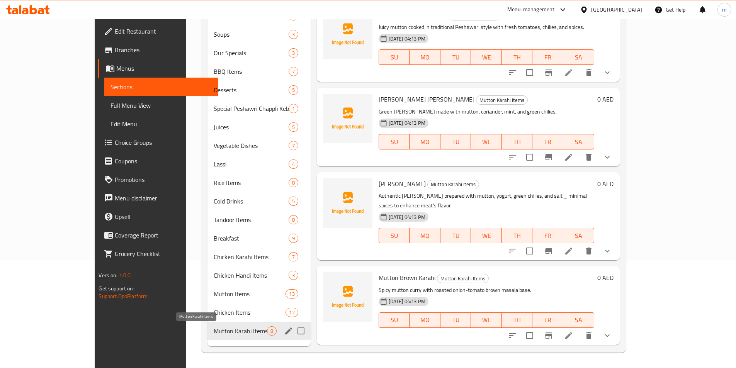
click at [214, 335] on span "Mutton Karahi Items" at bounding box center [240, 331] width 53 height 9
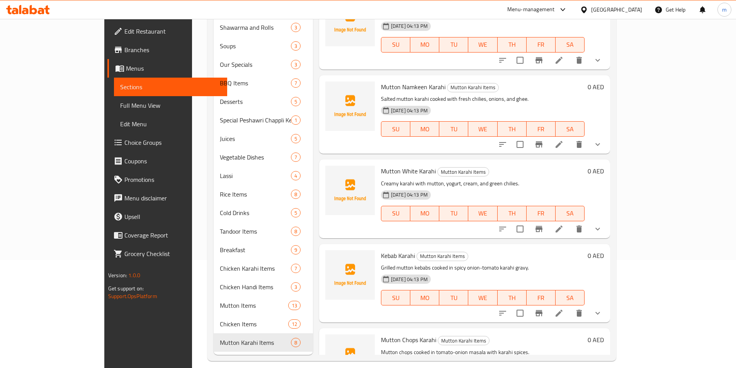
scroll to position [327, 0]
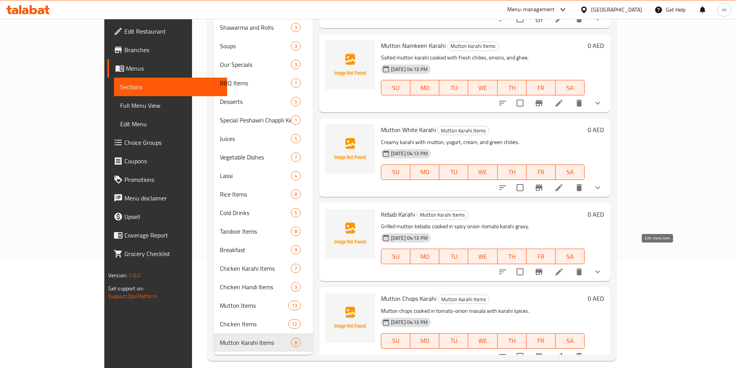
click at [564, 267] on icon at bounding box center [559, 271] width 9 height 9
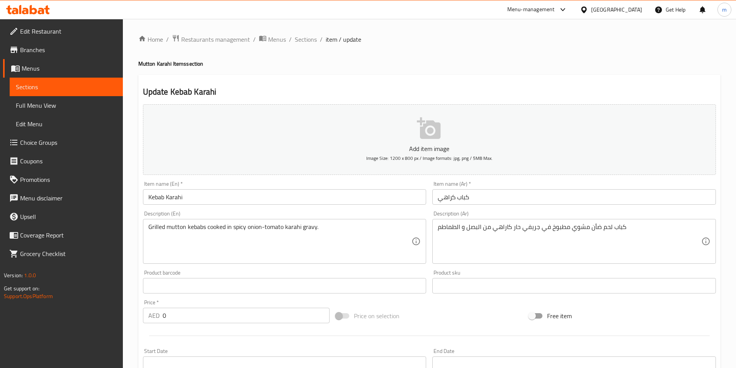
click at [36, 82] on span "Sections" at bounding box center [66, 86] width 101 height 9
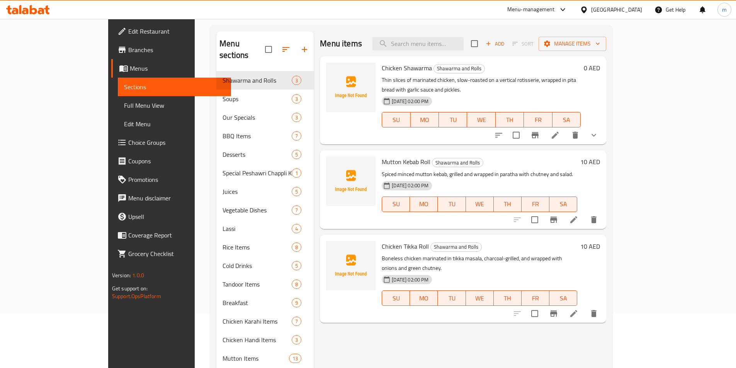
scroll to position [108, 0]
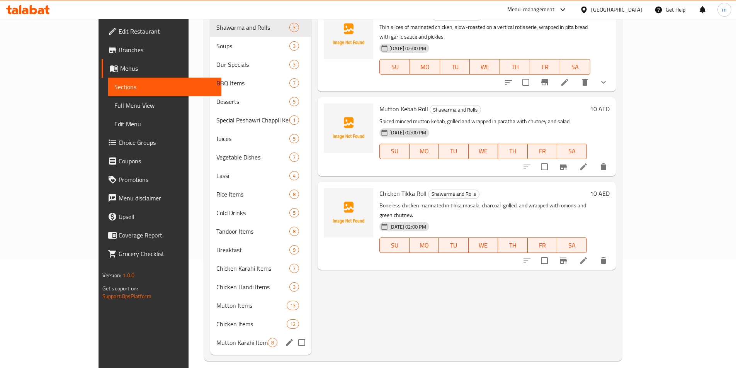
click at [216, 338] on span "Mutton Karahi Items" at bounding box center [241, 342] width 51 height 9
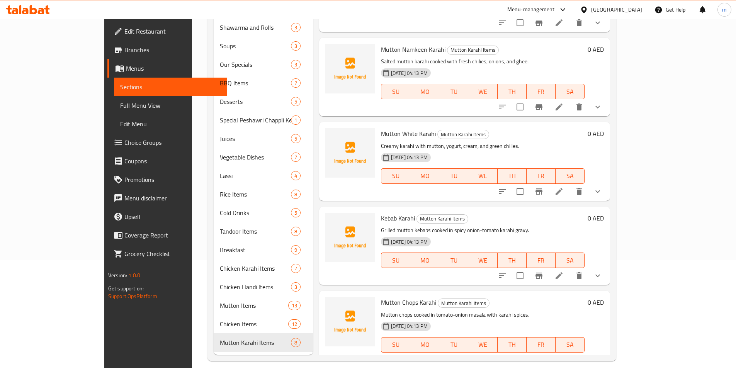
scroll to position [327, 0]
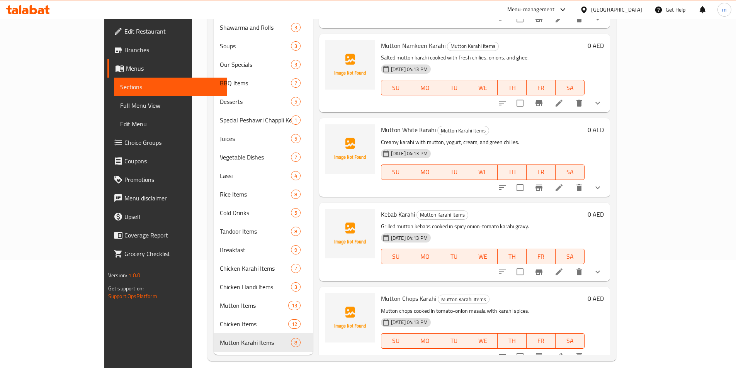
click at [564, 352] on icon at bounding box center [559, 356] width 9 height 9
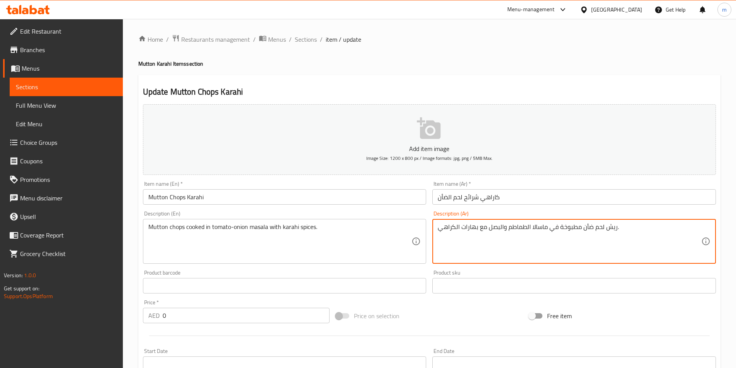
click at [606, 228] on textarea "ريش لحم ضأن مطبوخة في ماسالا الطماطم والبصل مع بهارات الكراهي." at bounding box center [570, 241] width 264 height 37
click at [609, 229] on textarea "ريش لحم ضأن مطبوخة في ماسالا الطماطم والبصل مع بهارات الكراهي." at bounding box center [570, 241] width 264 height 37
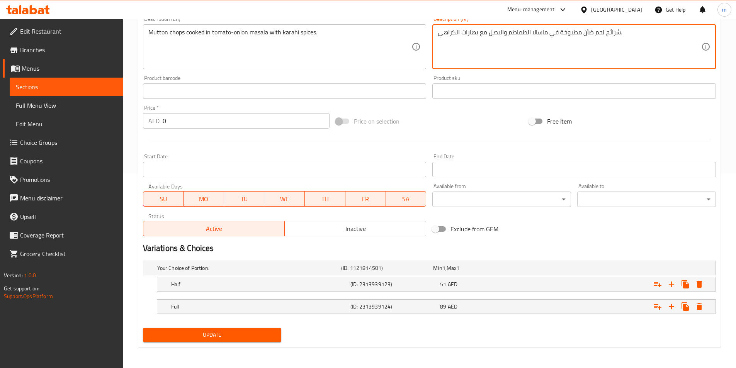
scroll to position [195, 0]
type textarea "شرائح لحم ضأن مطبوخة في ماسالا الطماطم والبصل مع بهارات الكراهي."
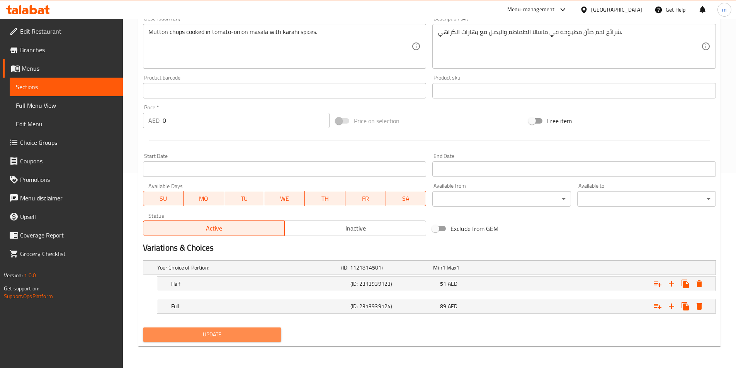
click at [232, 333] on span "Update" at bounding box center [212, 335] width 126 height 10
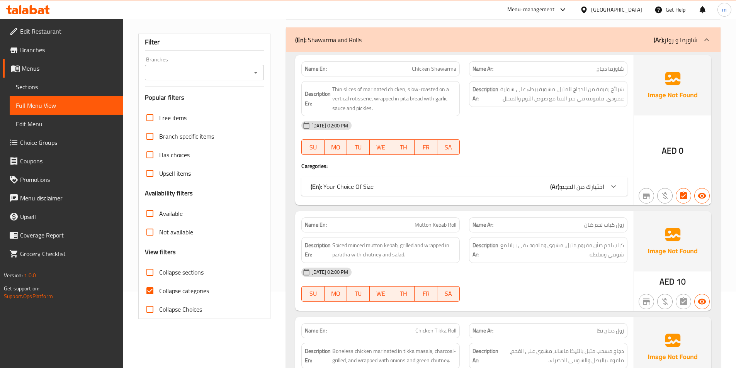
scroll to position [77, 0]
click at [192, 271] on span "Collapse sections" at bounding box center [181, 271] width 44 height 9
click at [159, 271] on input "Collapse sections" at bounding box center [150, 271] width 19 height 19
checkbox input "true"
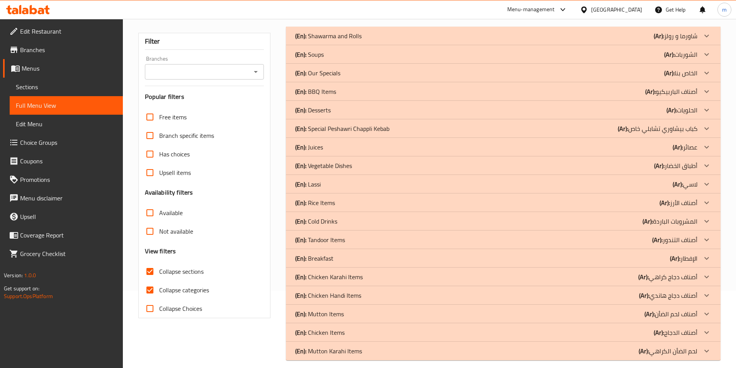
click at [196, 289] on span "Collapse categories" at bounding box center [184, 290] width 50 height 9
click at [159, 289] on input "Collapse categories" at bounding box center [150, 290] width 19 height 19
checkbox input "false"
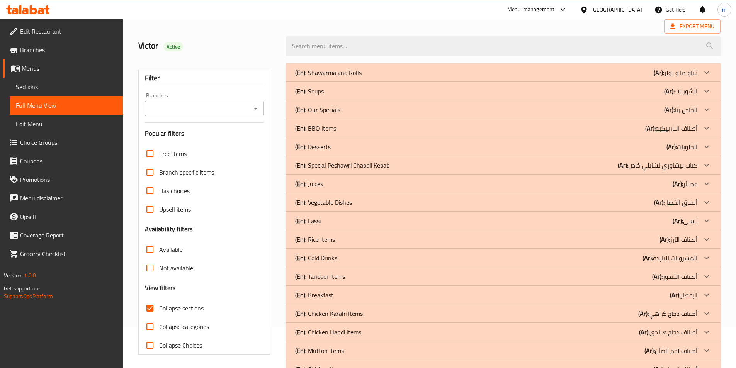
scroll to position [39, 0]
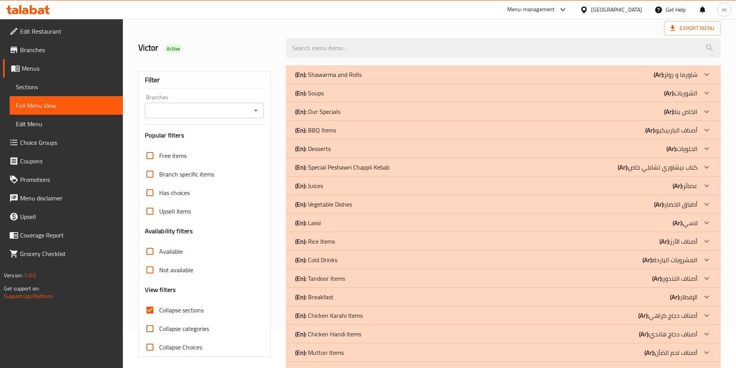
click at [707, 112] on icon at bounding box center [706, 111] width 9 height 9
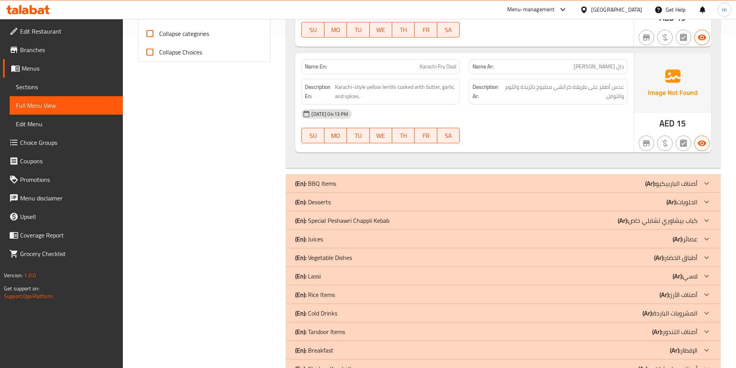
scroll to position [348, 0]
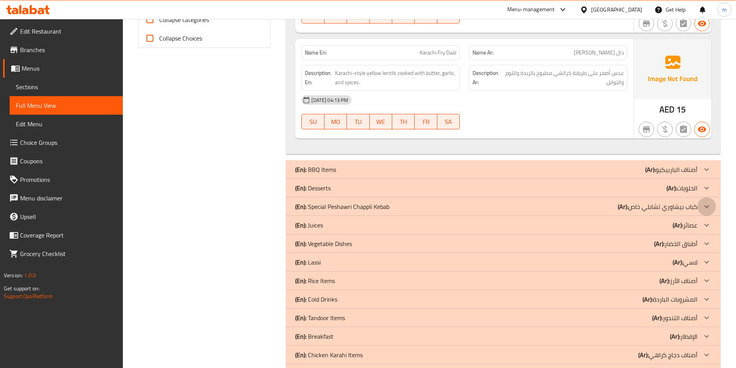
click at [704, 206] on icon at bounding box center [706, 206] width 9 height 9
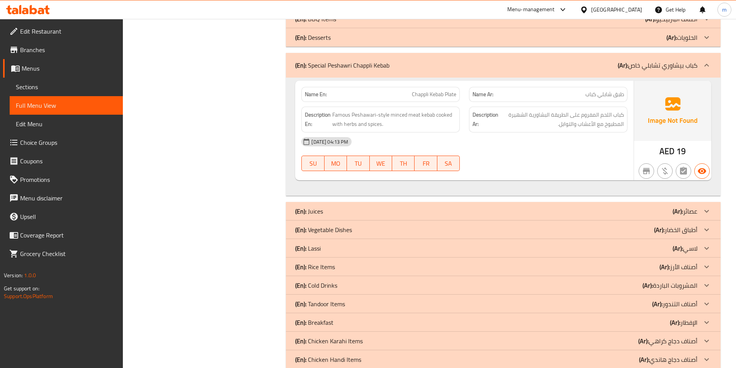
scroll to position [502, 0]
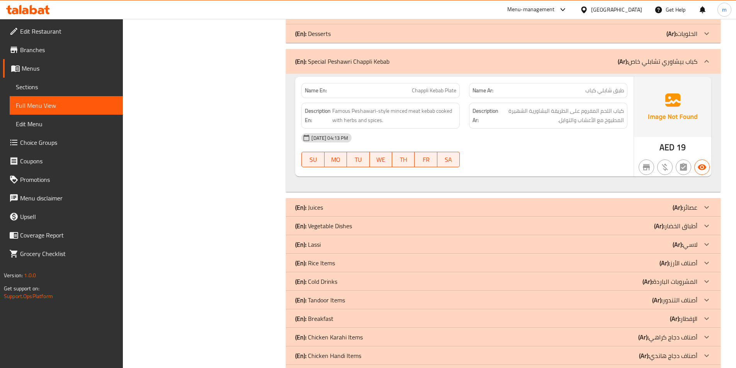
click at [708, 225] on icon at bounding box center [706, 225] width 9 height 9
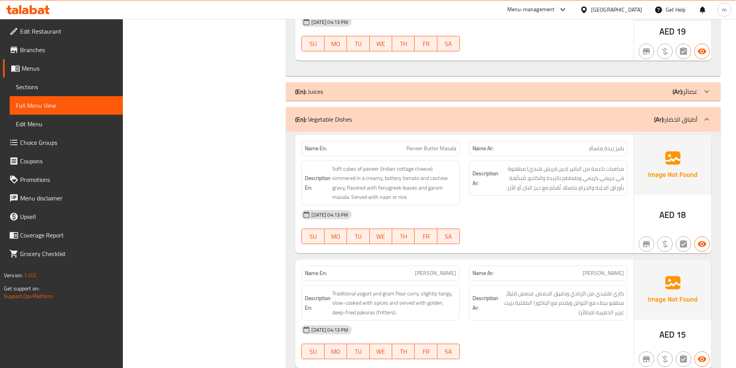
scroll to position [657, 0]
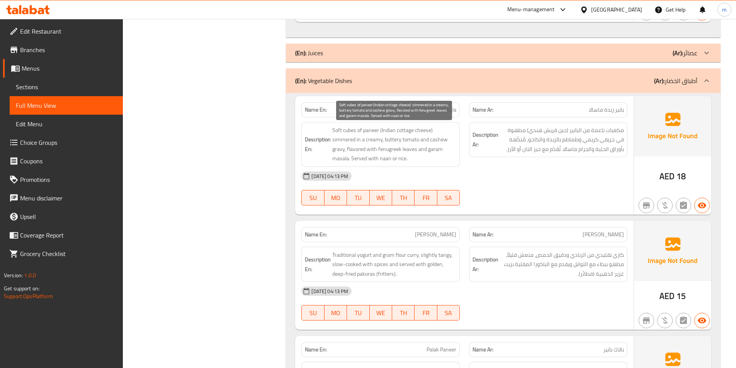
click at [438, 150] on span "Soft cubes of paneer (Indian cottage cheese) simmered in a creamy, buttery toma…" at bounding box center [394, 145] width 124 height 38
copy span "garam"
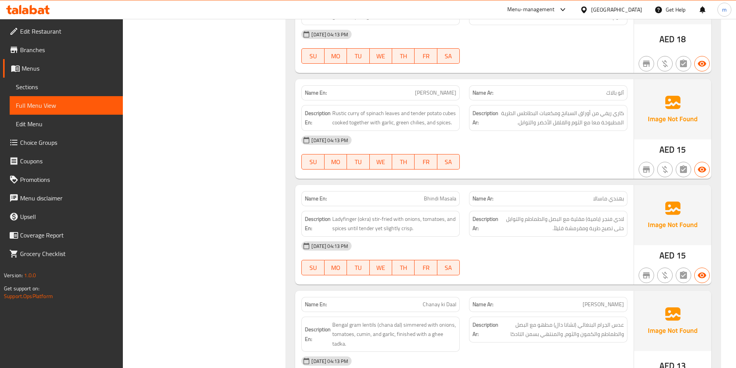
scroll to position [1044, 0]
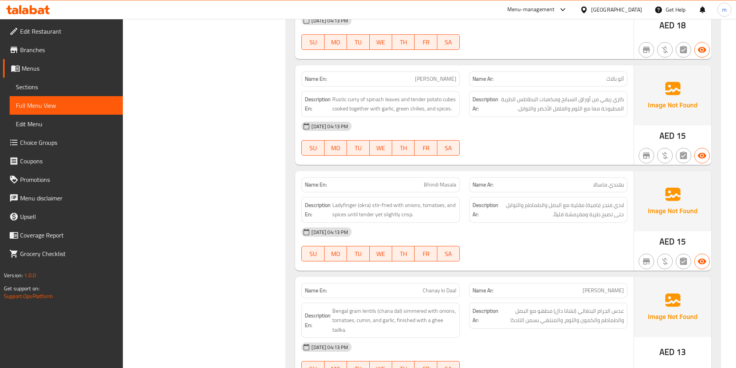
click at [443, 183] on span "Bhindi Masala" at bounding box center [440, 185] width 32 height 8
click at [434, 185] on span "Bhindi Masala" at bounding box center [440, 185] width 32 height 8
copy span "Bhindi"
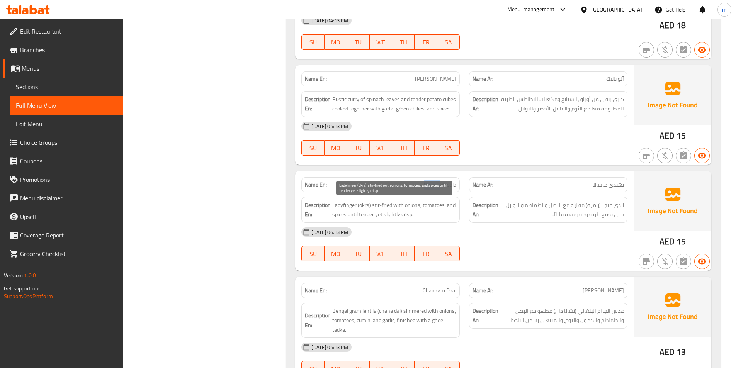
click at [362, 206] on span "Ladyfinger (okra) stir-fried with onions, tomatoes, and spices until tender yet…" at bounding box center [394, 210] width 124 height 19
copy span "okra"
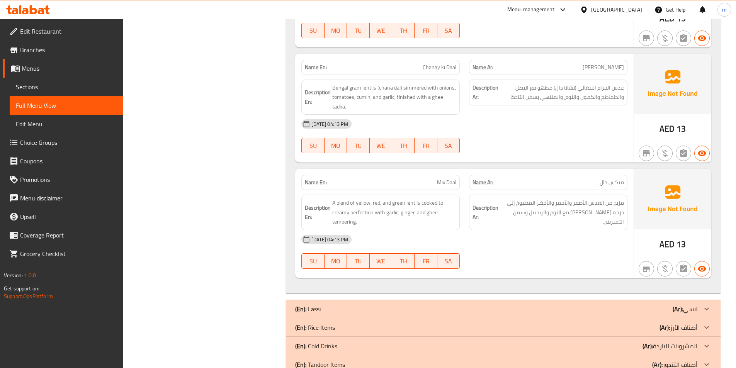
scroll to position [1353, 0]
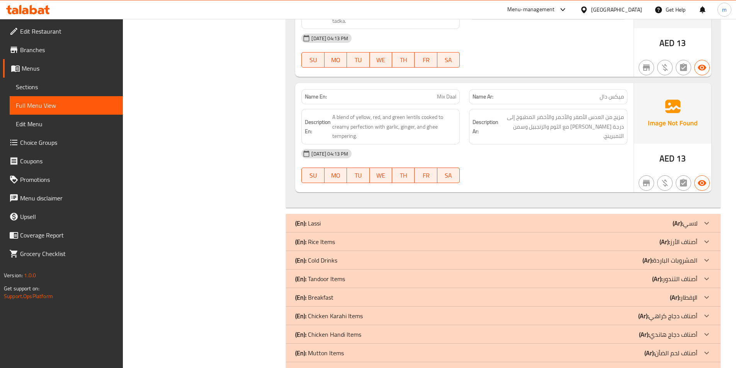
click at [708, 243] on icon at bounding box center [706, 241] width 9 height 9
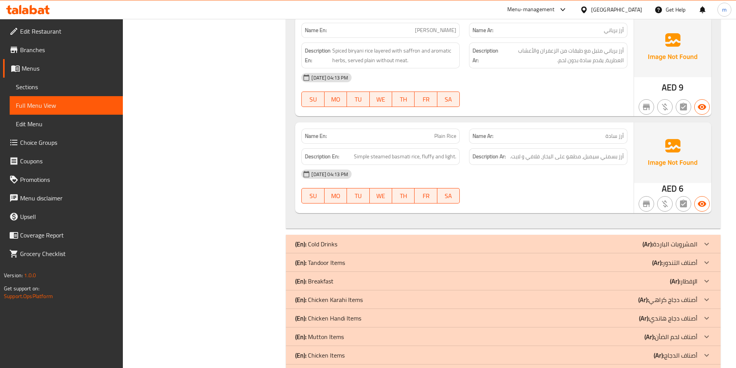
scroll to position [2280, 0]
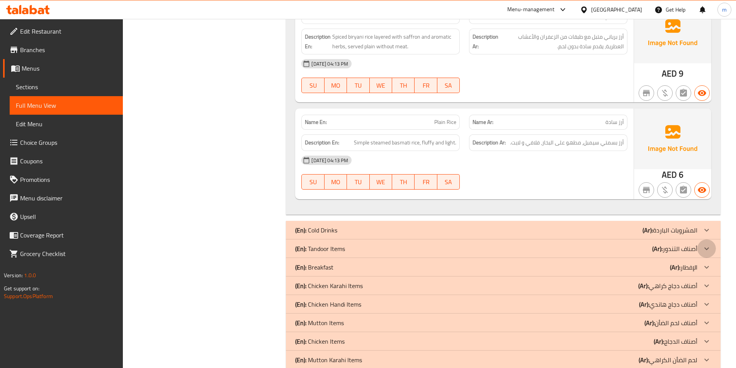
click at [706, 250] on icon at bounding box center [706, 248] width 9 height 9
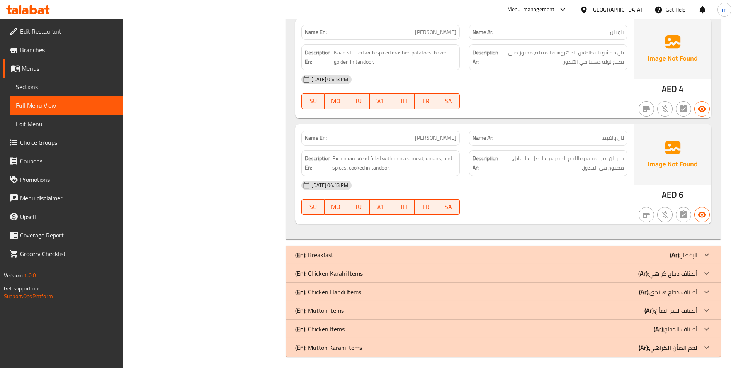
scroll to position [3175, 0]
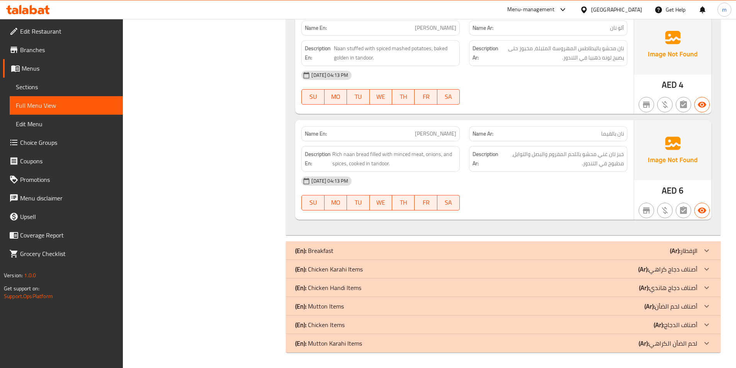
click at [709, 271] on icon at bounding box center [706, 269] width 9 height 9
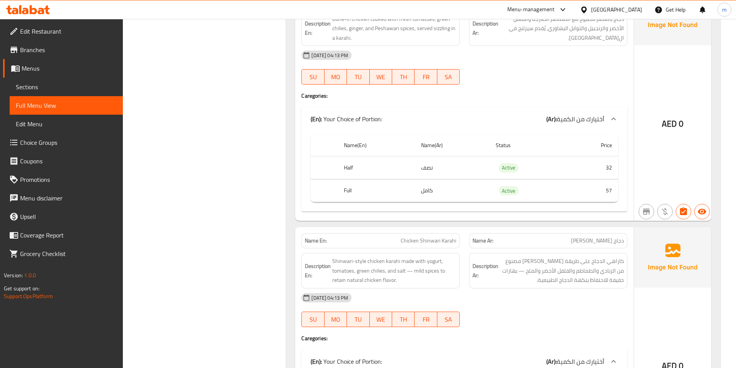
scroll to position [3523, 0]
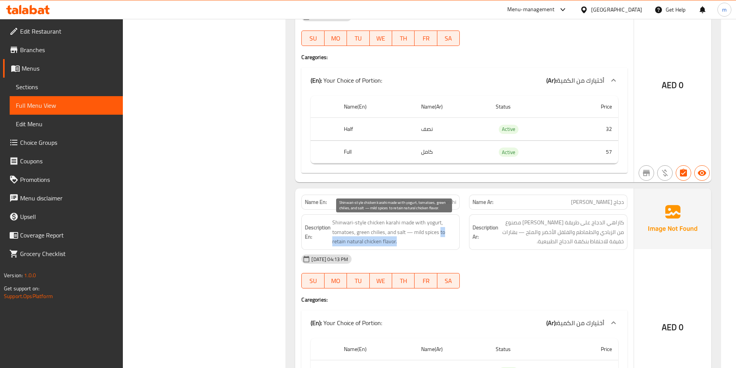
drag, startPoint x: 440, startPoint y: 234, endPoint x: 444, endPoint y: 238, distance: 6.0
click at [444, 238] on span "Shinwari-style chicken karahi made with yogurt, tomatoes, green chilies, and sa…" at bounding box center [394, 232] width 124 height 29
copy span "to retain natural chicken flavor."
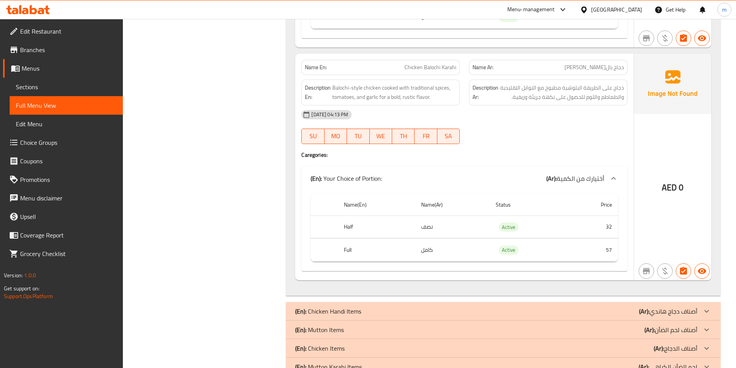
scroll to position [4857, 0]
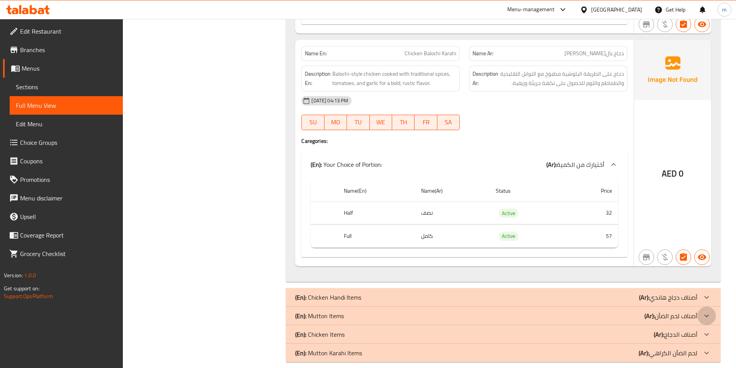
click at [708, 315] on icon at bounding box center [707, 316] width 5 height 3
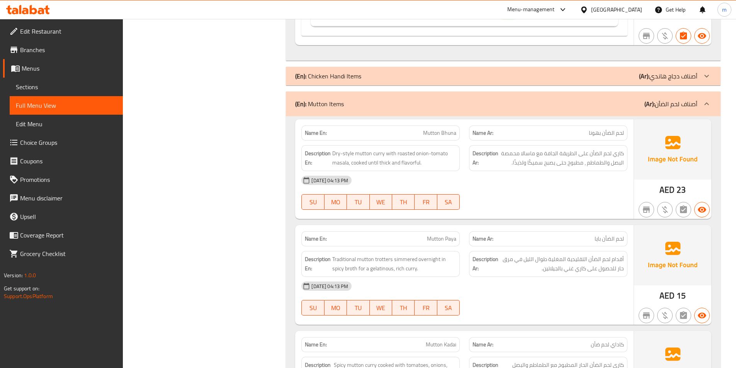
scroll to position [5127, 0]
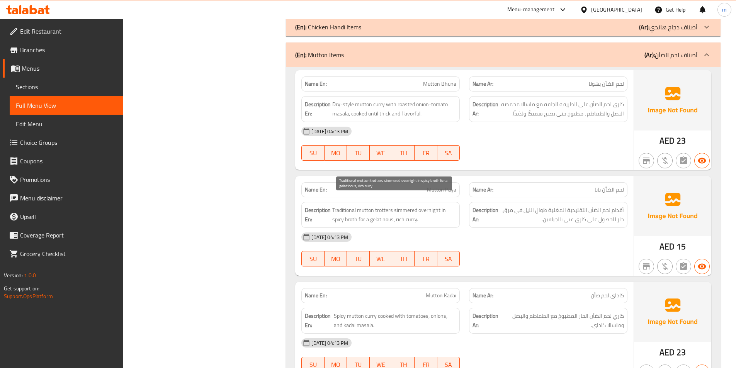
click at [425, 206] on span "Traditional mutton trotters simmered overnight in spicy broth for a gelatinous,…" at bounding box center [394, 215] width 124 height 19
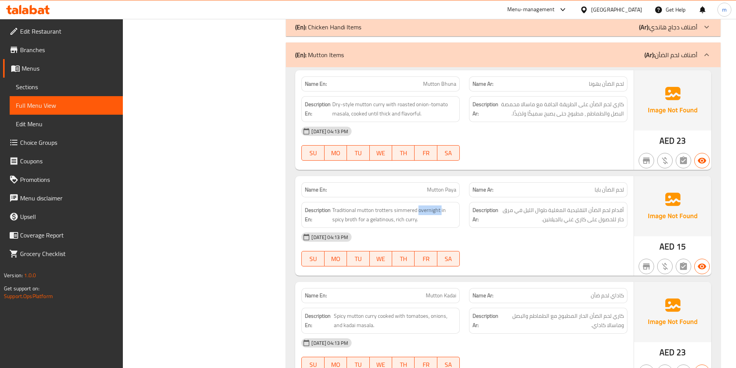
copy span "overnight"
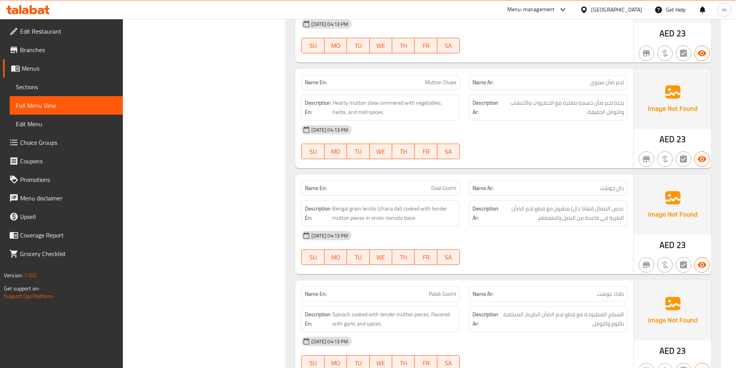
scroll to position [5591, 0]
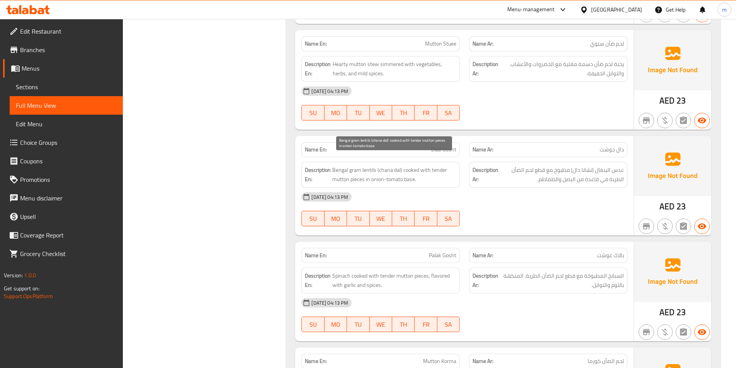
click at [344, 165] on span "Bengal gram lentils (chana dal) cooked with tender mutton pieces in onion-tomat…" at bounding box center [394, 174] width 124 height 19
copy span "Bengal"
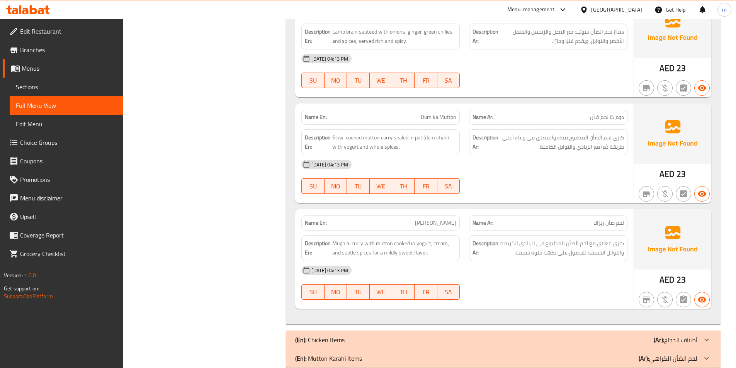
scroll to position [6264, 0]
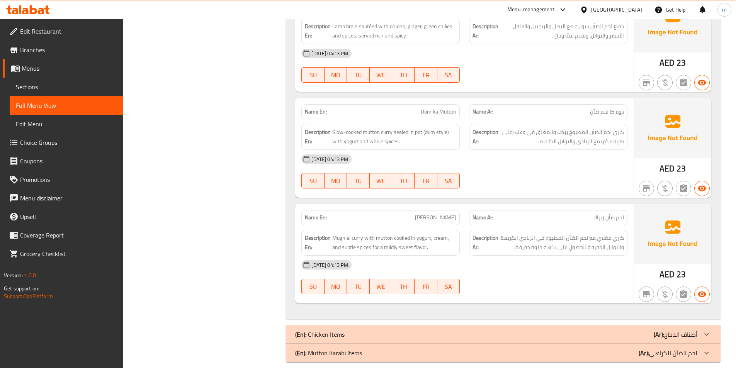
click at [361, 349] on p "(En): Mutton Karahi Items" at bounding box center [328, 353] width 67 height 9
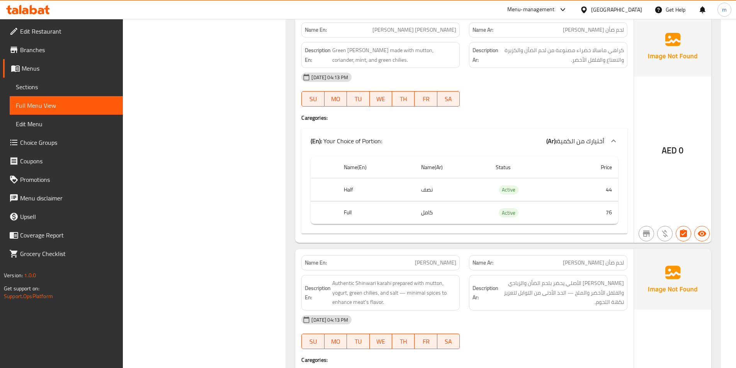
scroll to position [6927, 0]
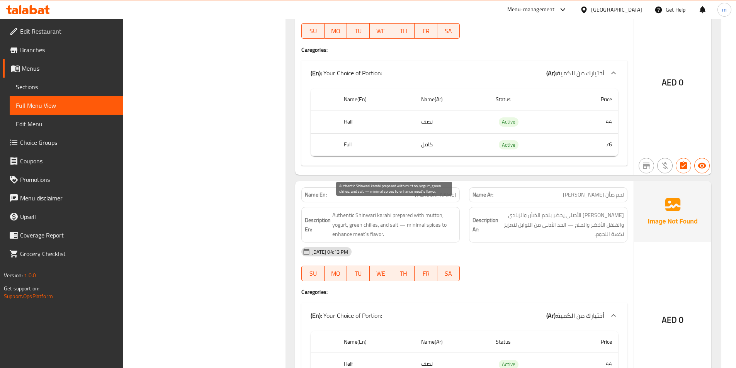
click at [341, 226] on span "Authentic Shinwari karahi prepared with mutton, yogurt, green chilies, and salt…" at bounding box center [394, 225] width 124 height 29
copy span "enhance"
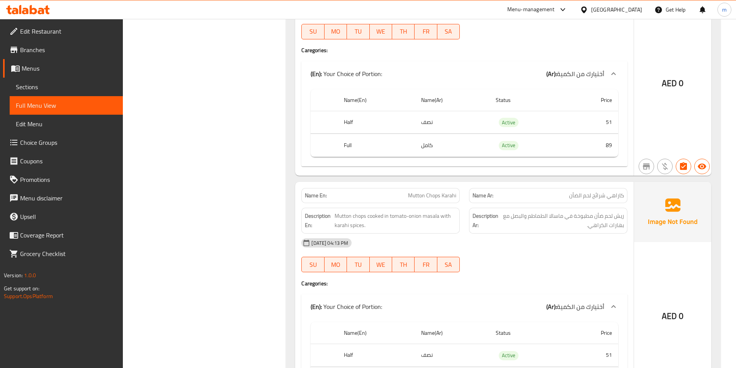
scroll to position [8125, 0]
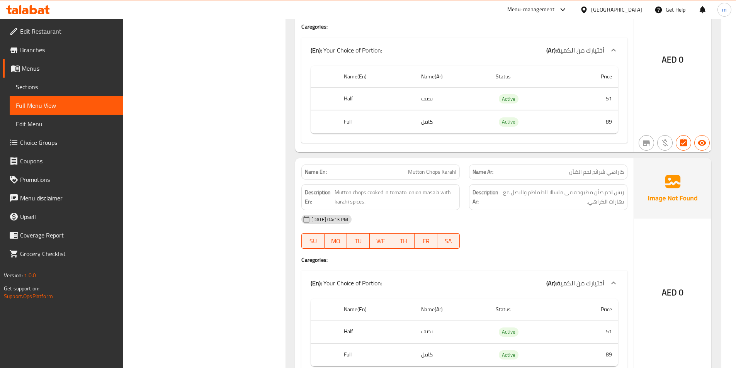
click at [432, 168] on span "Mutton Chops Karahi" at bounding box center [432, 172] width 48 height 8
copy span "Chops"
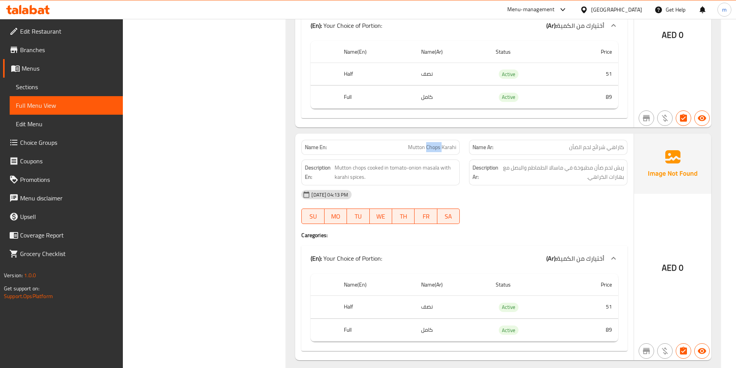
scroll to position [8164, 0]
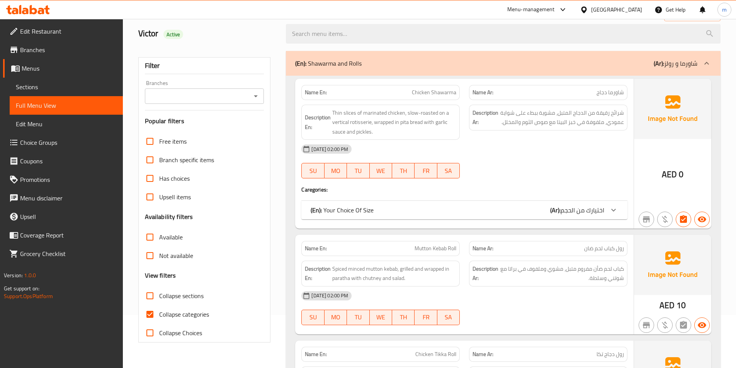
scroll to position [155, 0]
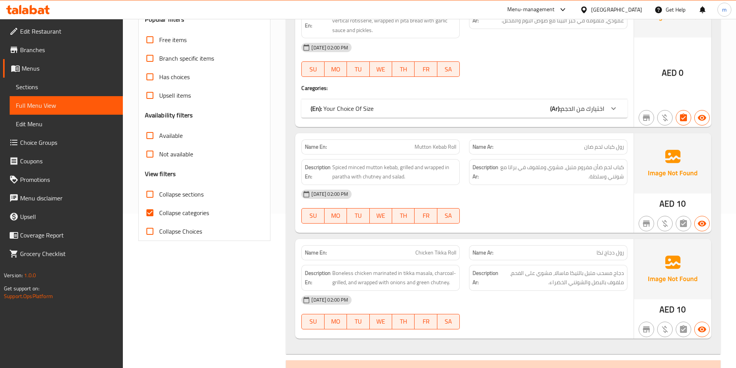
click at [179, 194] on span "Collapse sections" at bounding box center [181, 194] width 44 height 9
click at [159, 194] on input "Collapse sections" at bounding box center [150, 194] width 19 height 19
checkbox input "true"
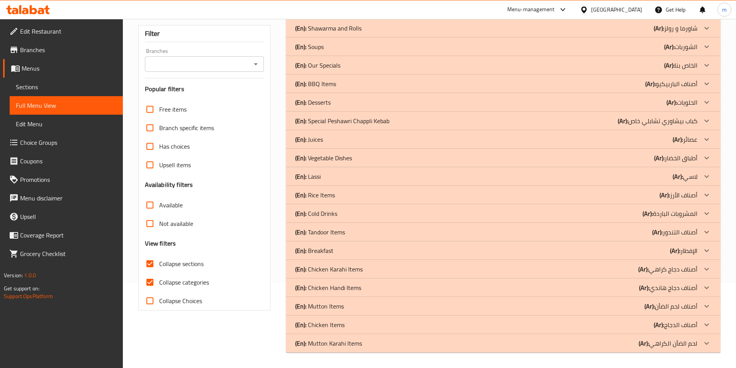
click at [180, 278] on span "Collapse categories" at bounding box center [184, 282] width 50 height 9
click at [159, 273] on input "Collapse categories" at bounding box center [150, 282] width 19 height 19
checkbox input "false"
click at [698, 343] on div at bounding box center [707, 343] width 19 height 19
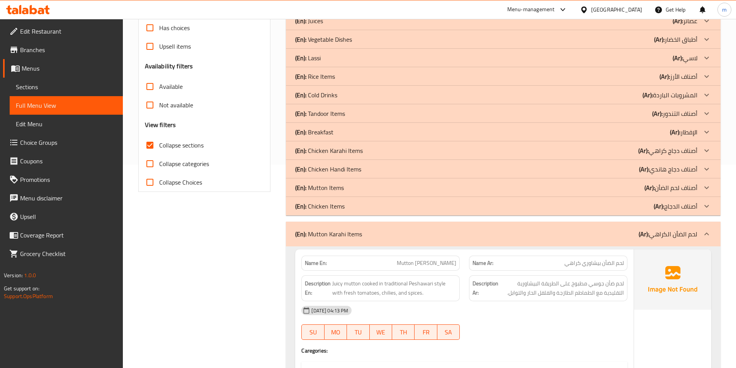
scroll to position [206, 0]
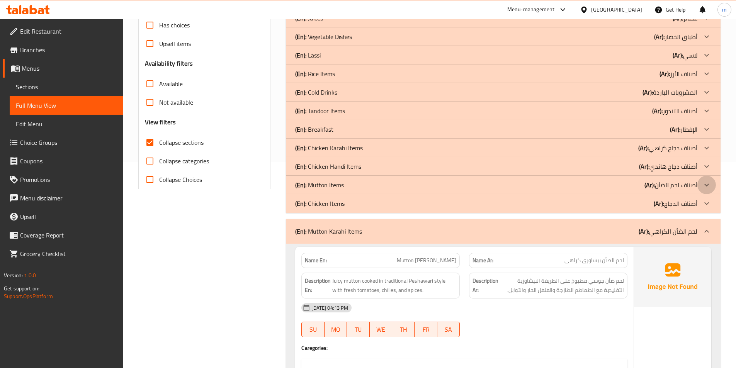
click at [708, 186] on icon at bounding box center [706, 184] width 9 height 9
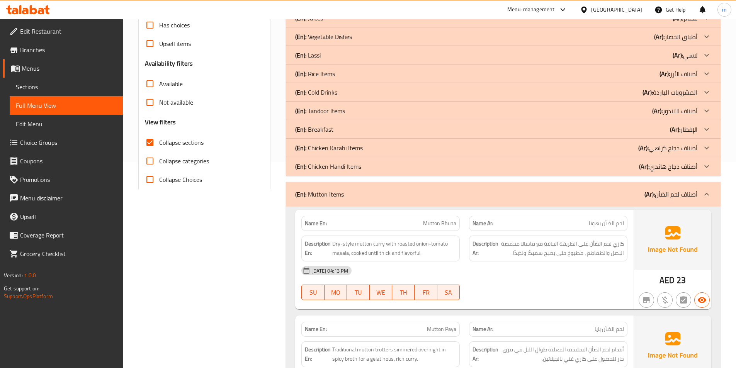
click at [705, 145] on icon at bounding box center [706, 147] width 9 height 9
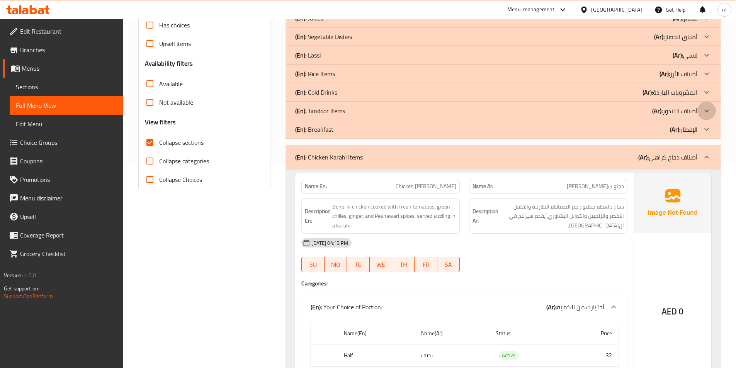
click at [707, 112] on icon at bounding box center [707, 110] width 5 height 3
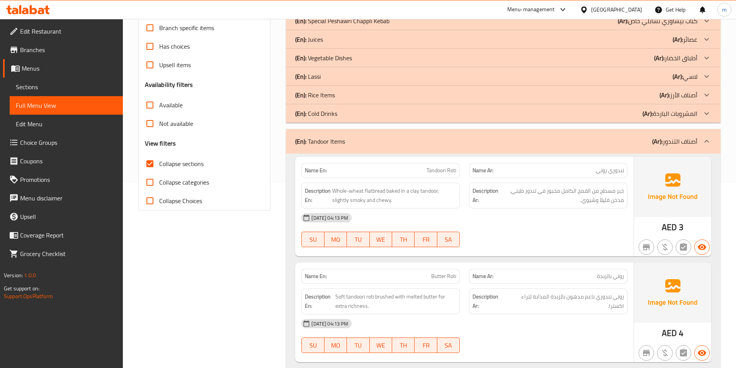
scroll to position [168, 0]
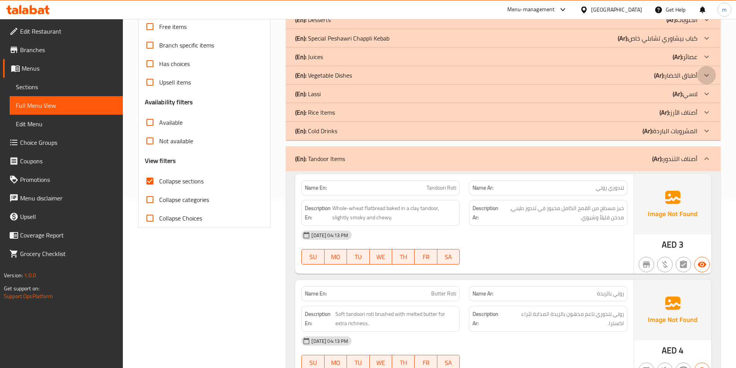
click at [708, 73] on icon at bounding box center [706, 75] width 9 height 9
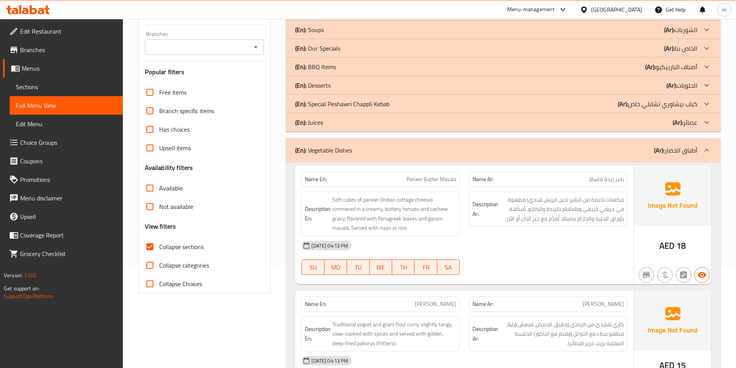
scroll to position [90, 0]
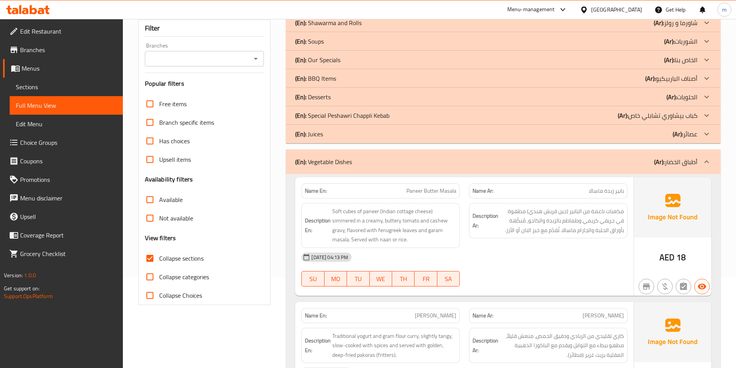
click at [707, 115] on icon at bounding box center [706, 115] width 9 height 9
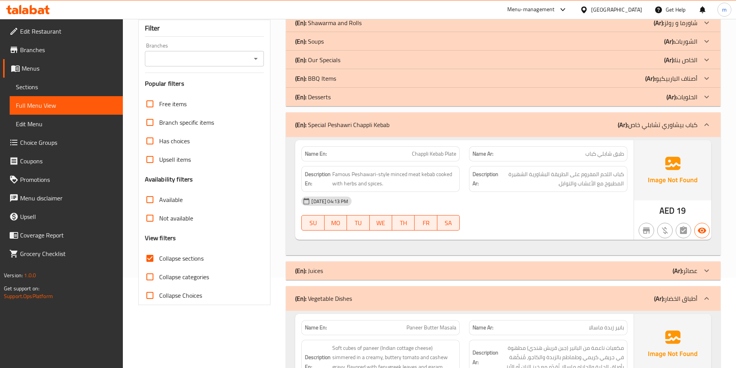
scroll to position [52, 0]
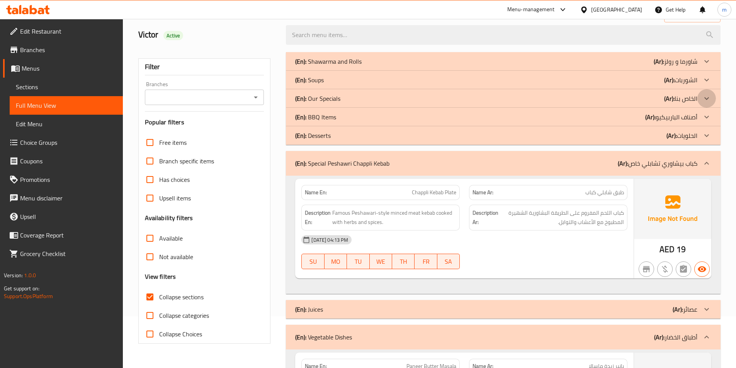
click at [708, 96] on icon at bounding box center [706, 98] width 9 height 9
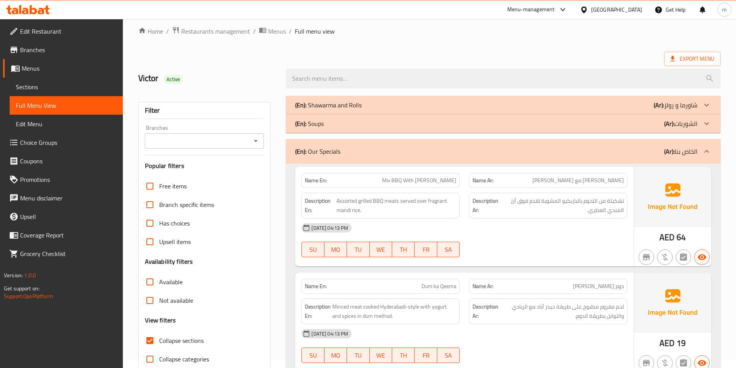
scroll to position [0, 0]
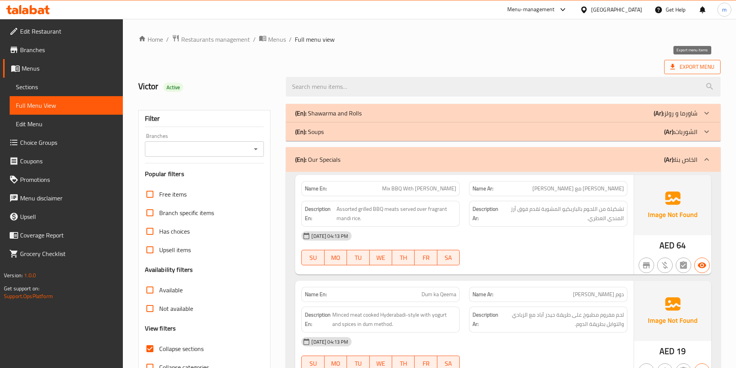
click at [697, 64] on span "Export Menu" at bounding box center [693, 67] width 44 height 10
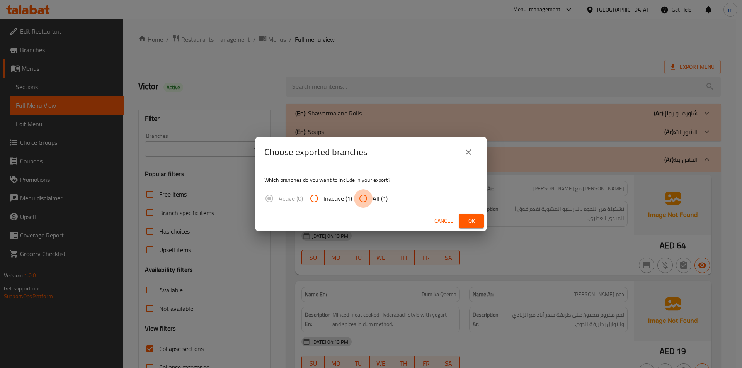
click at [366, 199] on input "All (1)" at bounding box center [363, 198] width 19 height 19
radio input "true"
click at [476, 224] on span "Ok" at bounding box center [471, 221] width 12 height 10
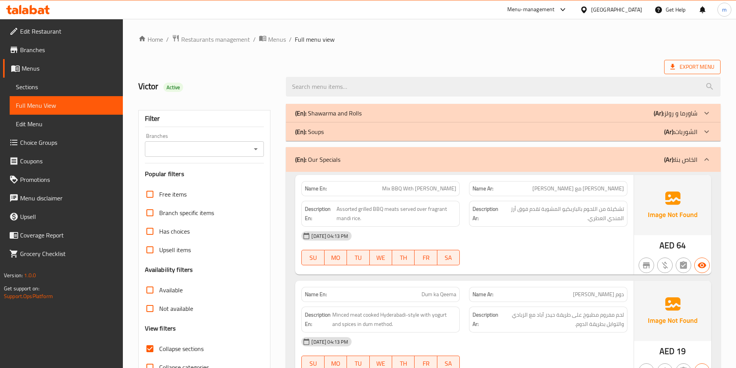
click at [720, 65] on span "Export Menu" at bounding box center [692, 67] width 56 height 14
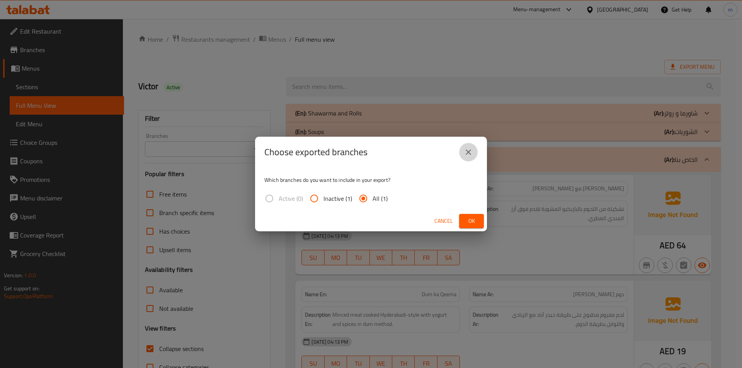
click at [467, 147] on button "close" at bounding box center [468, 152] width 19 height 19
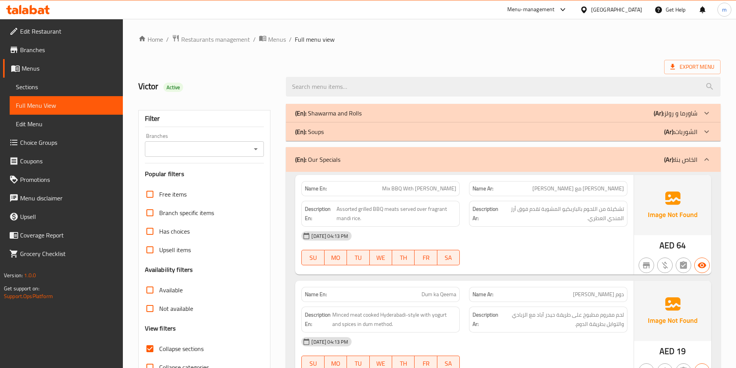
click at [204, 349] on div "Collapse sections" at bounding box center [204, 349] width 119 height 19
click at [171, 347] on span "Collapse sections" at bounding box center [181, 348] width 44 height 9
click at [159, 347] on input "Collapse sections" at bounding box center [150, 349] width 19 height 19
checkbox input "false"
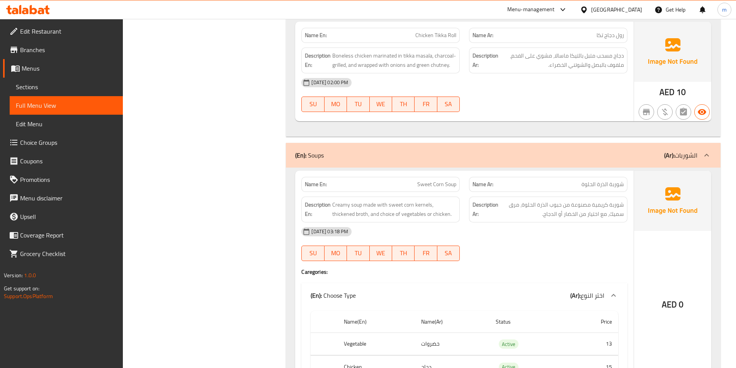
scroll to position [2207, 0]
